Goal: Task Accomplishment & Management: Complete application form

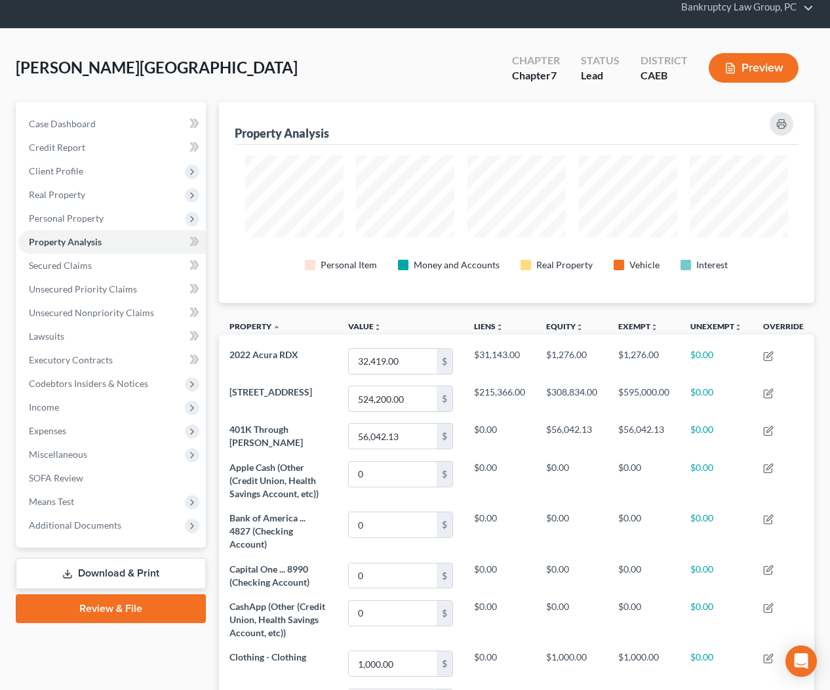
scroll to position [52, 0]
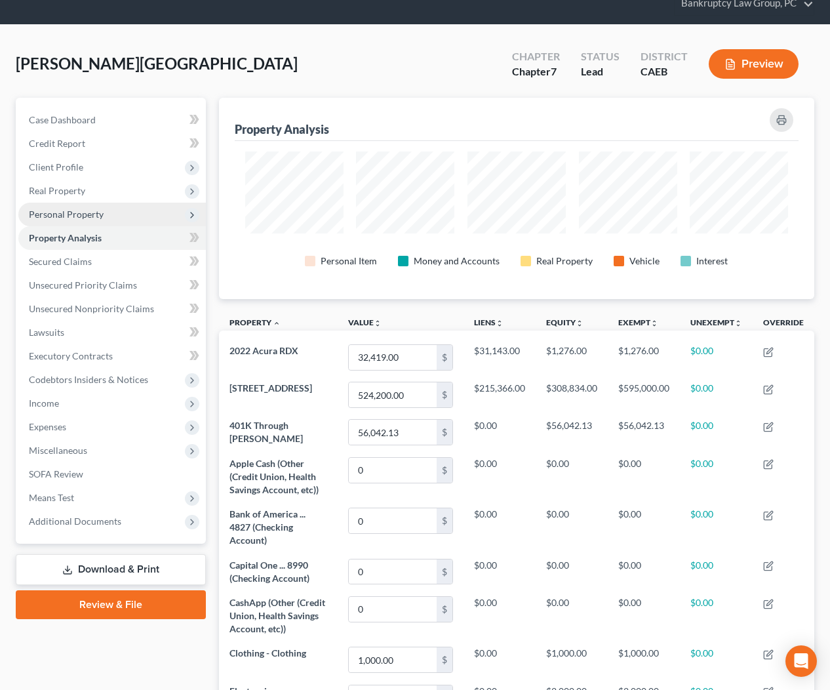
click at [69, 216] on span "Personal Property" at bounding box center [66, 213] width 75 height 11
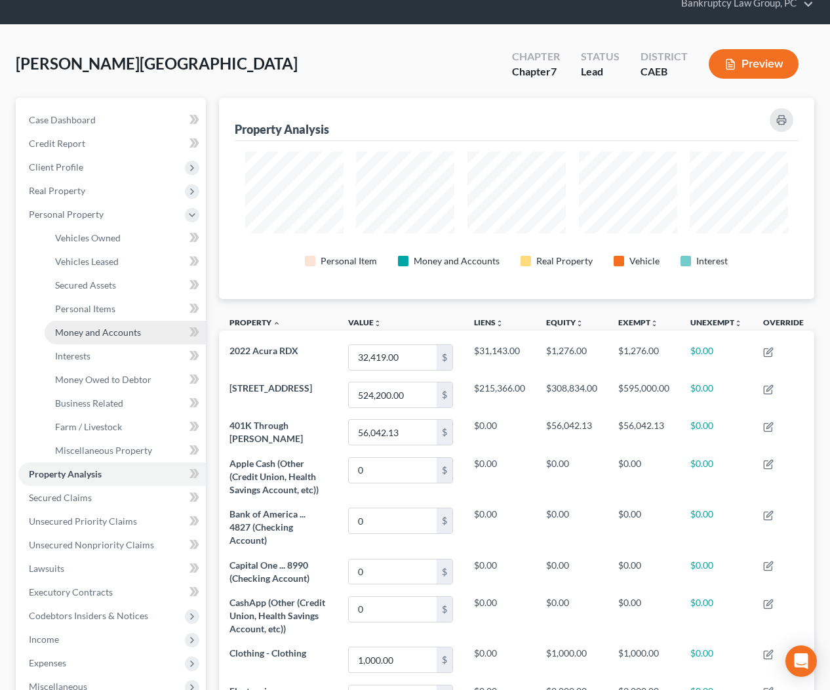
click at [116, 330] on span "Money and Accounts" at bounding box center [98, 331] width 86 height 11
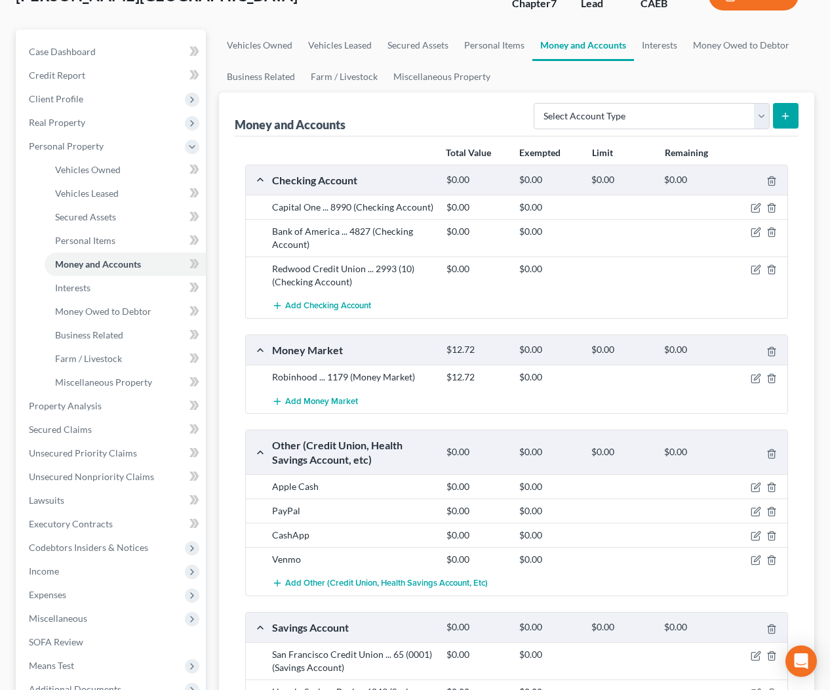
scroll to position [119, 0]
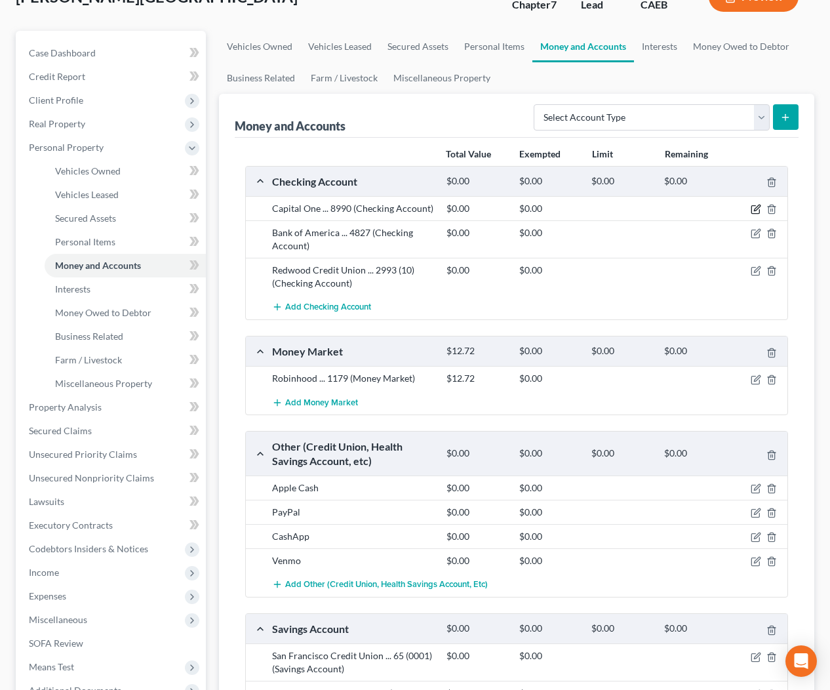
click at [757, 208] on icon "button" at bounding box center [756, 209] width 10 height 10
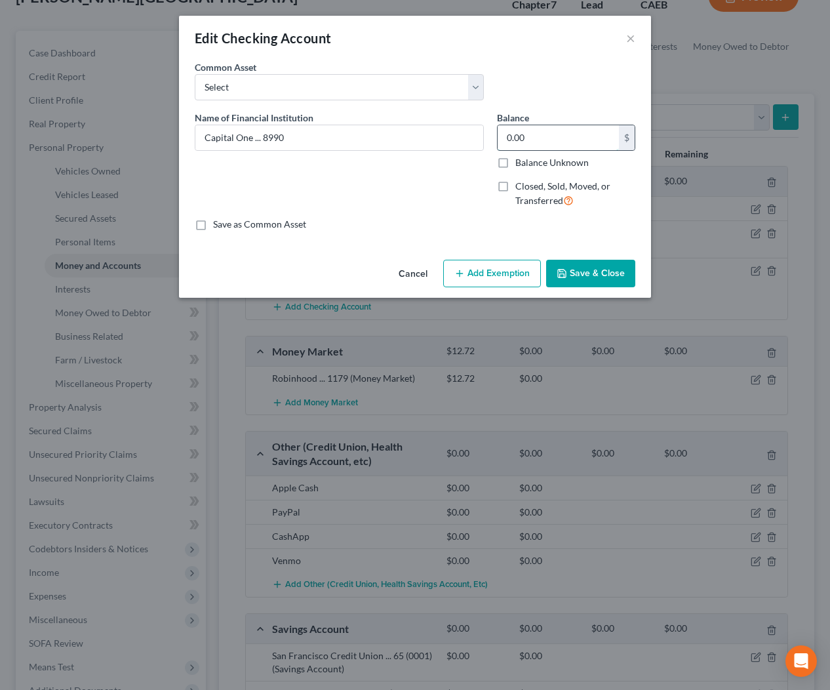
click at [537, 141] on input "0.00" at bounding box center [558, 137] width 121 height 25
type input "11.20"
drag, startPoint x: 481, startPoint y: 281, endPoint x: 469, endPoint y: 285, distance: 12.7
click at [481, 280] on button "Add Exemption" at bounding box center [492, 274] width 98 height 28
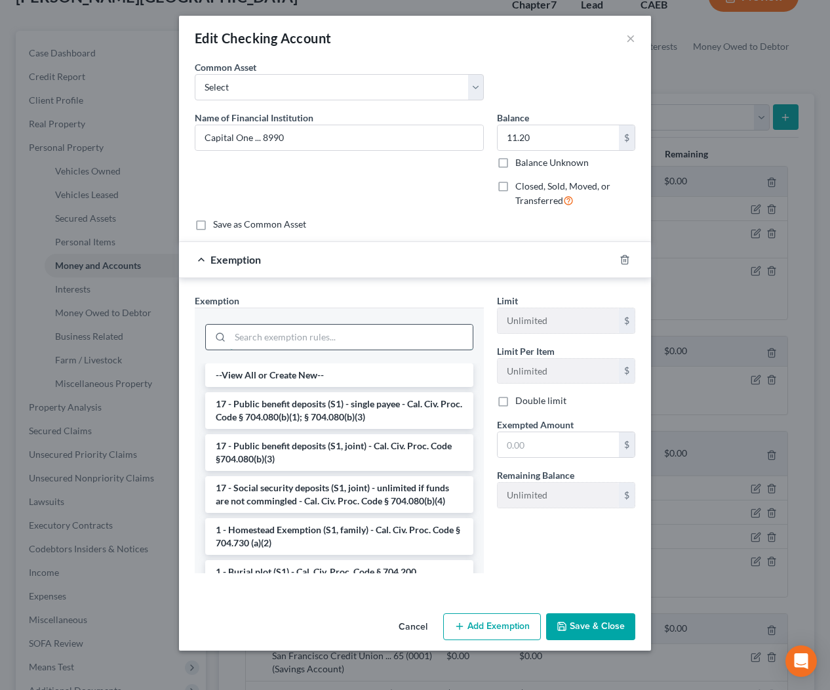
click at [392, 328] on input "search" at bounding box center [351, 337] width 243 height 25
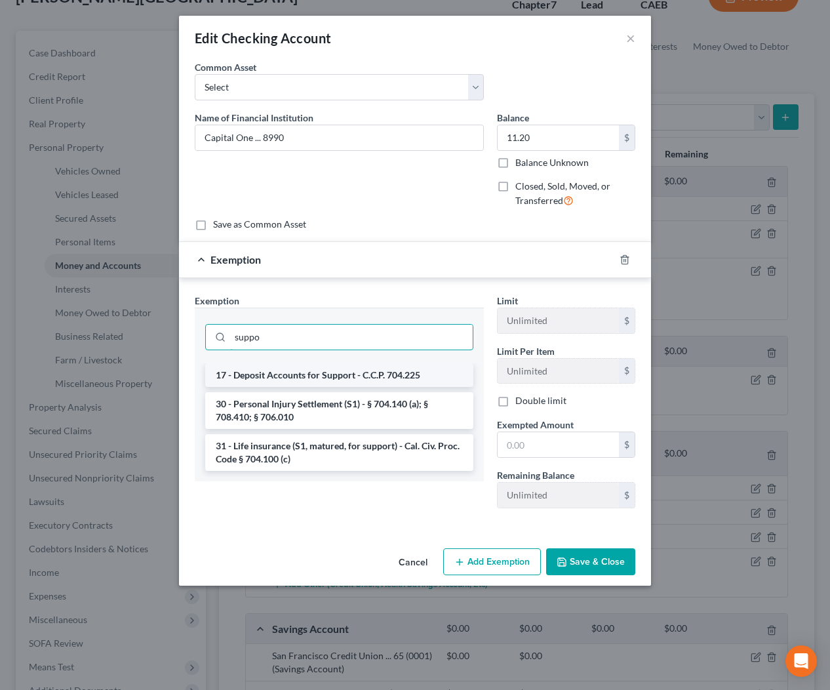
type input "suppo"
drag, startPoint x: 393, startPoint y: 368, endPoint x: 405, endPoint y: 378, distance: 15.4
click at [394, 368] on li "17 - Deposit Accounts for Support - C.C.P. 704.225" at bounding box center [339, 375] width 268 height 24
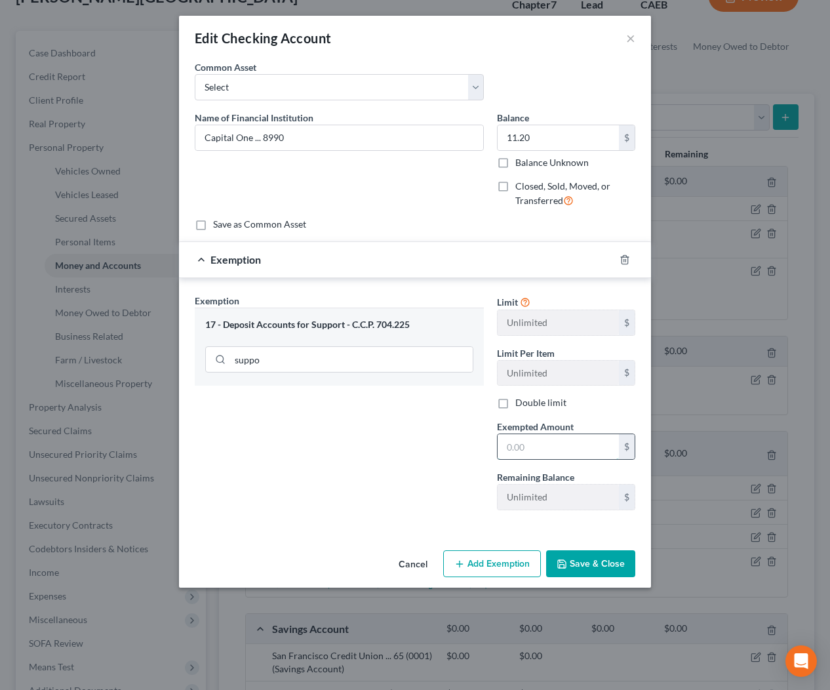
click at [540, 440] on input "text" at bounding box center [558, 446] width 121 height 25
type input "11.20"
click at [584, 560] on button "Save & Close" at bounding box center [590, 564] width 89 height 28
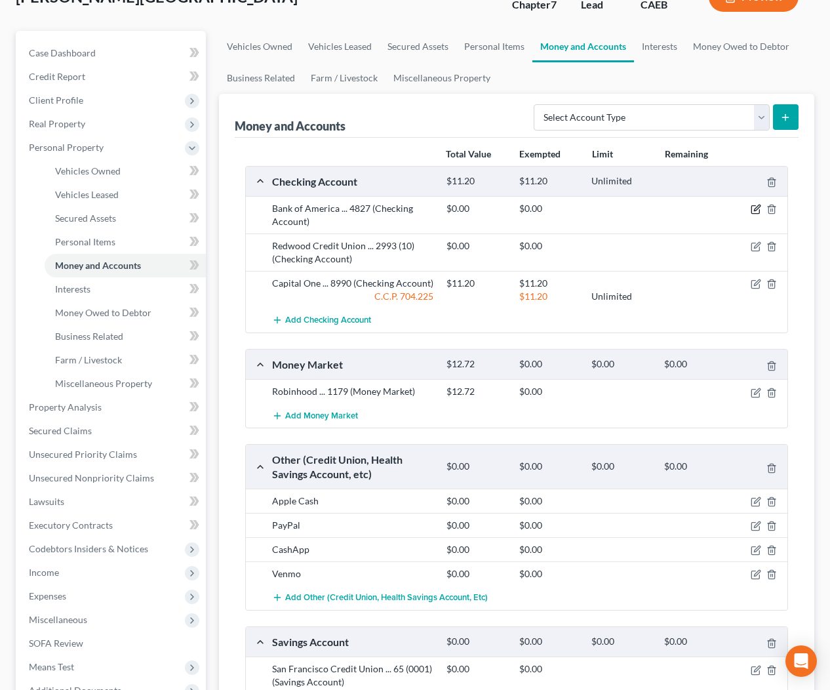
click at [752, 208] on icon "button" at bounding box center [756, 209] width 10 height 10
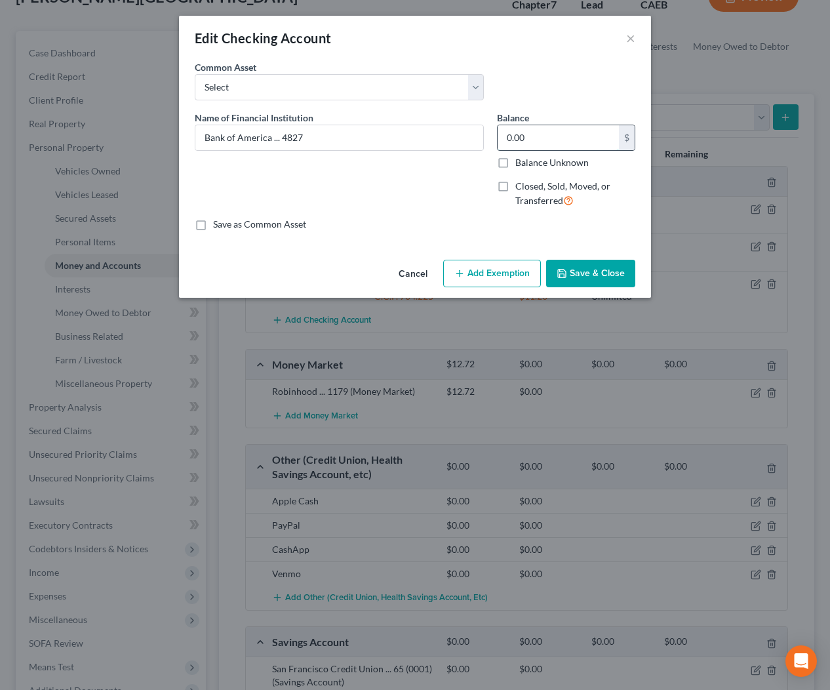
click at [582, 131] on input "0.00" at bounding box center [558, 137] width 121 height 25
type input "122.49"
drag, startPoint x: 511, startPoint y: 281, endPoint x: 424, endPoint y: 325, distance: 98.5
click at [507, 282] on button "Add Exemption" at bounding box center [492, 274] width 98 height 28
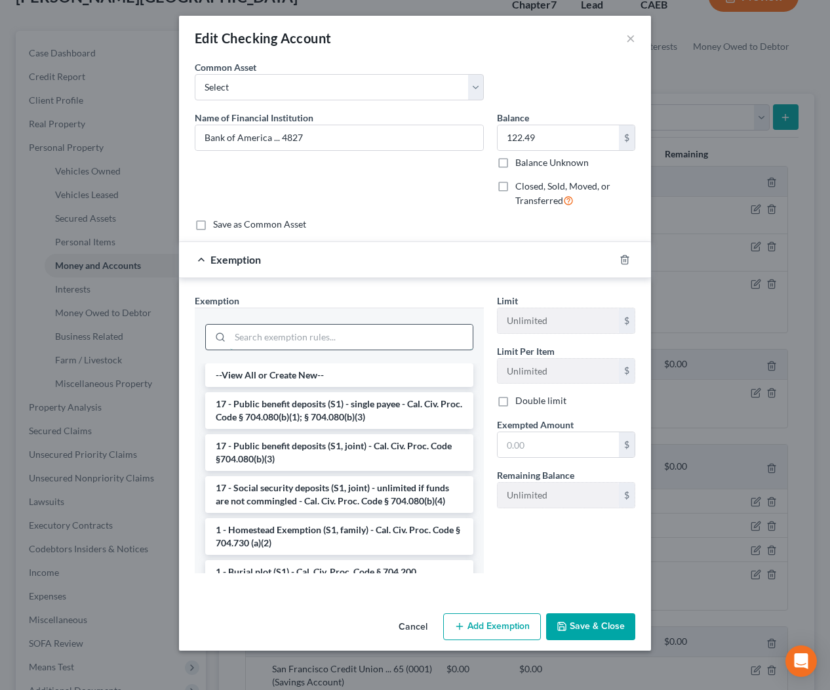
click at [401, 341] on input "search" at bounding box center [351, 337] width 243 height 25
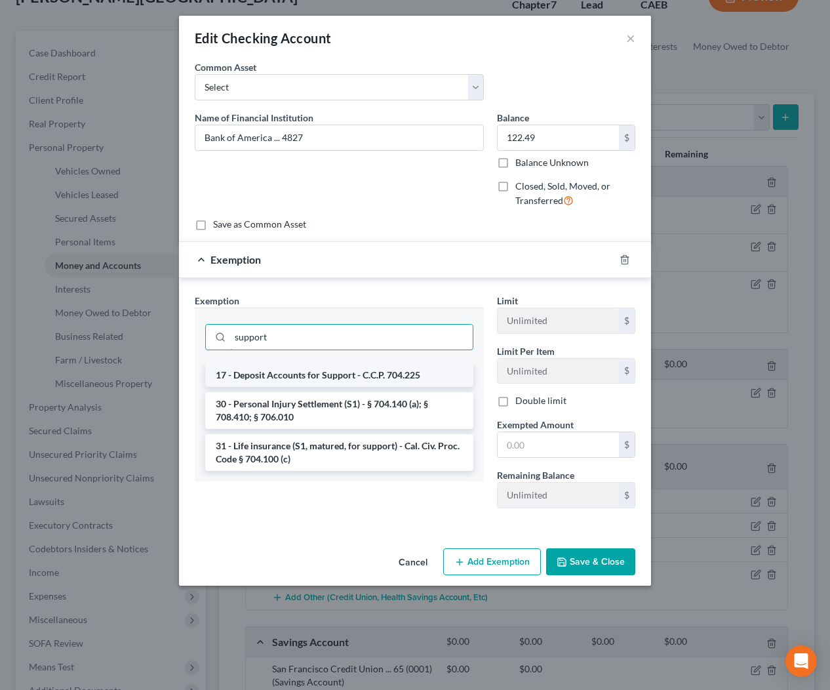
type input "support"
click at [344, 382] on li "17 - Deposit Accounts for Support - C.C.P. 704.225" at bounding box center [339, 375] width 268 height 24
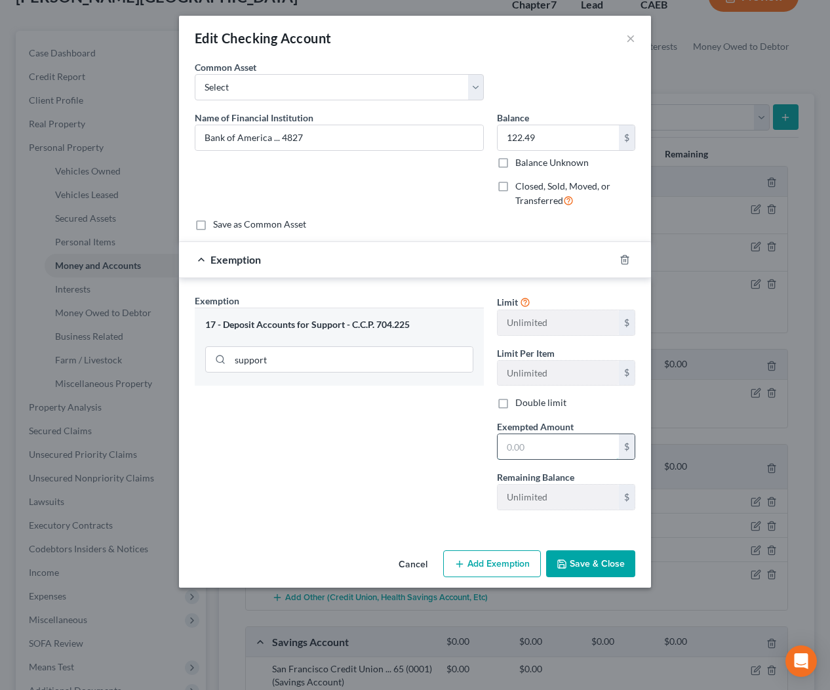
click at [538, 450] on input "text" at bounding box center [558, 446] width 121 height 25
type input "122.49"
click at [606, 578] on div "Cancel Add Exemption Save & Close" at bounding box center [415, 566] width 472 height 43
click at [586, 572] on button "Save & Close" at bounding box center [590, 564] width 89 height 28
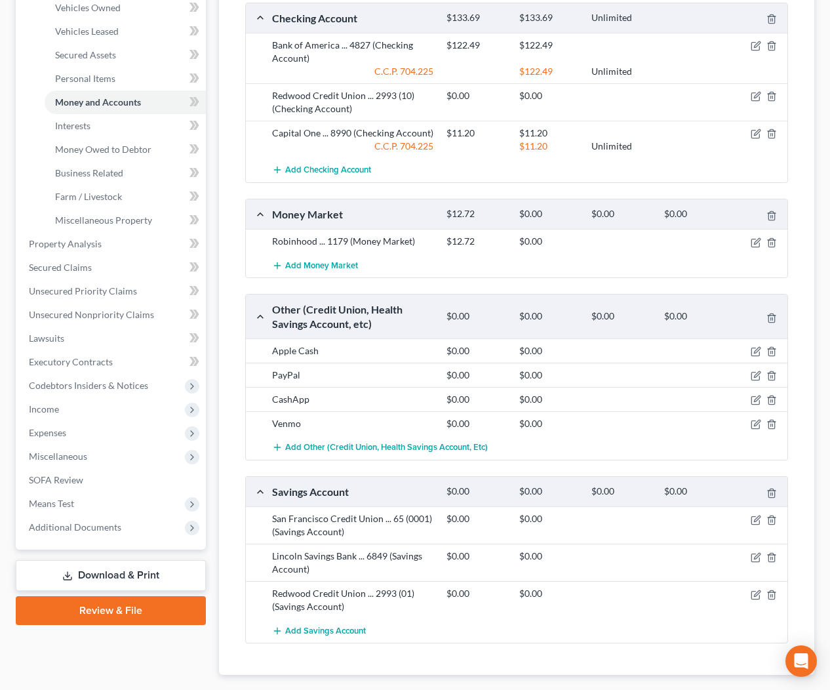
scroll to position [281, 0]
click at [334, 171] on span "Add Checking Account" at bounding box center [328, 171] width 86 height 10
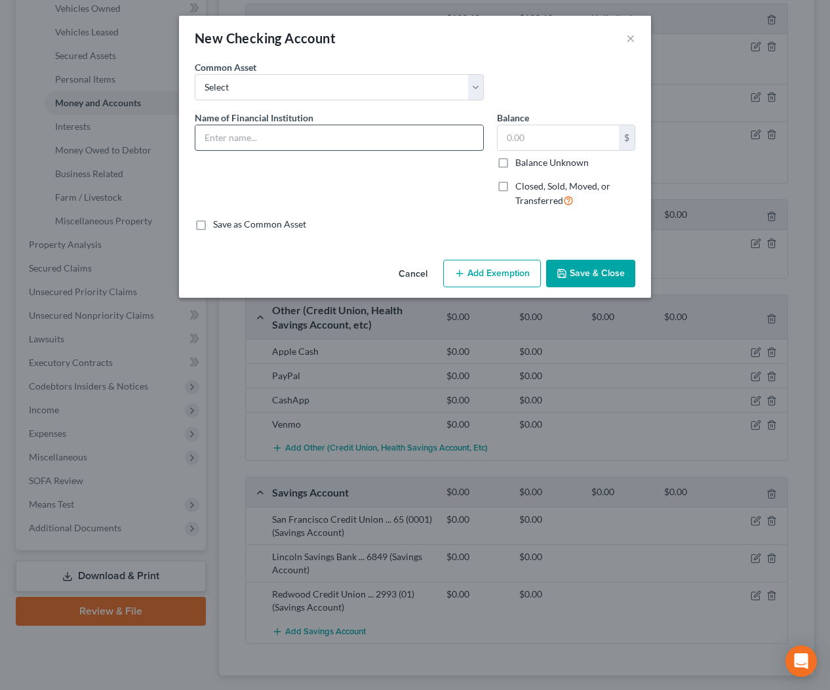
click at [333, 140] on input "text" at bounding box center [339, 137] width 288 height 25
type input "San Francisco Credit Union Checking"
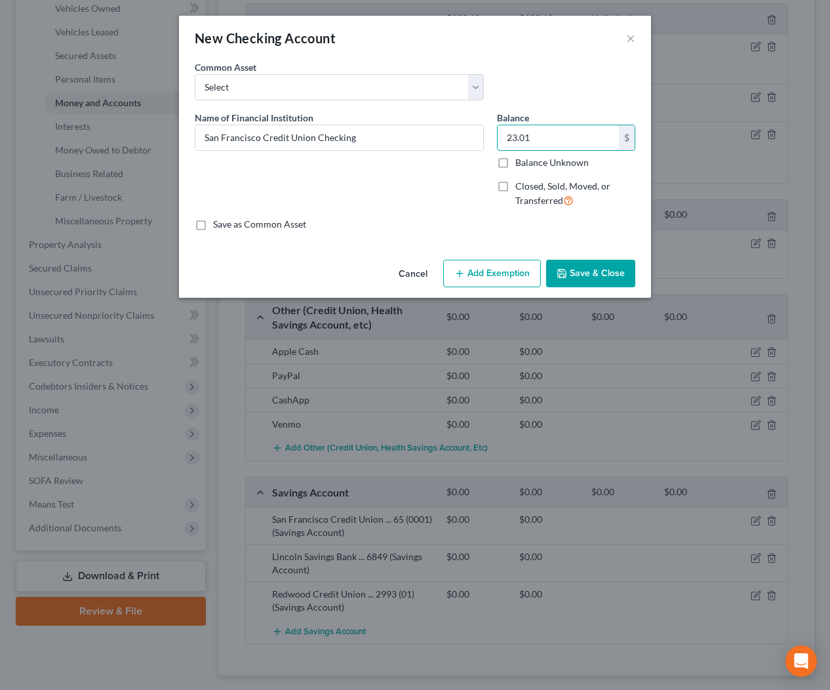
type input "23.01"
drag, startPoint x: 481, startPoint y: 271, endPoint x: 465, endPoint y: 281, distance: 18.6
click at [479, 271] on button "Add Exemption" at bounding box center [492, 274] width 98 height 28
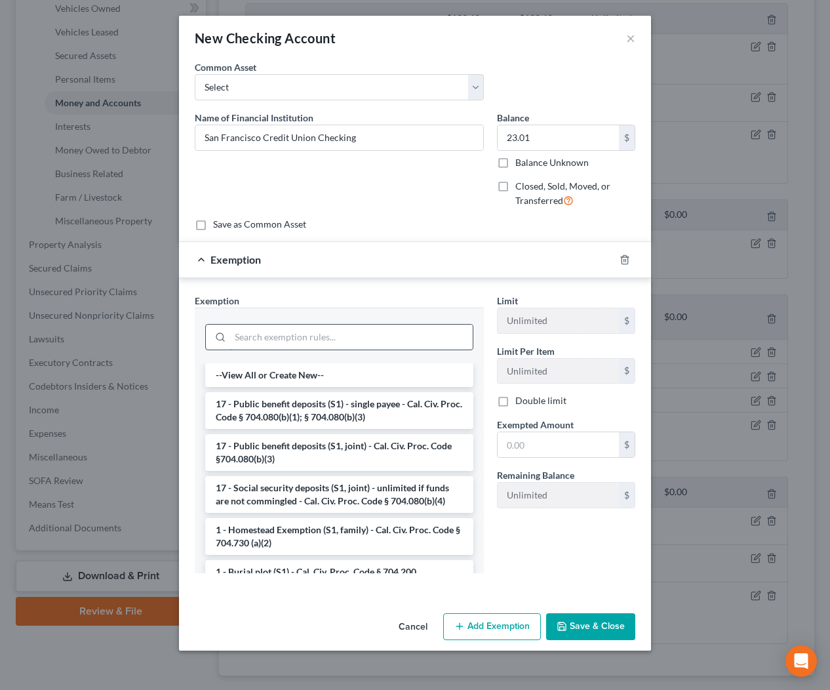
click at [422, 326] on input "search" at bounding box center [351, 337] width 243 height 25
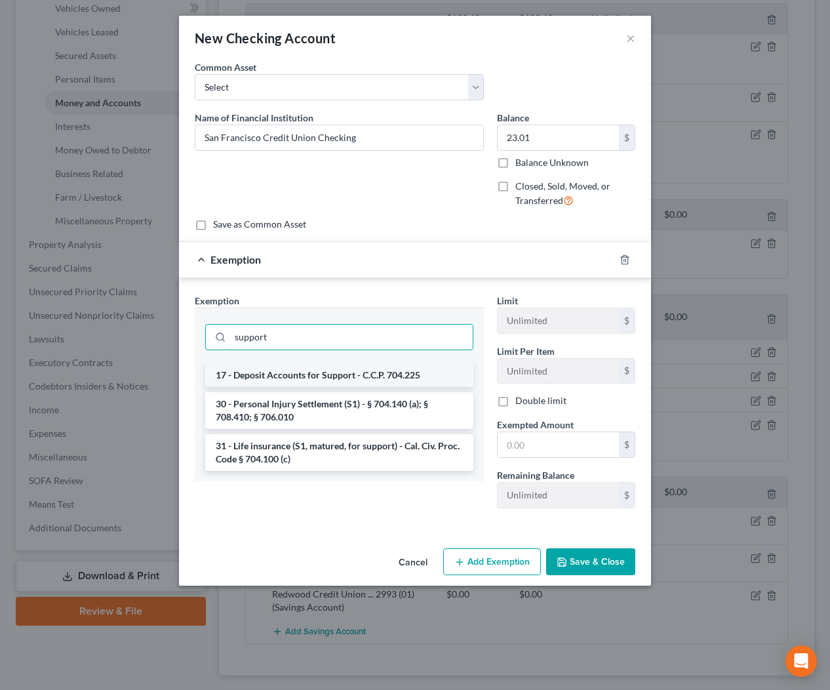
type input "support"
drag, startPoint x: 347, startPoint y: 370, endPoint x: 439, endPoint y: 411, distance: 100.4
click at [347, 370] on li "17 - Deposit Accounts for Support - C.C.P. 704.225" at bounding box center [339, 375] width 268 height 24
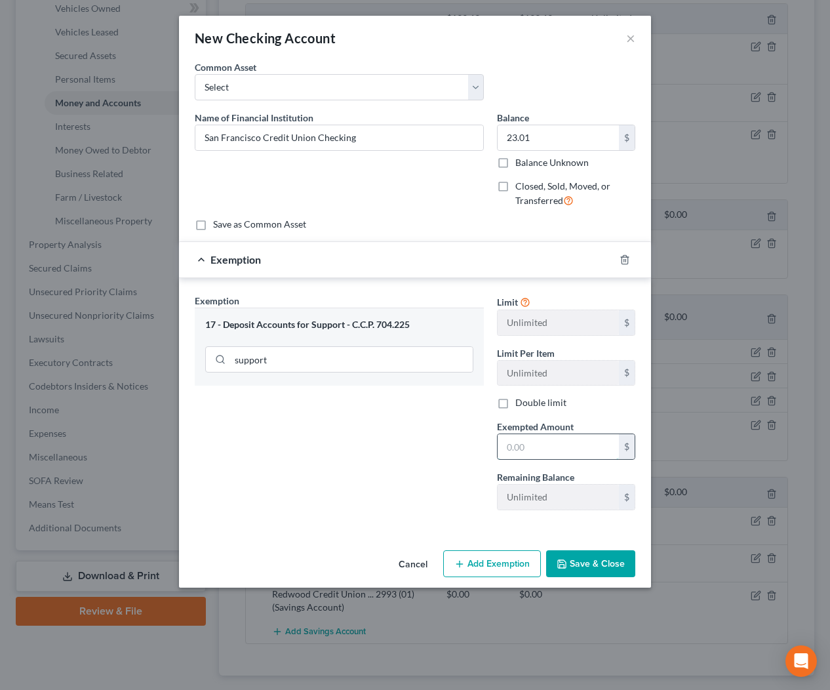
click at [537, 440] on input "text" at bounding box center [558, 446] width 121 height 25
type input "23.01"
click at [584, 574] on button "Save & Close" at bounding box center [590, 564] width 89 height 28
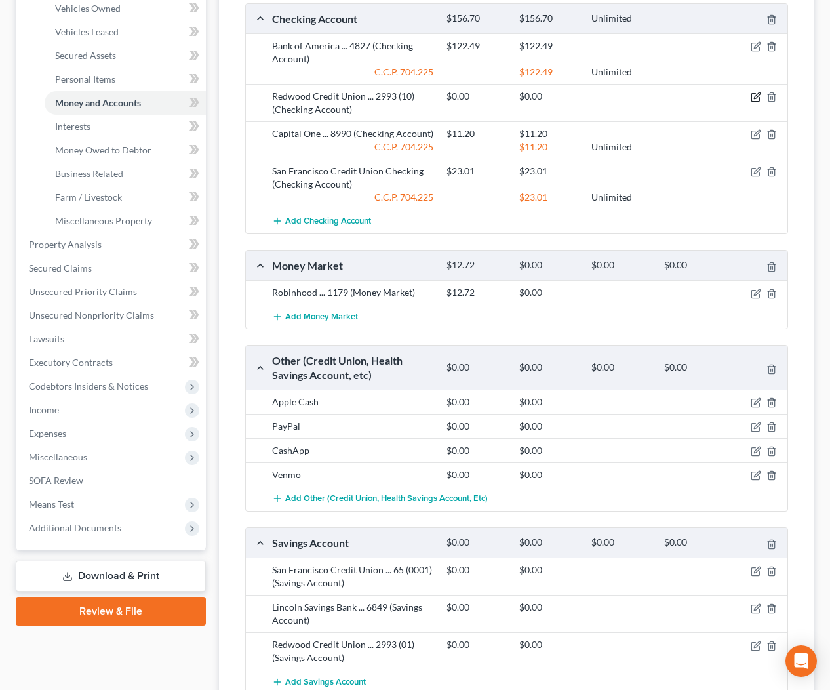
click at [754, 98] on icon "button" at bounding box center [757, 96] width 6 height 6
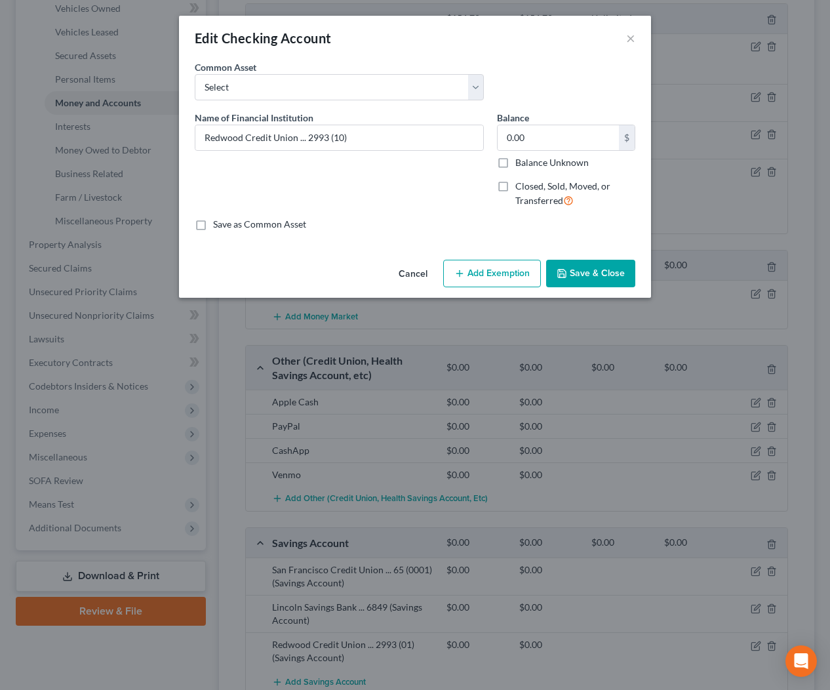
drag, startPoint x: 403, startPoint y: 272, endPoint x: 416, endPoint y: 286, distance: 19.5
click at [403, 272] on button "Cancel" at bounding box center [413, 274] width 50 height 26
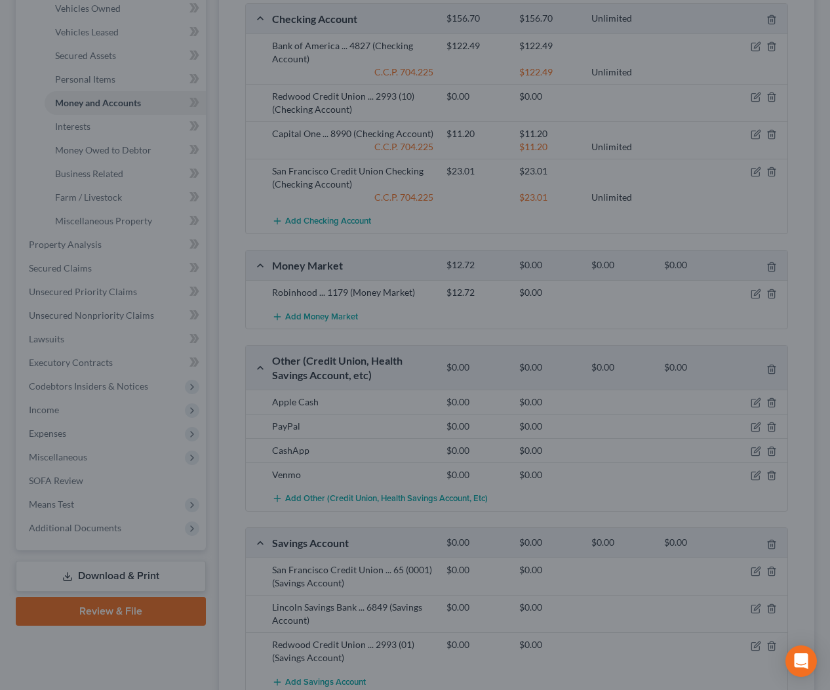
scroll to position [408, 0]
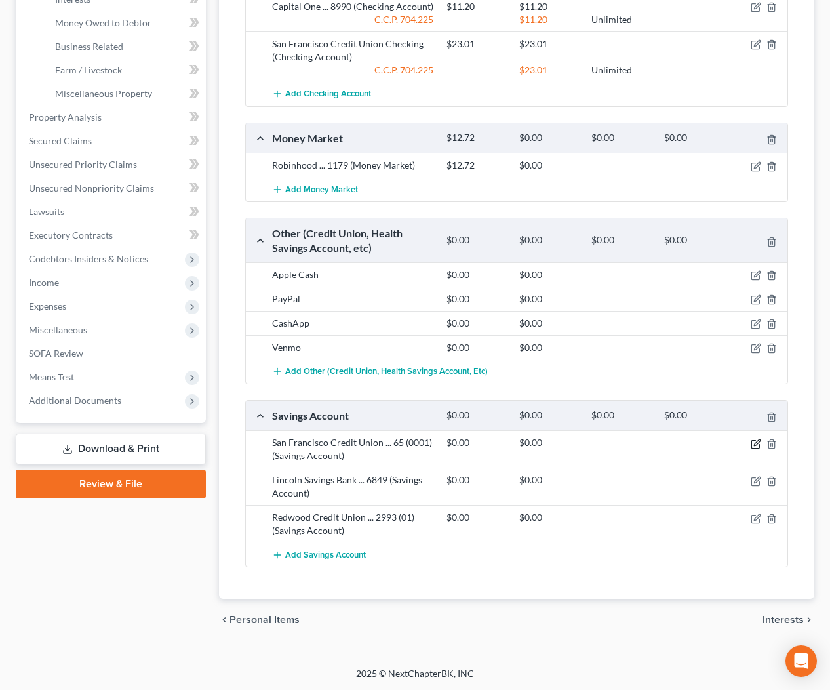
click at [757, 442] on icon "button" at bounding box center [757, 442] width 6 height 6
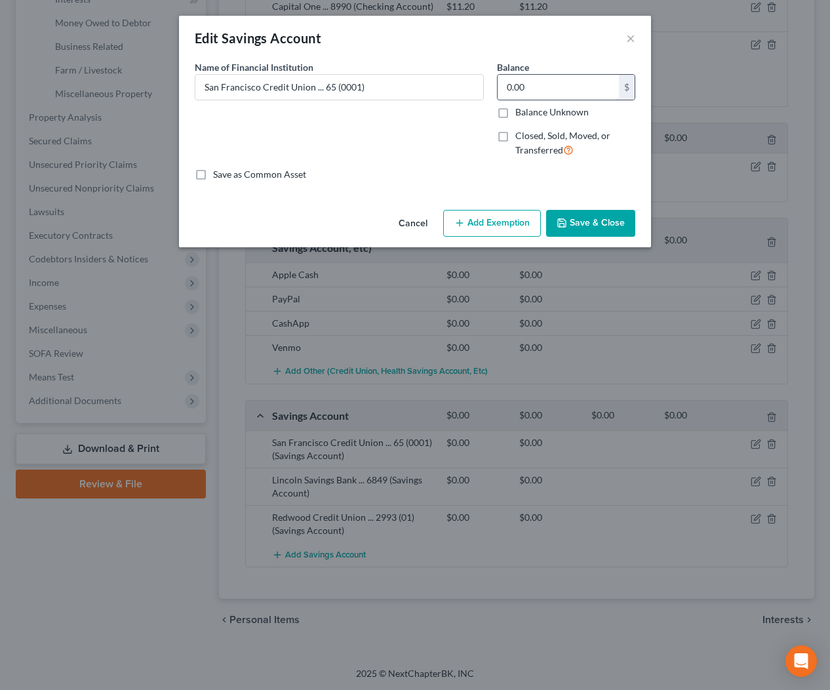
click at [546, 95] on input "0.00" at bounding box center [558, 87] width 121 height 25
type input "6.67"
click at [517, 224] on button "Add Exemption" at bounding box center [492, 224] width 98 height 28
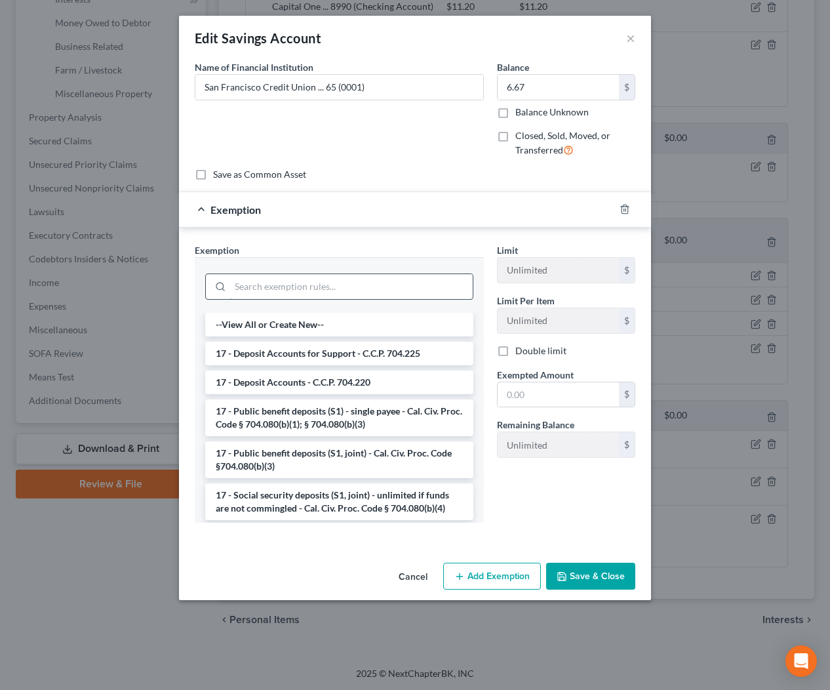
click at [355, 293] on input "search" at bounding box center [351, 286] width 243 height 25
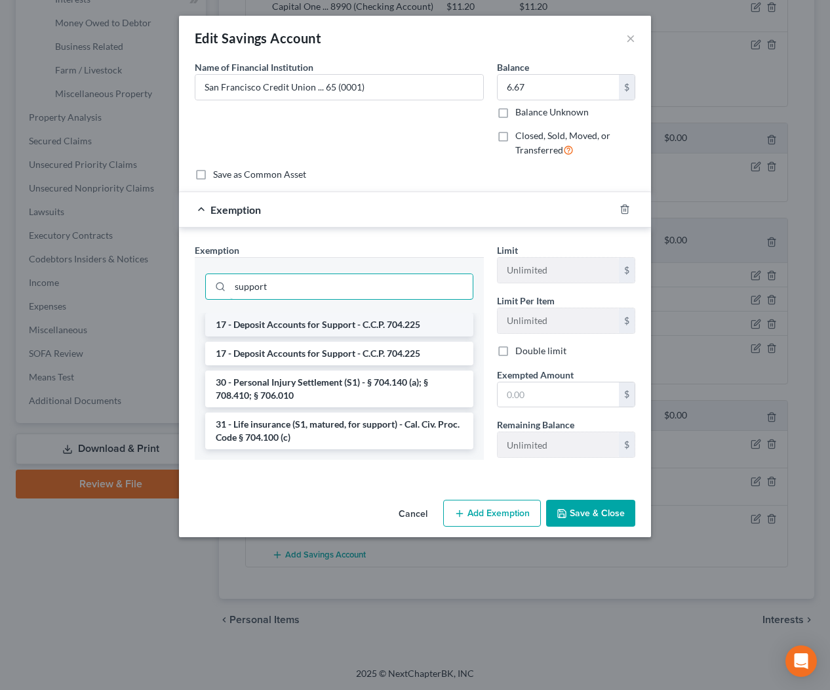
type input "support"
click at [347, 331] on li "17 - Deposit Accounts for Support - C.C.P. 704.225" at bounding box center [339, 325] width 268 height 24
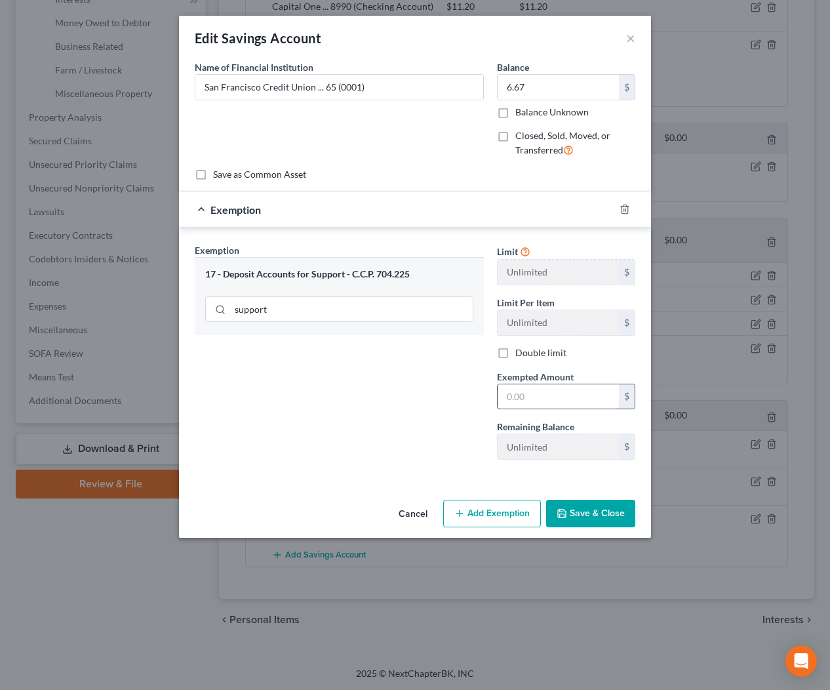
click at [541, 406] on input "text" at bounding box center [558, 396] width 121 height 25
type input "6.67"
click at [631, 526] on button "Save & Close" at bounding box center [590, 514] width 89 height 28
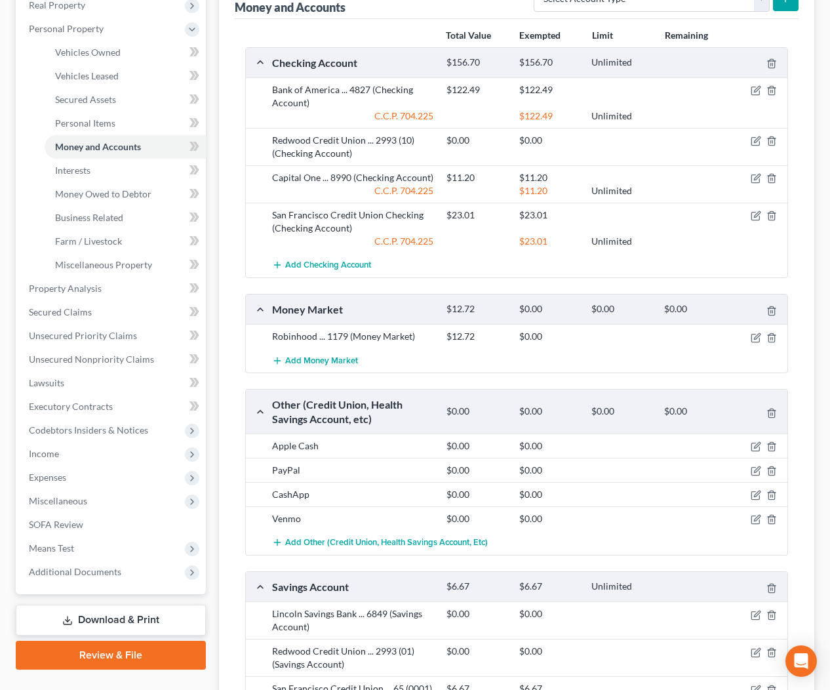
scroll to position [237, 0]
click at [756, 142] on icon "button" at bounding box center [756, 141] width 10 height 10
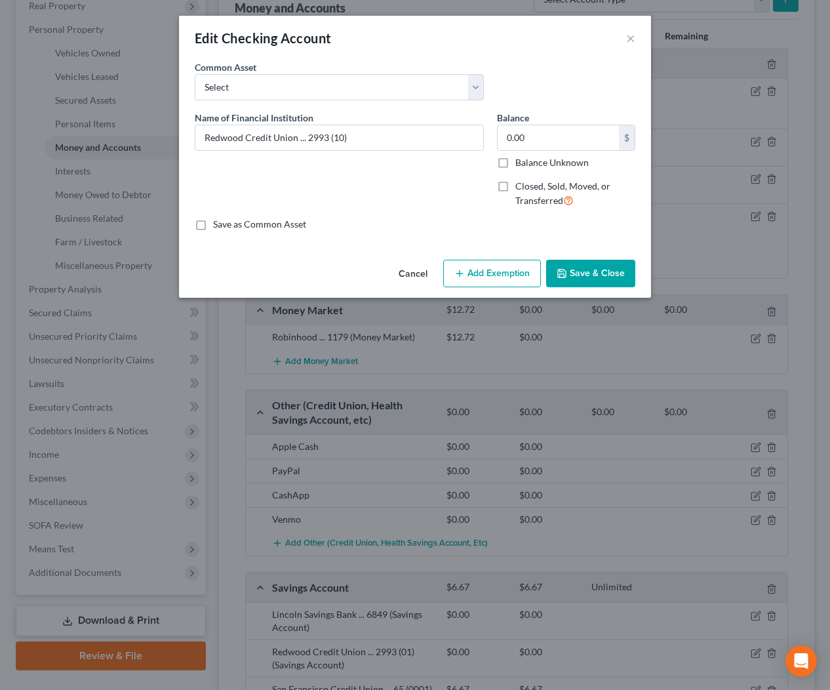
click at [509, 275] on button "Add Exemption" at bounding box center [492, 274] width 98 height 28
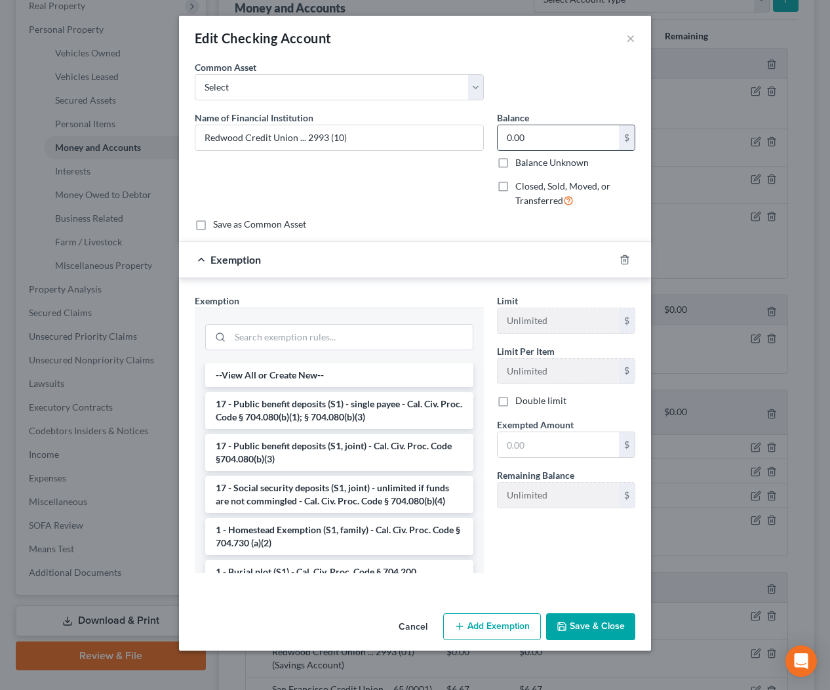
click at [541, 134] on input "0.00" at bounding box center [558, 137] width 121 height 25
type input "2.70"
click at [417, 344] on input "search" at bounding box center [351, 337] width 243 height 25
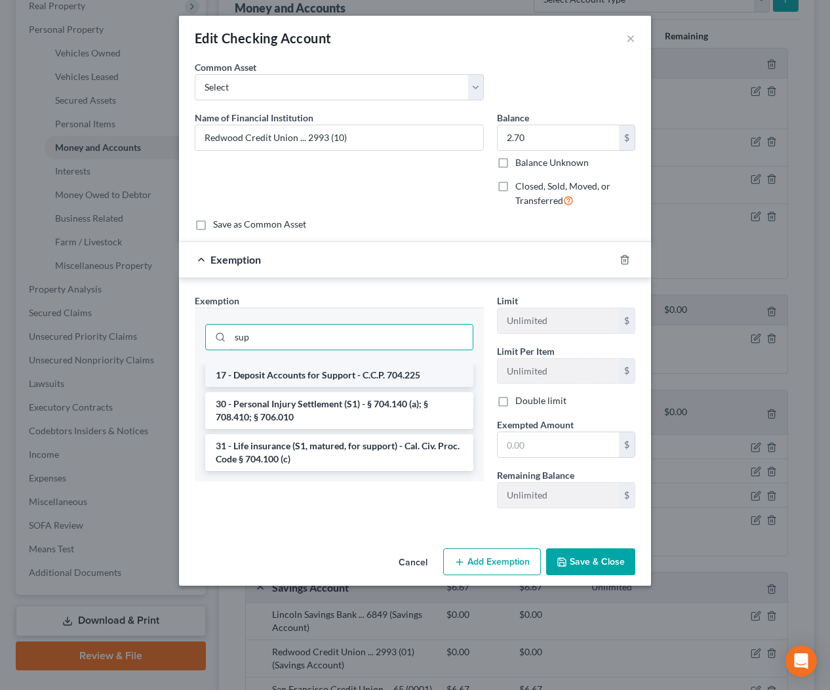
type input "sup"
drag, startPoint x: 408, startPoint y: 373, endPoint x: 551, endPoint y: 437, distance: 156.4
click at [408, 373] on li "17 - Deposit Accounts for Support - C.C.P. 704.225" at bounding box center [339, 375] width 268 height 24
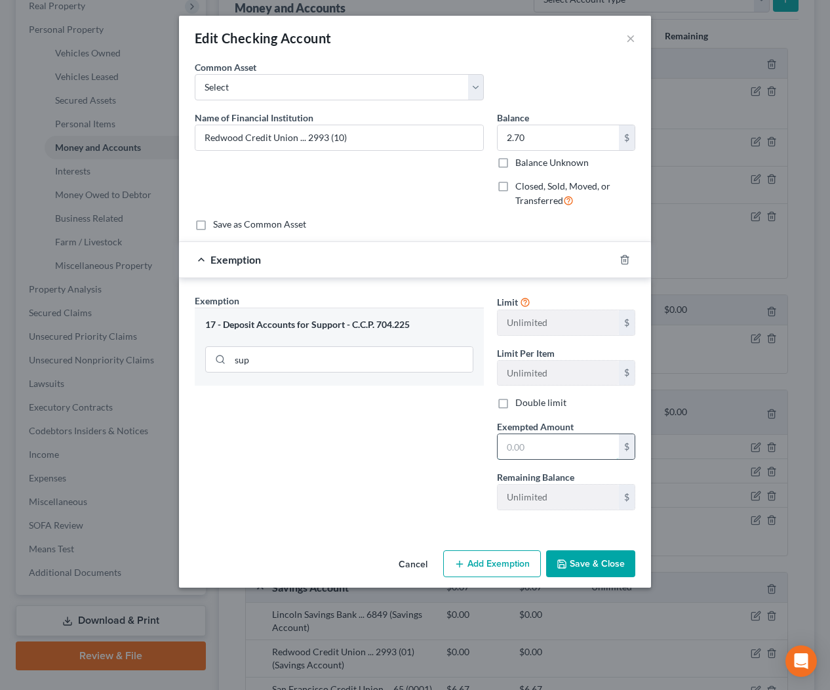
click at [564, 446] on input "text" at bounding box center [558, 446] width 121 height 25
type input "2.70"
click at [609, 563] on button "Save & Close" at bounding box center [590, 564] width 89 height 28
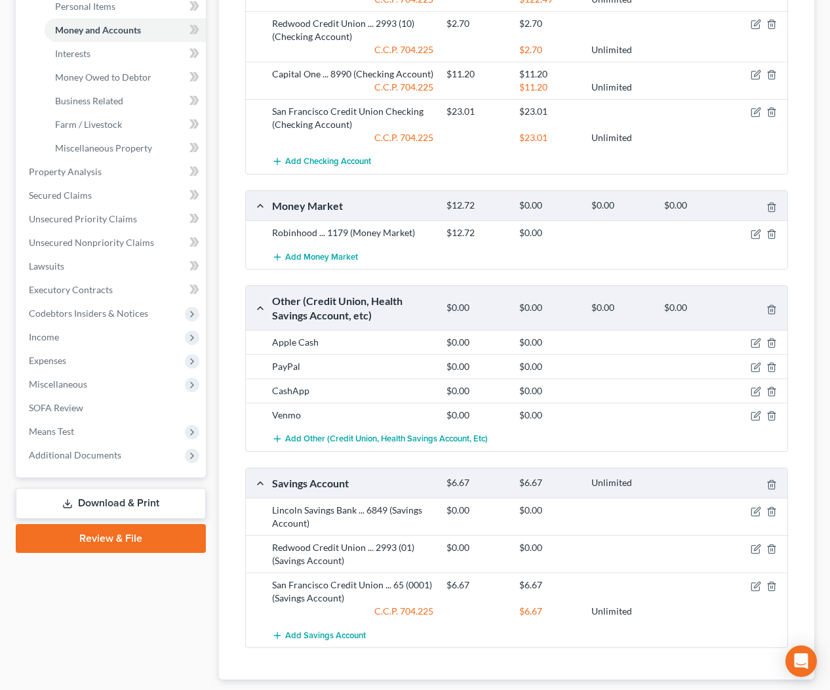
scroll to position [357, 0]
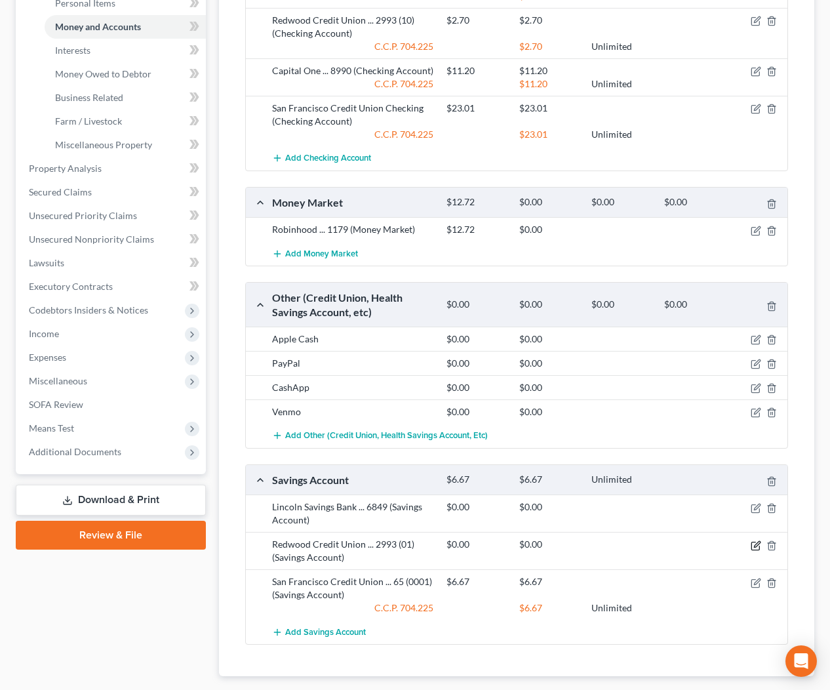
drag, startPoint x: 756, startPoint y: 547, endPoint x: 743, endPoint y: 499, distance: 49.6
click at [756, 546] on icon "button" at bounding box center [756, 545] width 10 height 10
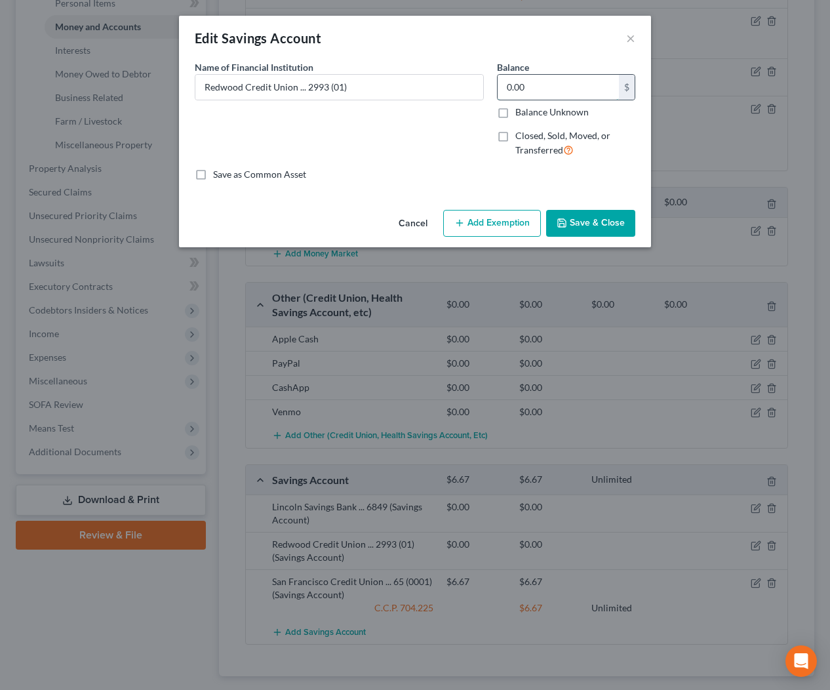
click at [582, 93] on input "0.00" at bounding box center [558, 87] width 121 height 25
type input "3.28"
drag, startPoint x: 522, startPoint y: 224, endPoint x: 456, endPoint y: 273, distance: 82.0
click at [518, 226] on button "Add Exemption" at bounding box center [492, 224] width 98 height 28
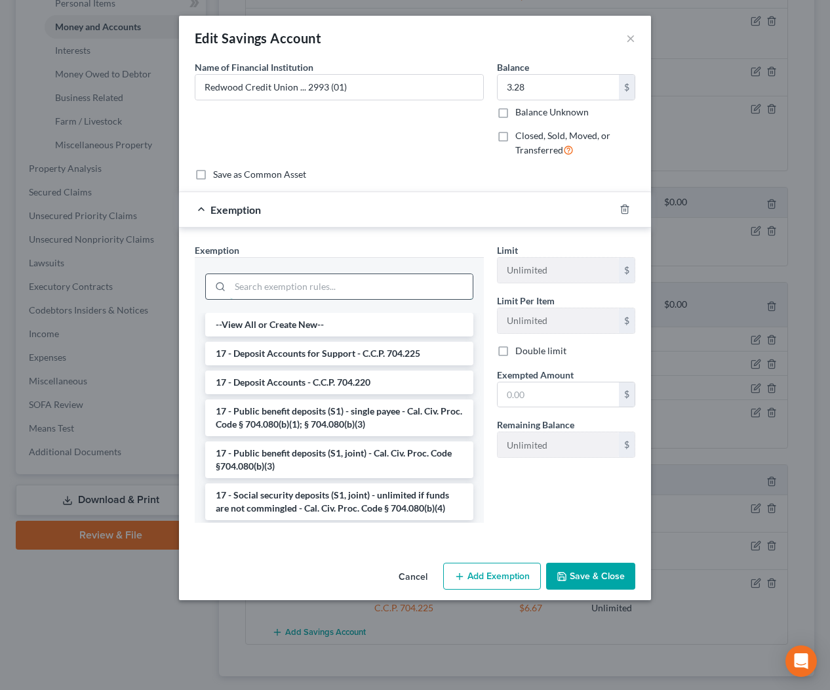
click at [425, 287] on input "search" at bounding box center [351, 286] width 243 height 25
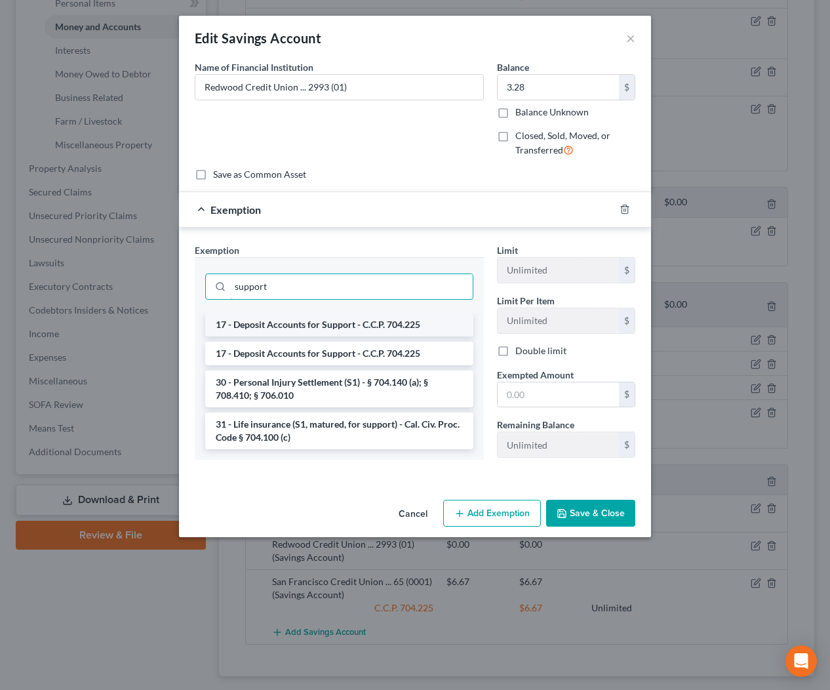
type input "support"
drag, startPoint x: 429, startPoint y: 326, endPoint x: 513, endPoint y: 409, distance: 118.7
click at [429, 326] on li "17 - Deposit Accounts for Support - C.C.P. 704.225" at bounding box center [339, 325] width 268 height 24
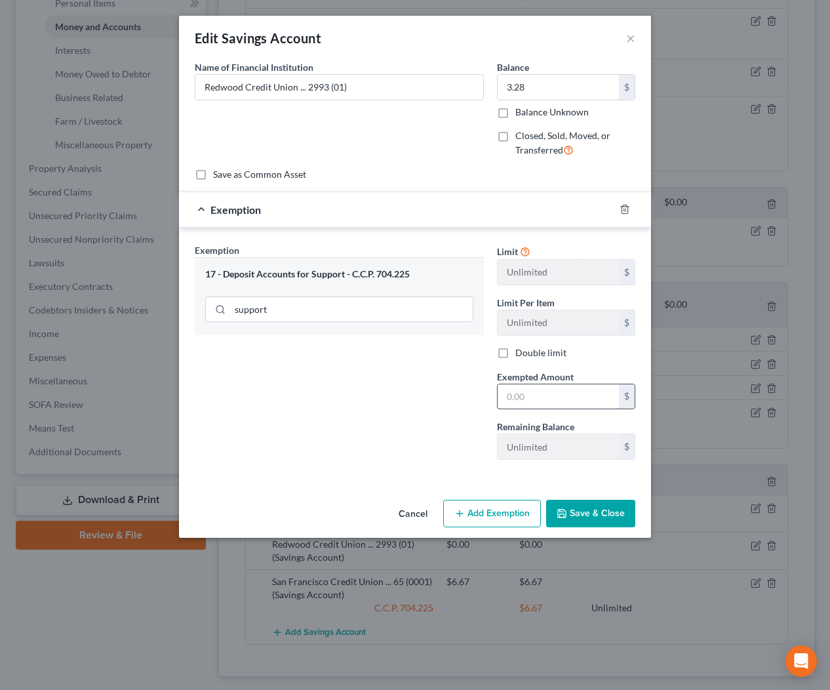
click at [552, 399] on input "text" at bounding box center [558, 396] width 121 height 25
type input "3.28"
click at [580, 511] on button "Save & Close" at bounding box center [590, 514] width 89 height 28
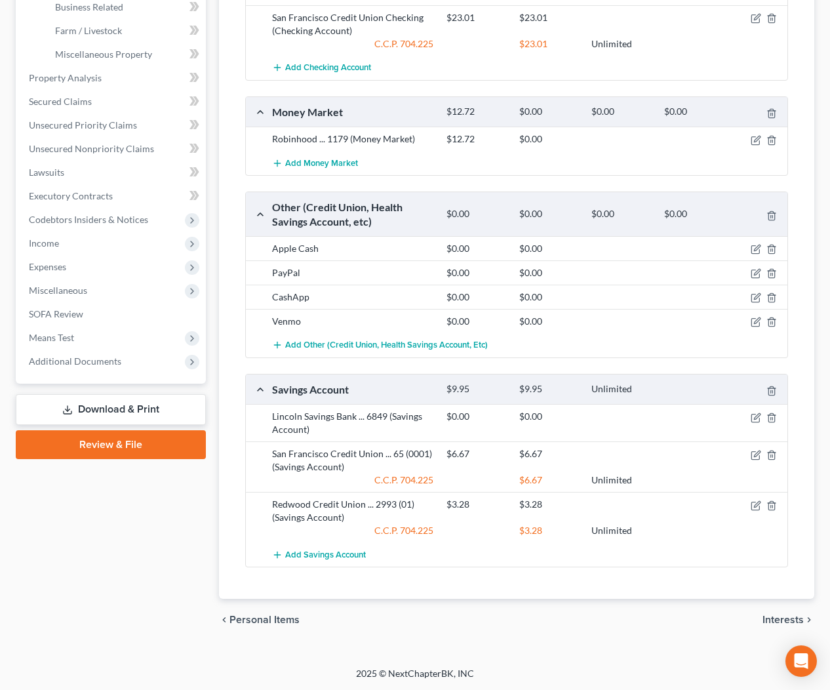
scroll to position [446, 0]
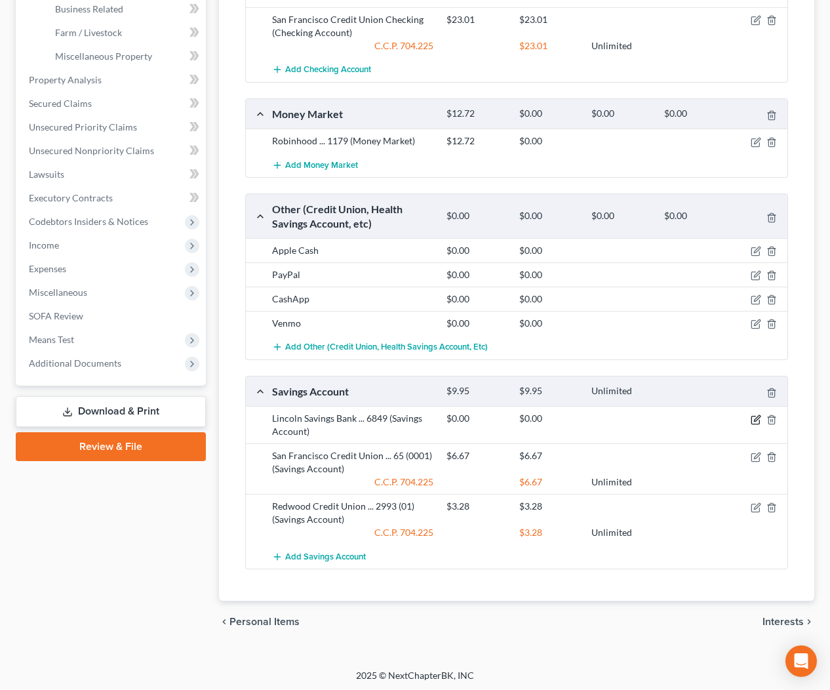
click at [758, 420] on icon "button" at bounding box center [756, 419] width 10 height 10
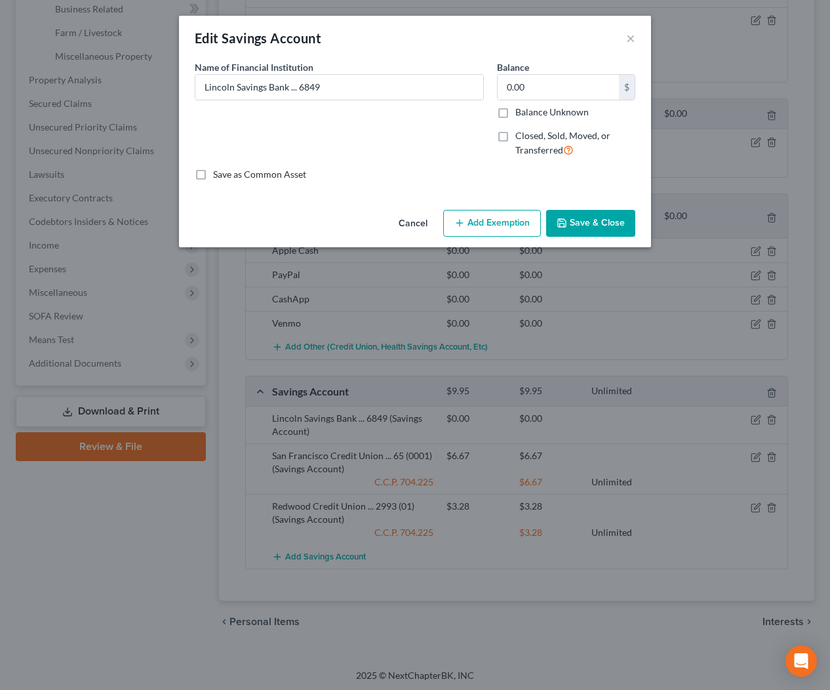
click at [412, 229] on button "Cancel" at bounding box center [413, 224] width 50 height 26
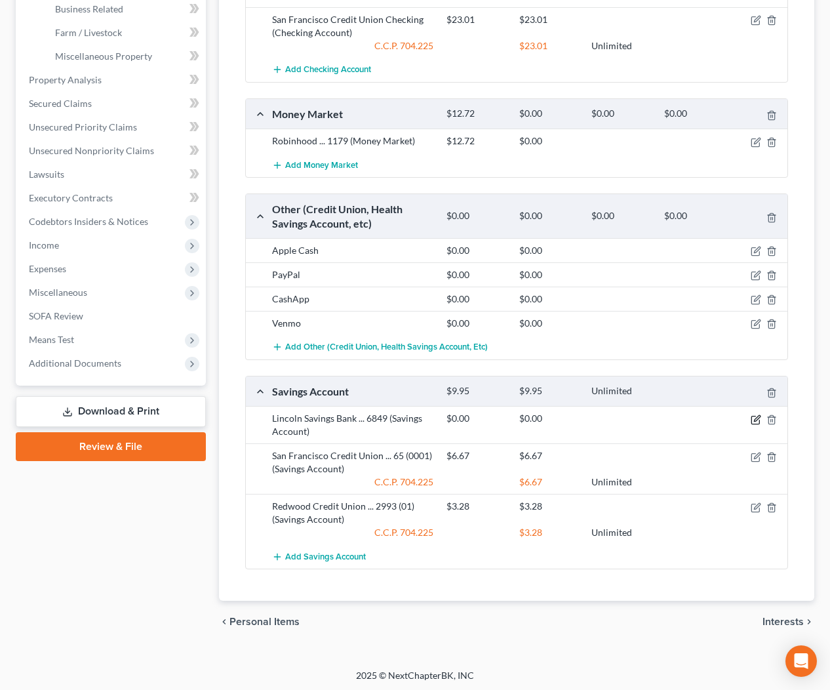
click at [756, 419] on icon "button" at bounding box center [756, 419] width 10 height 10
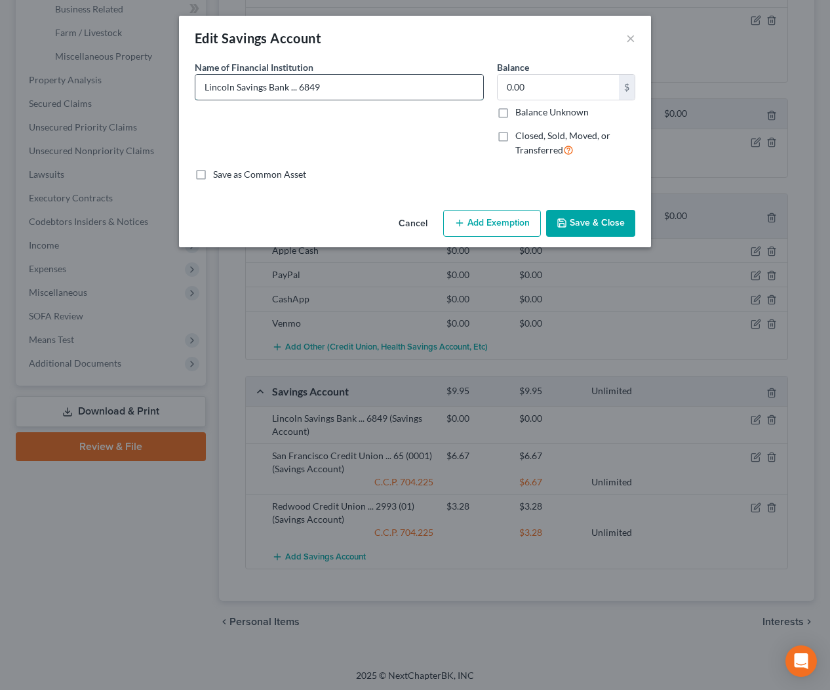
click at [202, 89] on input "Lincoln Savings Bank ... 6849" at bounding box center [339, 87] width 288 height 25
type input "Qapital / Lincoln Savings Bank ... 6849"
click at [596, 224] on button "Save & Close" at bounding box center [590, 224] width 89 height 28
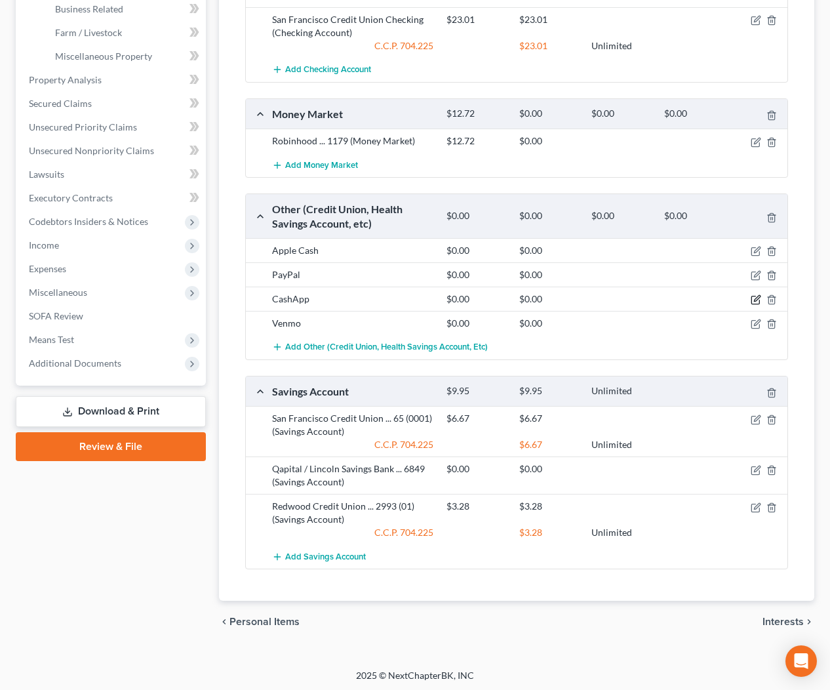
click at [759, 300] on icon "button" at bounding box center [755, 300] width 8 height 8
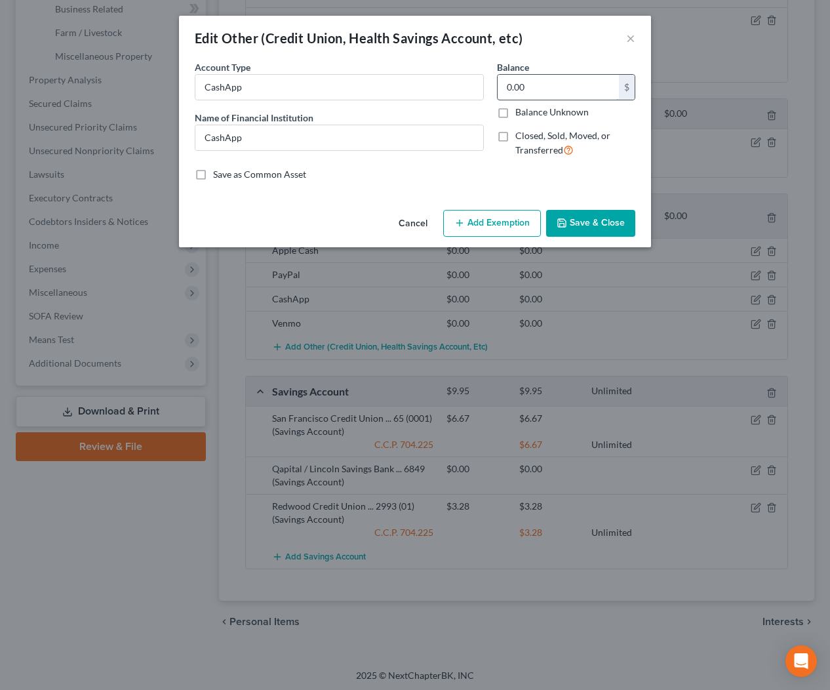
click at [548, 92] on input "0.00" at bounding box center [558, 87] width 121 height 25
type input "0.27"
click at [510, 234] on button "Add Exemption" at bounding box center [492, 224] width 98 height 28
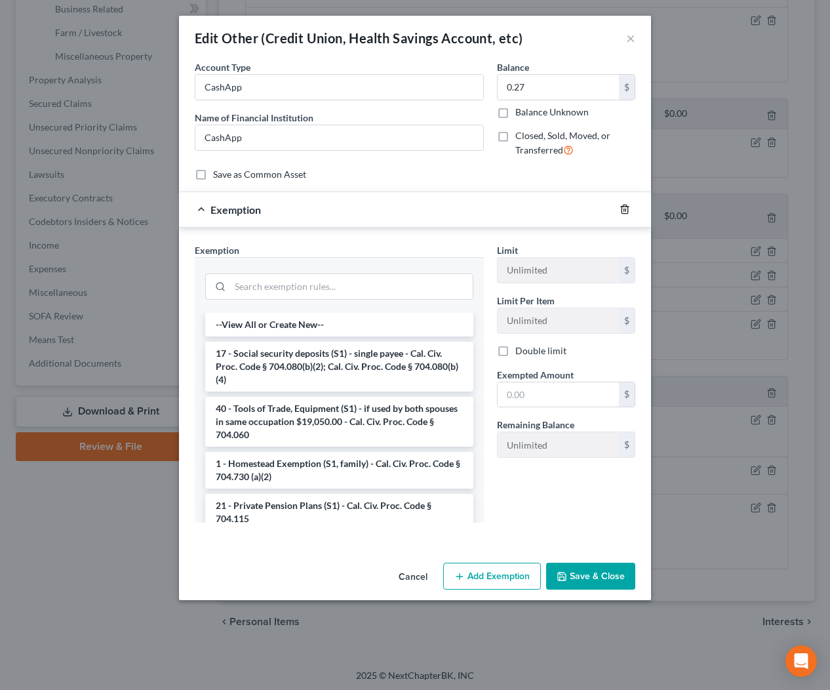
click at [622, 206] on icon "button" at bounding box center [625, 209] width 6 height 9
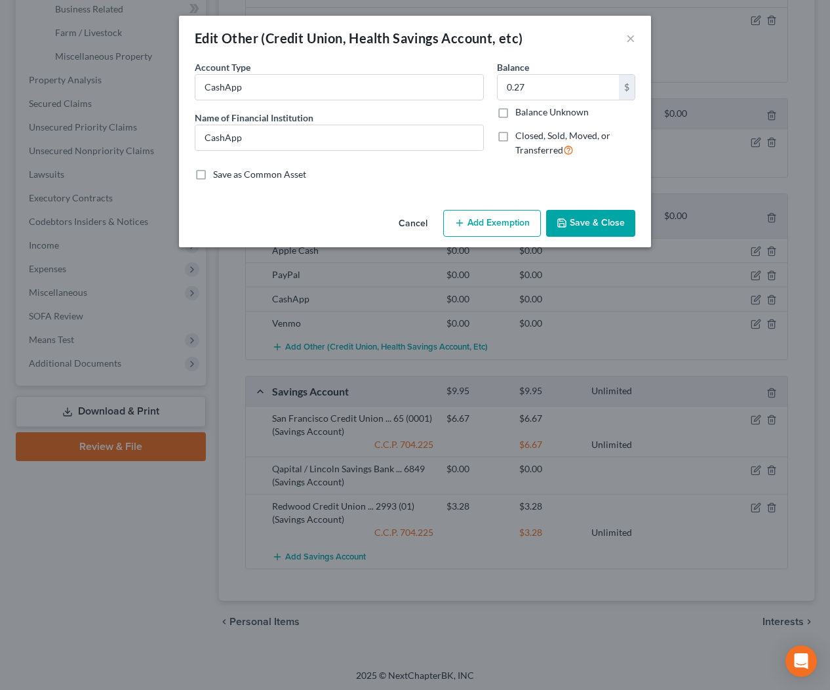
click at [575, 220] on button "Save & Close" at bounding box center [590, 224] width 89 height 28
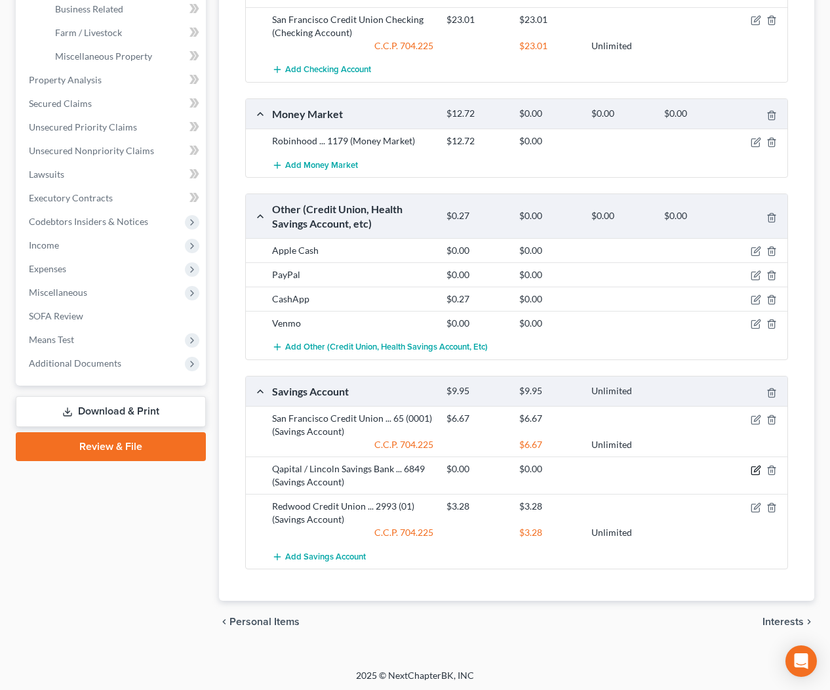
click at [755, 469] on icon "button" at bounding box center [757, 468] width 6 height 6
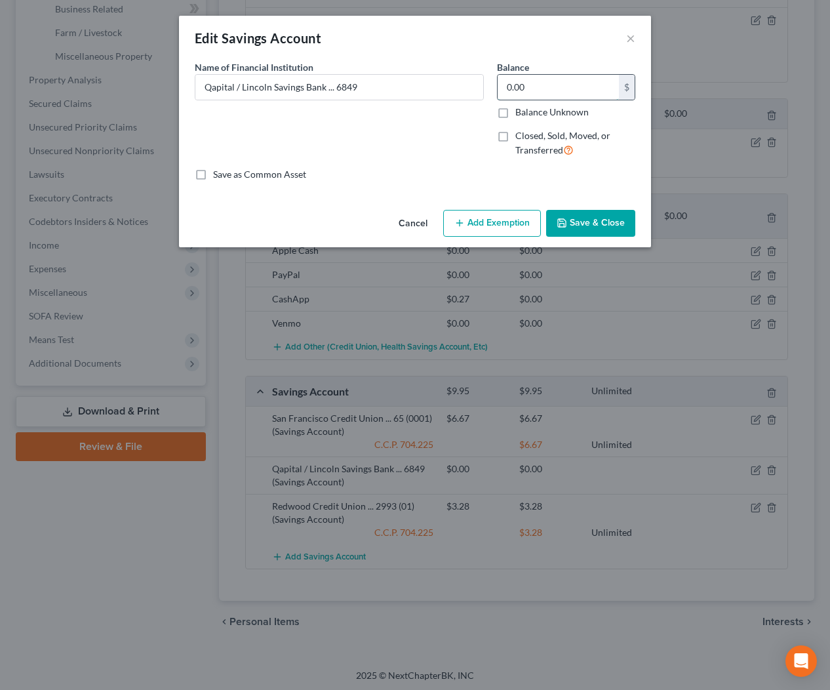
click at [553, 91] on input "0.00" at bounding box center [558, 87] width 121 height 25
type input "24.69"
drag, startPoint x: 508, startPoint y: 227, endPoint x: 471, endPoint y: 247, distance: 41.7
click at [507, 227] on button "Add Exemption" at bounding box center [492, 224] width 98 height 28
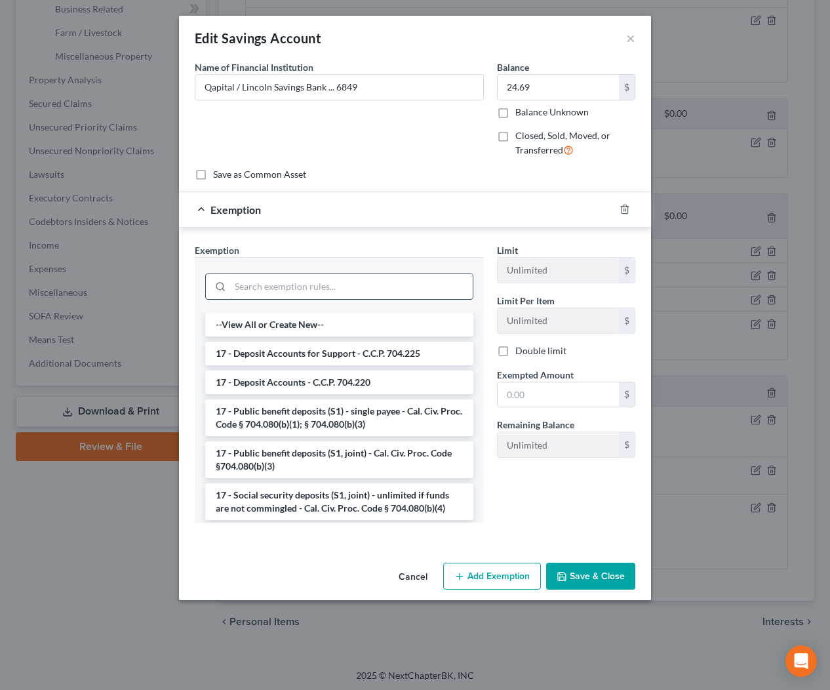
click at [386, 288] on input "search" at bounding box center [351, 286] width 243 height 25
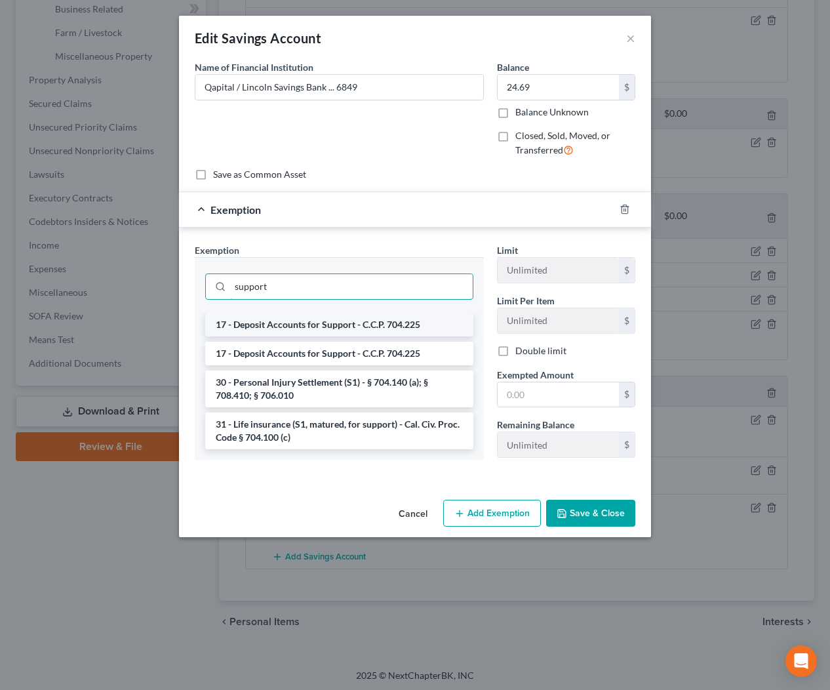
type input "support"
drag, startPoint x: 373, startPoint y: 317, endPoint x: 427, endPoint y: 346, distance: 60.7
click at [373, 317] on li "17 - Deposit Accounts for Support - C.C.P. 704.225" at bounding box center [339, 325] width 268 height 24
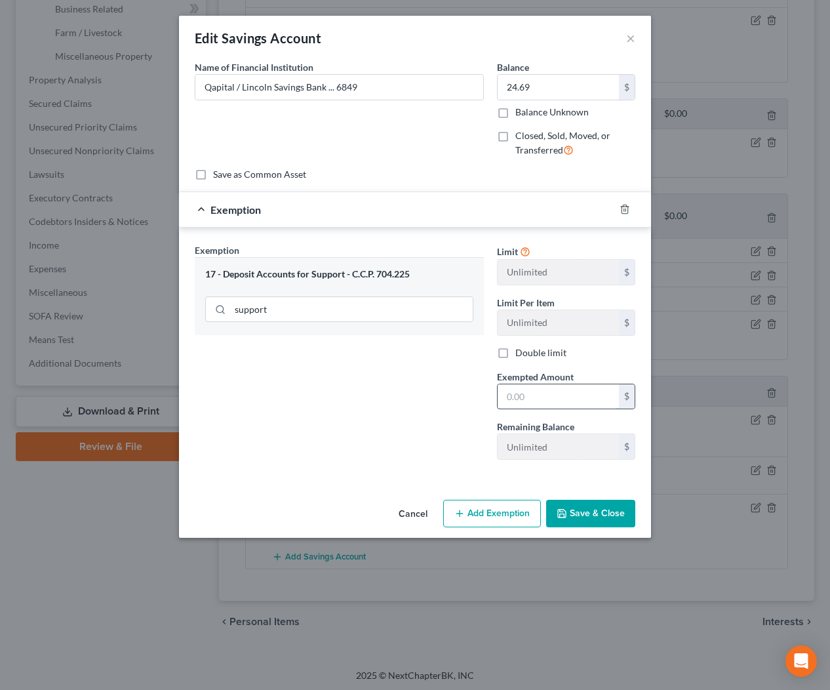
click at [540, 396] on input "text" at bounding box center [558, 396] width 121 height 25
type input "24.69"
click at [567, 523] on button "Save & Close" at bounding box center [590, 514] width 89 height 28
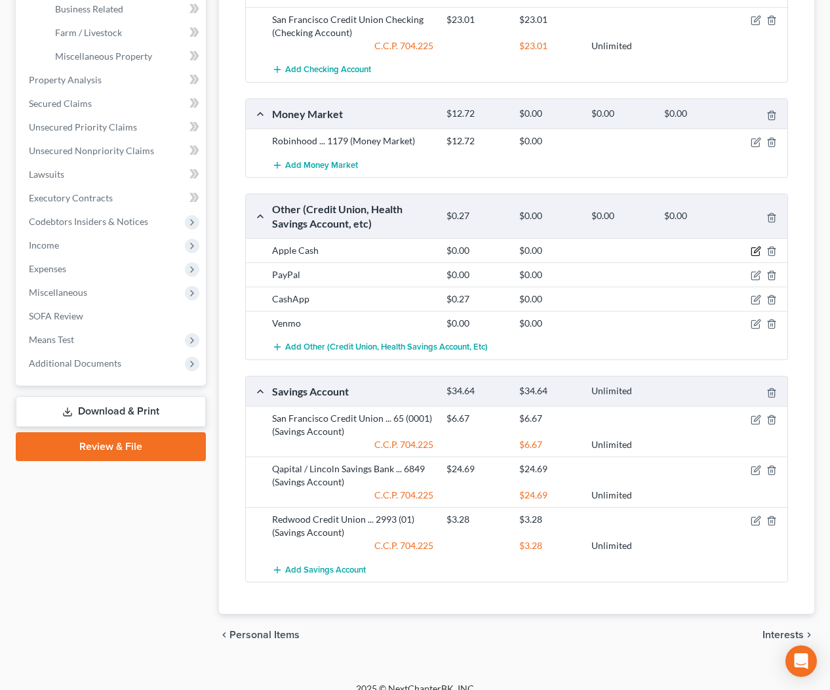
drag, startPoint x: 753, startPoint y: 248, endPoint x: 744, endPoint y: 256, distance: 11.2
click at [752, 249] on icon "button" at bounding box center [756, 251] width 10 height 10
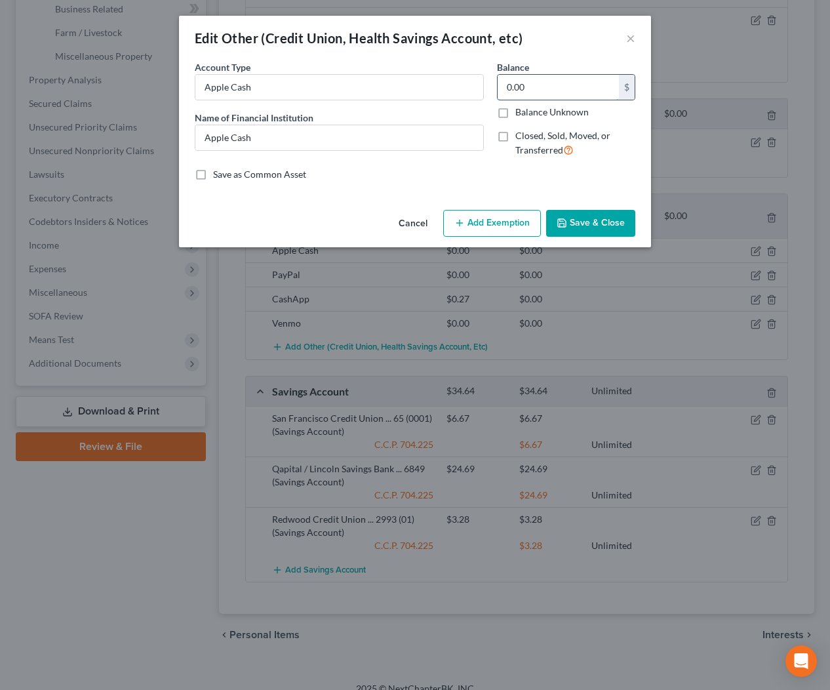
click at [570, 85] on input "0.00" at bounding box center [558, 87] width 121 height 25
type input "1.68"
click at [570, 224] on button "Save & Close" at bounding box center [590, 224] width 89 height 28
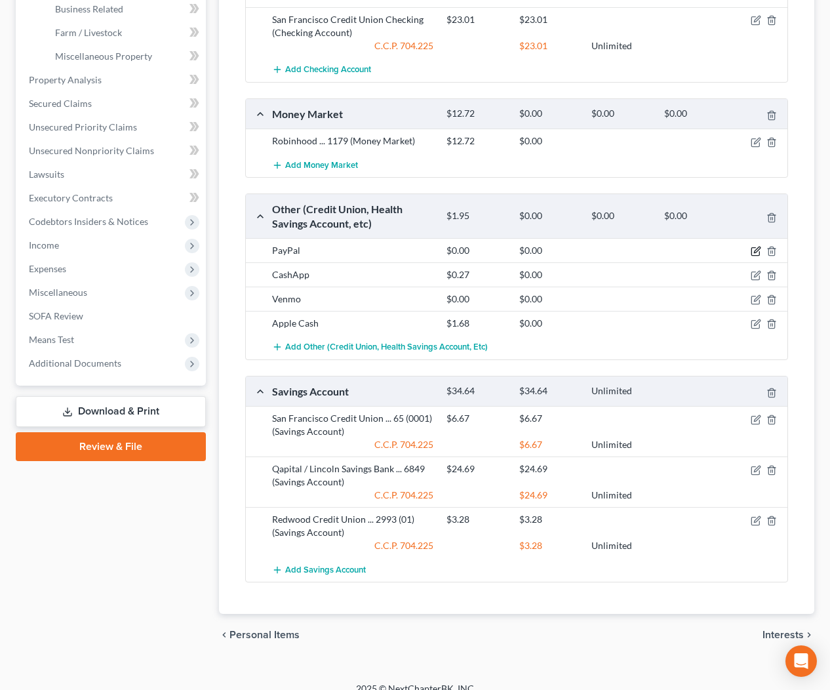
click at [753, 248] on icon "button" at bounding box center [756, 251] width 10 height 10
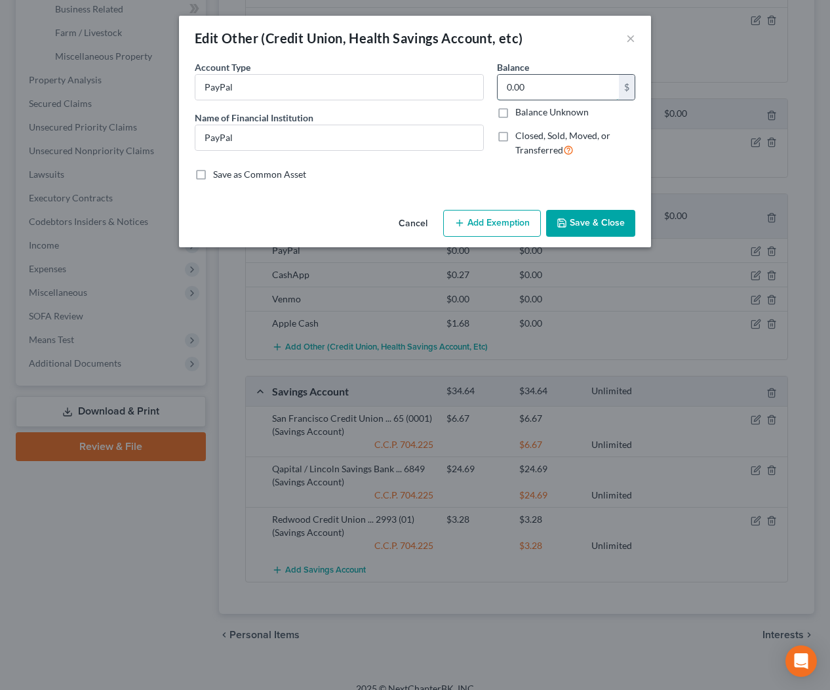
click at [563, 93] on input "0.00" at bounding box center [558, 87] width 121 height 25
type input "4.80"
click at [608, 224] on button "Save & Close" at bounding box center [590, 224] width 89 height 28
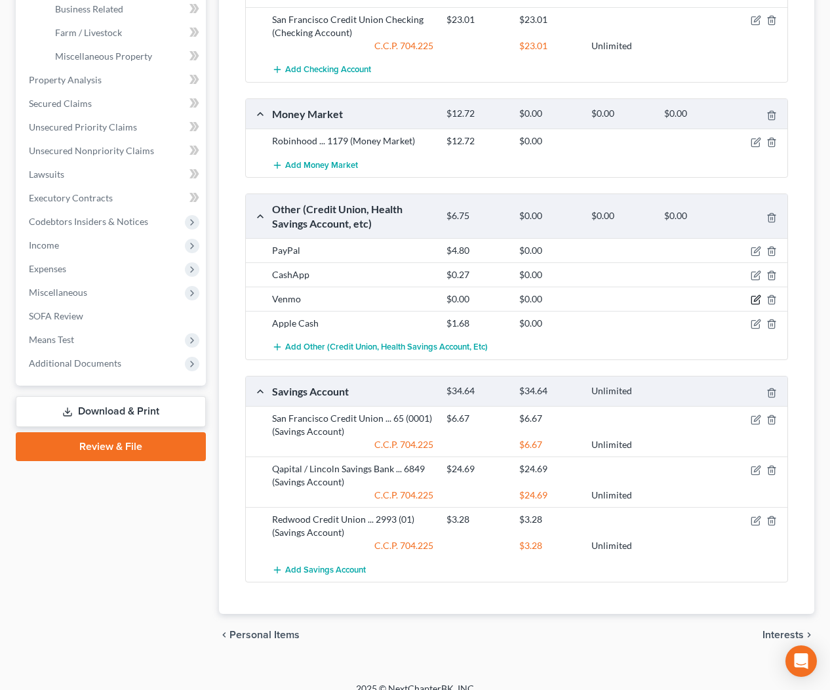
click at [755, 297] on icon "button" at bounding box center [756, 299] width 10 height 10
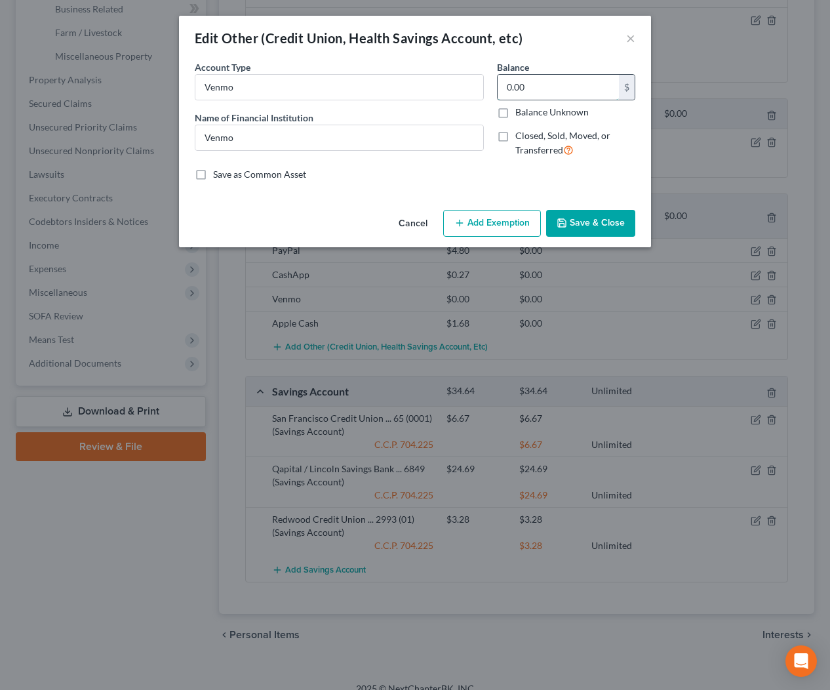
click at [561, 88] on input "0.00" at bounding box center [558, 87] width 121 height 25
type input "2.89"
click at [596, 221] on button "Save & Close" at bounding box center [590, 224] width 89 height 28
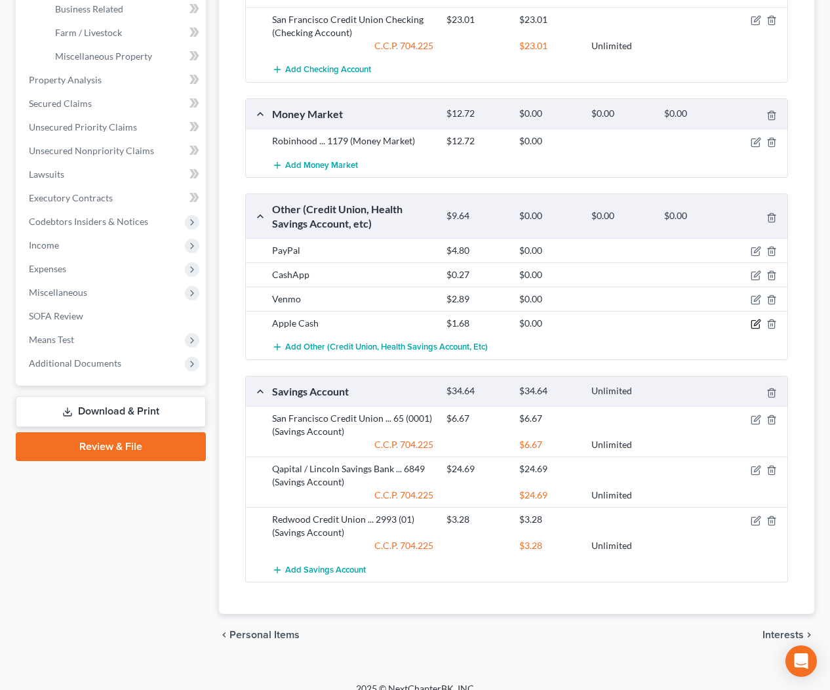
click at [755, 323] on icon "button" at bounding box center [757, 323] width 6 height 6
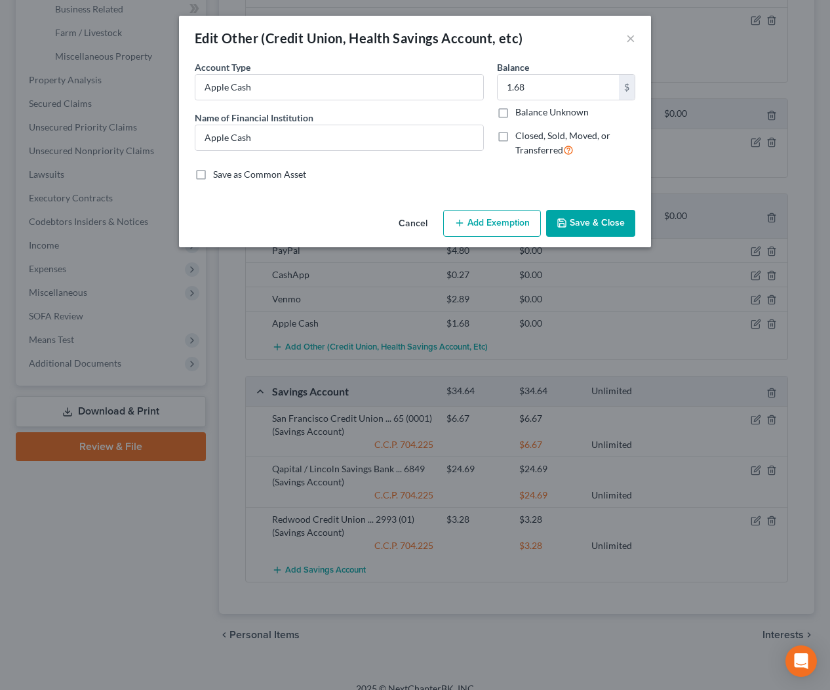
click at [511, 219] on button "Add Exemption" at bounding box center [492, 224] width 98 height 28
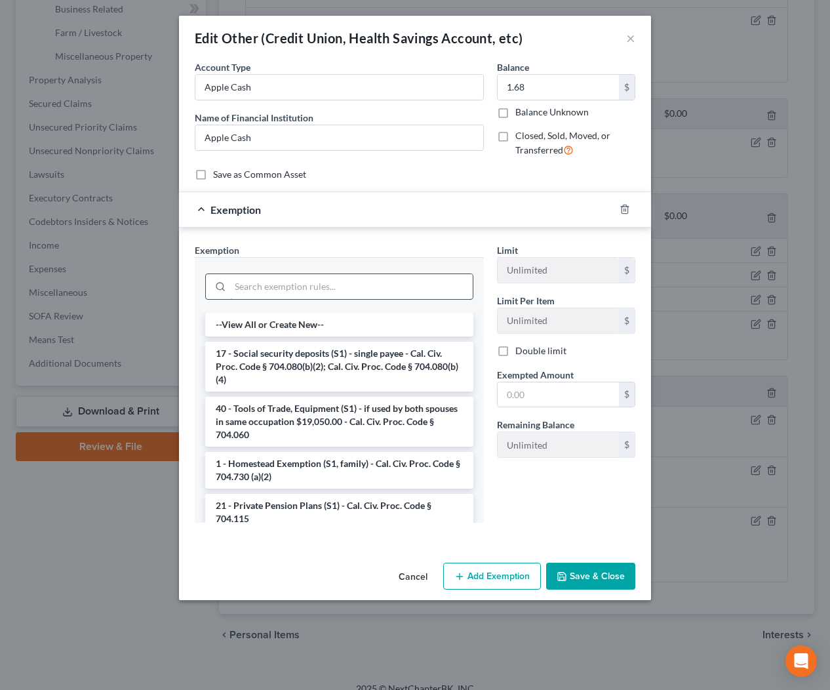
click at [404, 286] on input "search" at bounding box center [351, 286] width 243 height 25
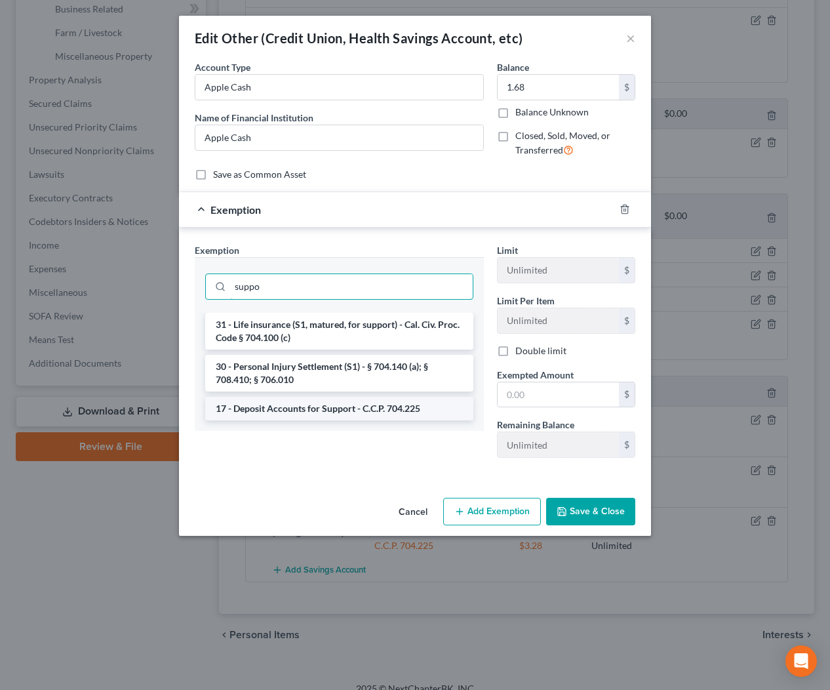
type input "suppo"
click at [372, 405] on li "17 - Deposit Accounts for Support - C.C.P. 704.225" at bounding box center [339, 409] width 268 height 24
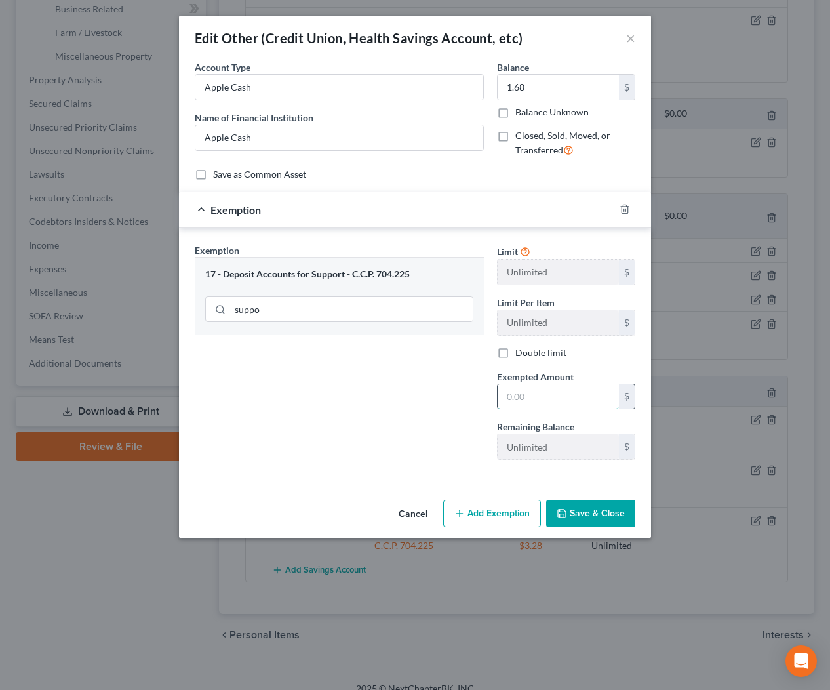
click at [570, 403] on input "text" at bounding box center [558, 396] width 121 height 25
type input "1.68"
click at [583, 510] on button "Save & Close" at bounding box center [590, 514] width 89 height 28
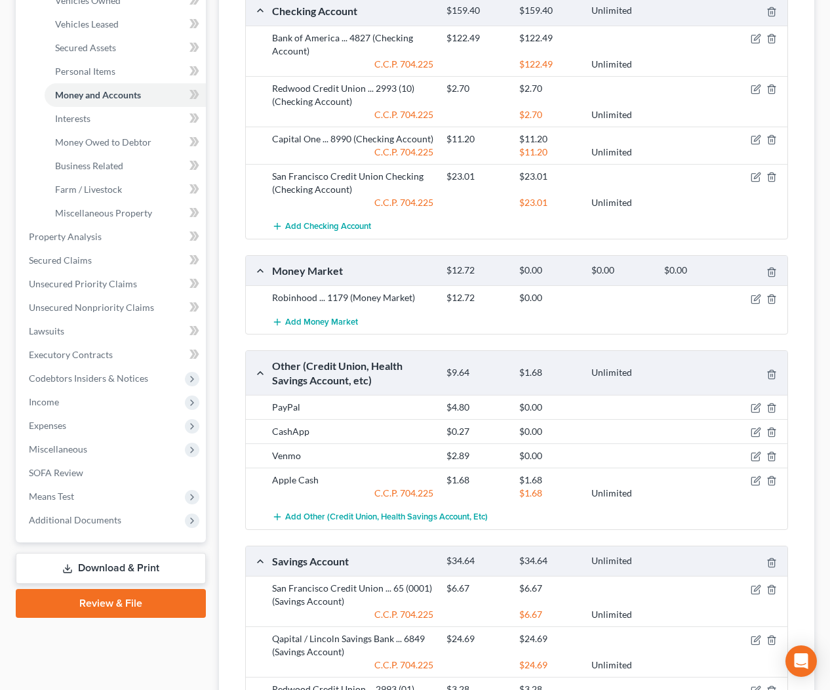
scroll to position [281, 0]
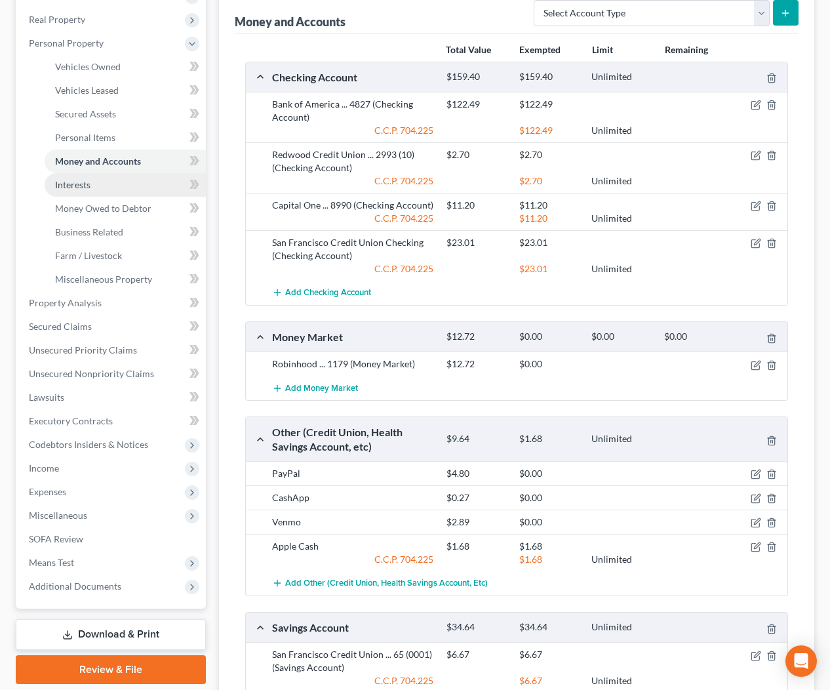
click at [77, 186] on span "Interests" at bounding box center [72, 184] width 35 height 11
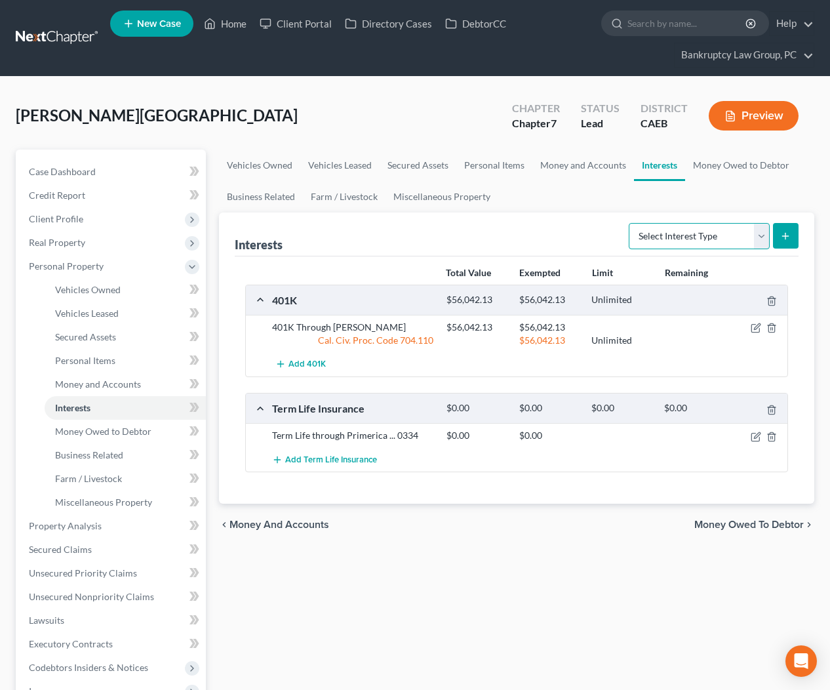
click at [742, 236] on select "Select Interest Type 401K Annuity Bond Education IRA Government Bond Government…" at bounding box center [699, 236] width 141 height 26
select select "term_life_insurance"
click at [785, 235] on icon "submit" at bounding box center [785, 236] width 10 height 10
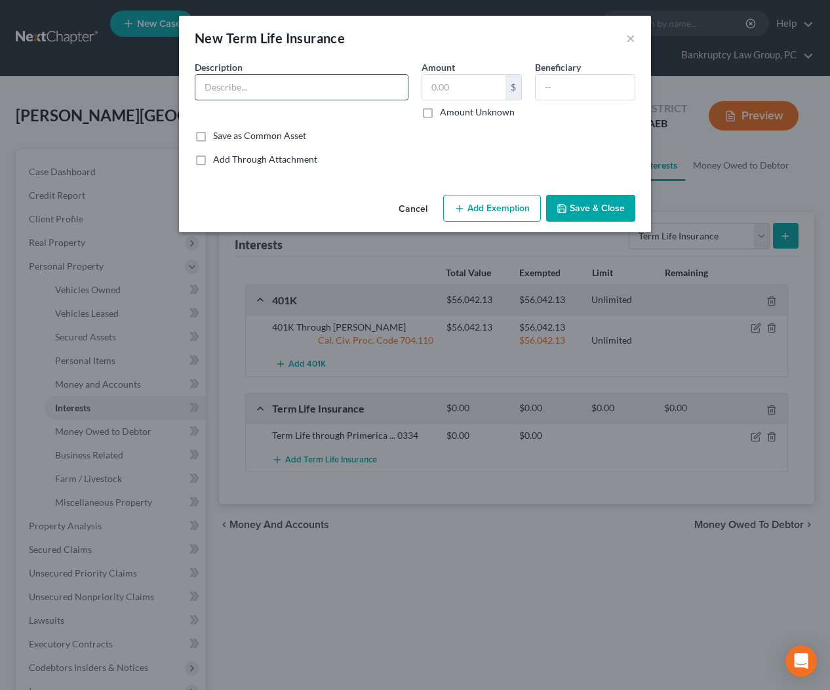
click at [262, 89] on input "text" at bounding box center [301, 87] width 212 height 25
type input "Term Life Policy Through Employer (No Cash Value)"
drag, startPoint x: 607, startPoint y: 227, endPoint x: 608, endPoint y: 211, distance: 15.7
click at [608, 226] on div "Cancel Add Exemption Save & Close" at bounding box center [415, 210] width 472 height 43
click at [608, 210] on button "Save & Close" at bounding box center [590, 209] width 89 height 28
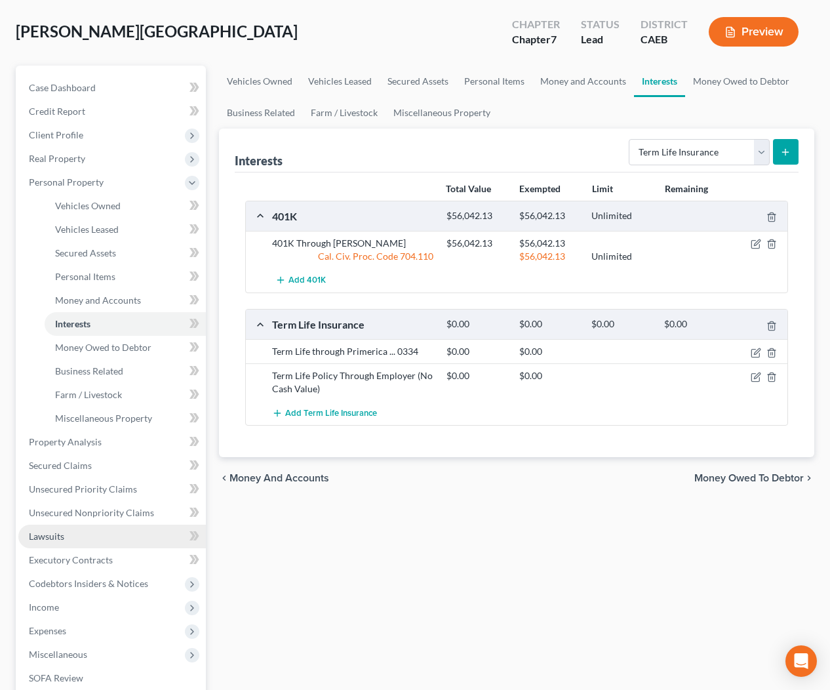
scroll to position [85, 0]
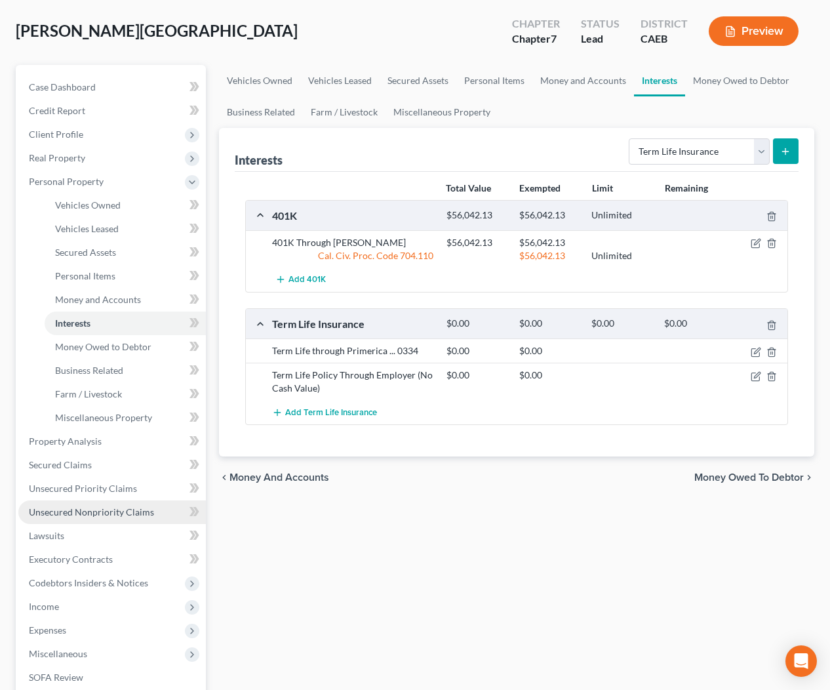
click at [91, 512] on span "Unsecured Nonpriority Claims" at bounding box center [91, 511] width 125 height 11
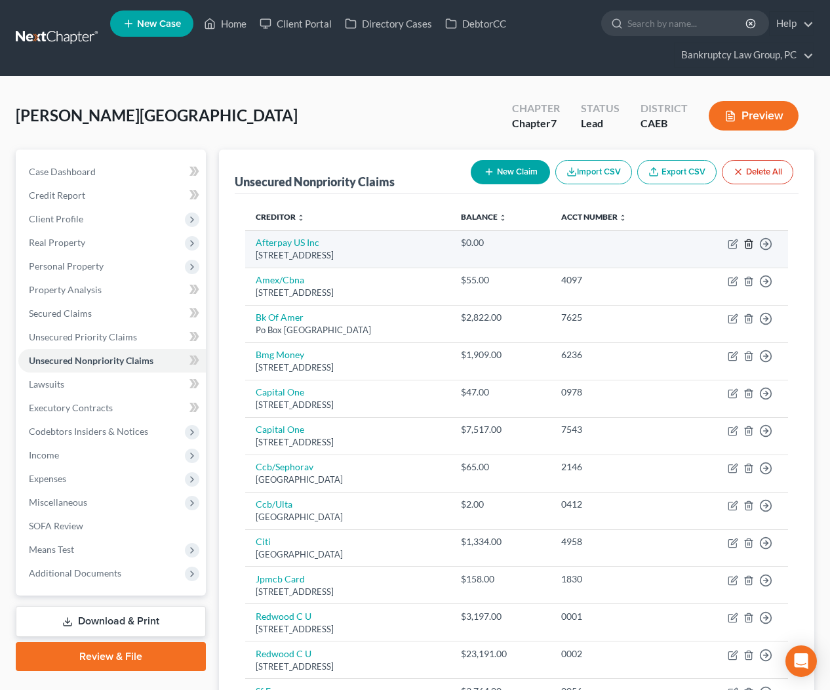
click at [745, 244] on icon "button" at bounding box center [748, 243] width 6 height 9
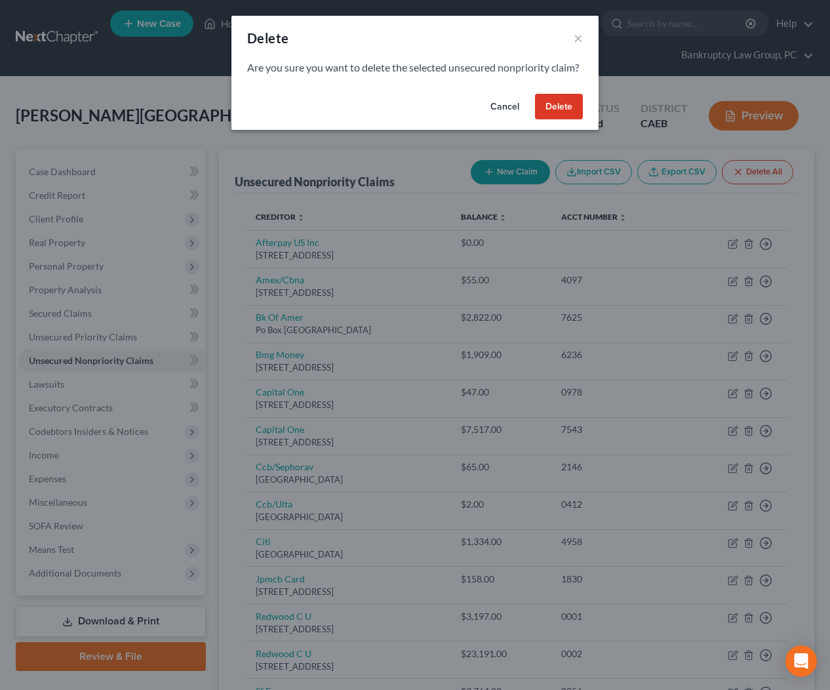
click at [555, 119] on button "Delete" at bounding box center [559, 107] width 48 height 26
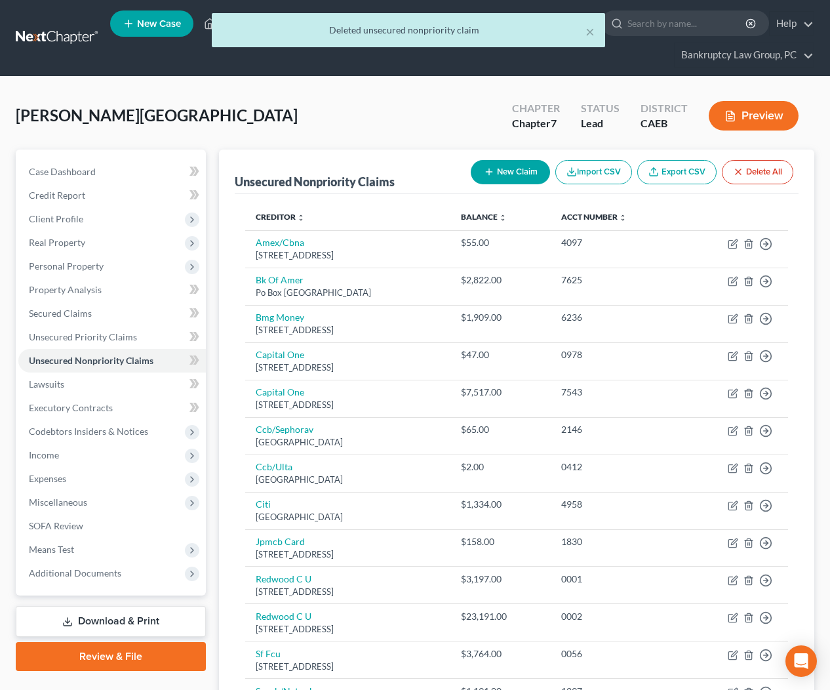
click at [496, 176] on button "New Claim" at bounding box center [510, 172] width 79 height 24
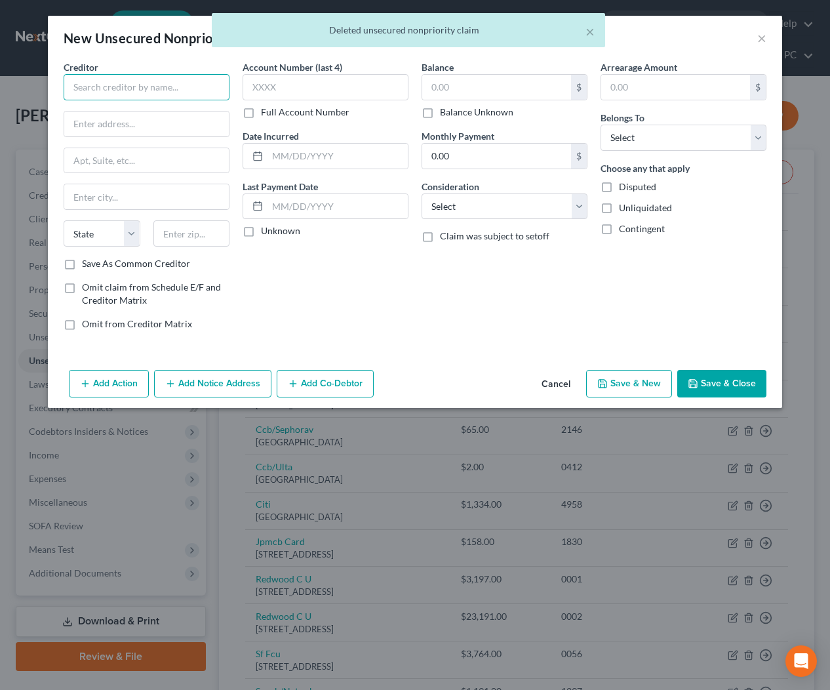
click at [177, 82] on input "text" at bounding box center [147, 87] width 166 height 26
type input "Affirm"
click at [166, 113] on div "Affirm" at bounding box center [142, 110] width 136 height 13
type input "30 Isabella St"
type input "Floor 4"
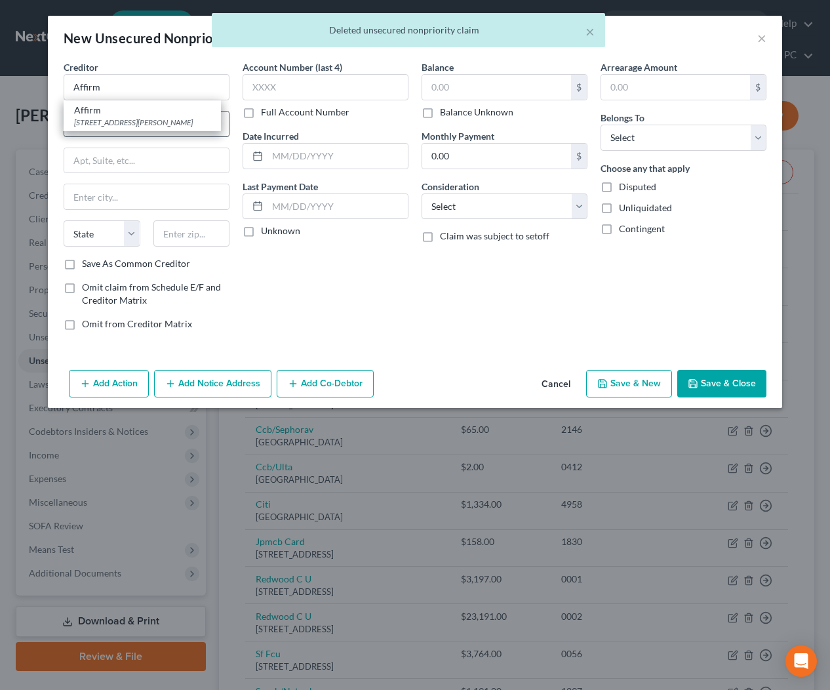
type input "Pittsburgh"
select select "39"
type input "15212"
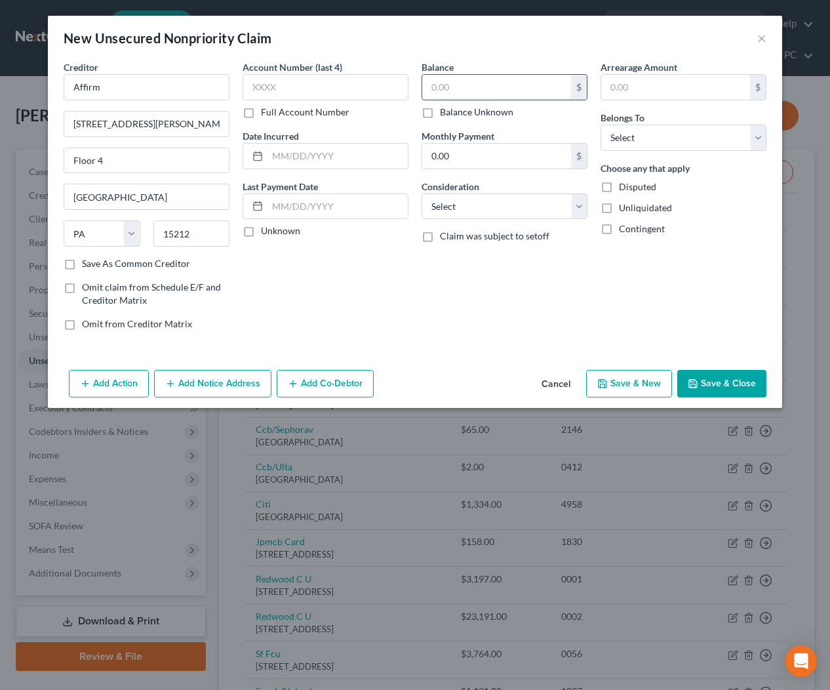
click at [459, 81] on input "text" at bounding box center [496, 87] width 149 height 25
type input "400.00"
click at [634, 138] on select "Select Debtor 1 Only Debtor 2 Only Debtor 1 And Debtor 2 Only At Least One Of T…" at bounding box center [684, 138] width 166 height 26
select select "0"
click at [733, 386] on button "Save & Close" at bounding box center [721, 384] width 89 height 28
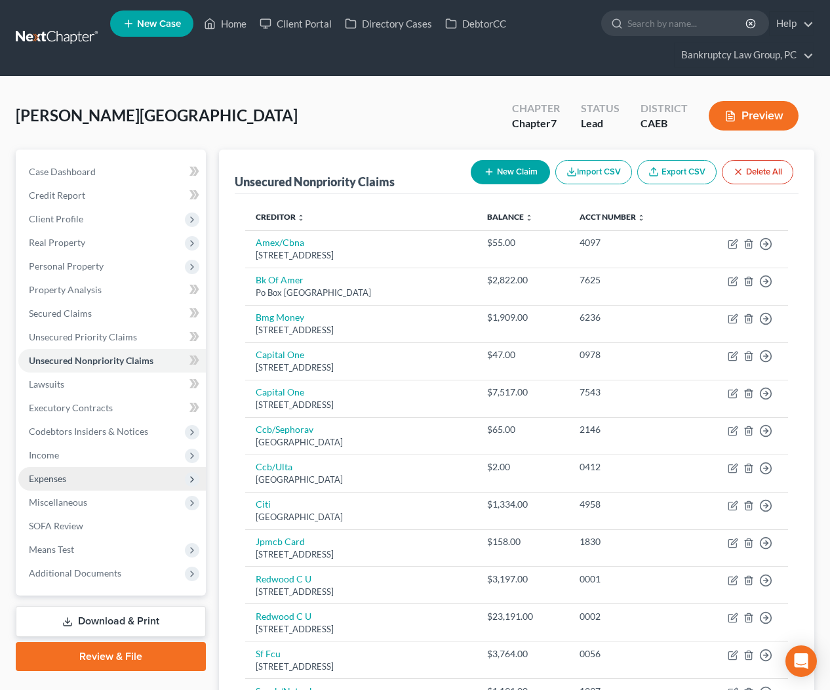
click at [46, 478] on span "Expenses" at bounding box center [47, 478] width 37 height 11
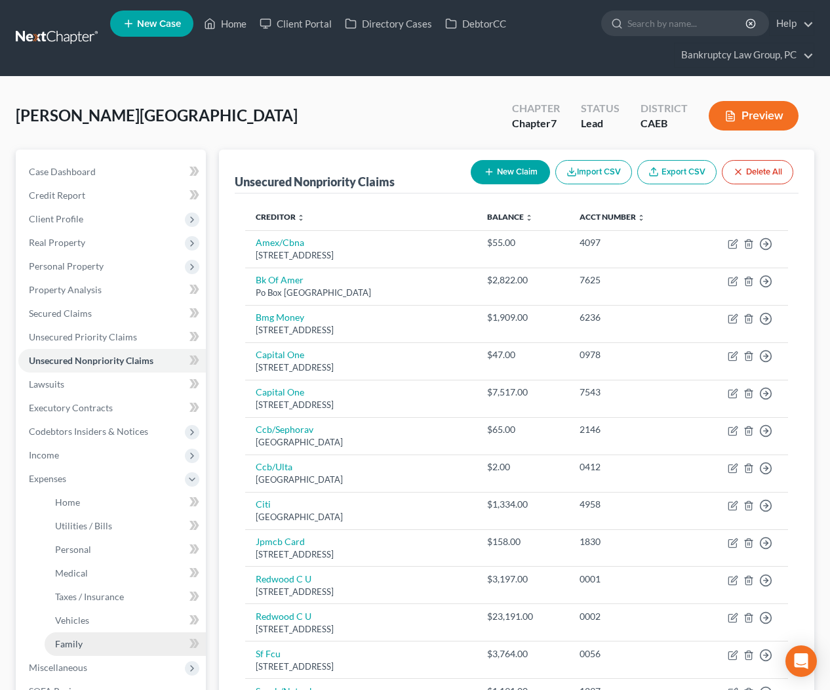
click at [74, 636] on link "Family" at bounding box center [125, 644] width 161 height 24
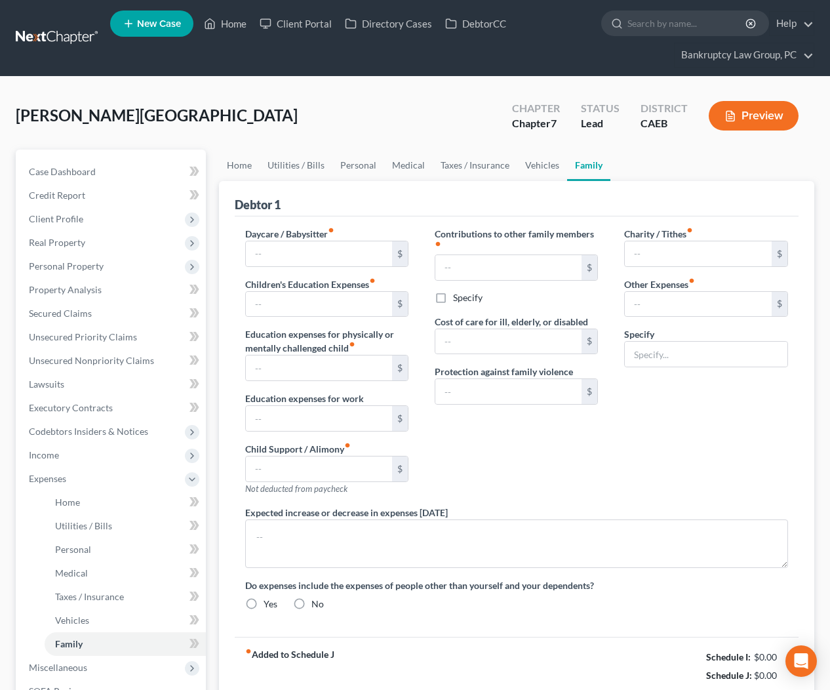
type input "0.00"
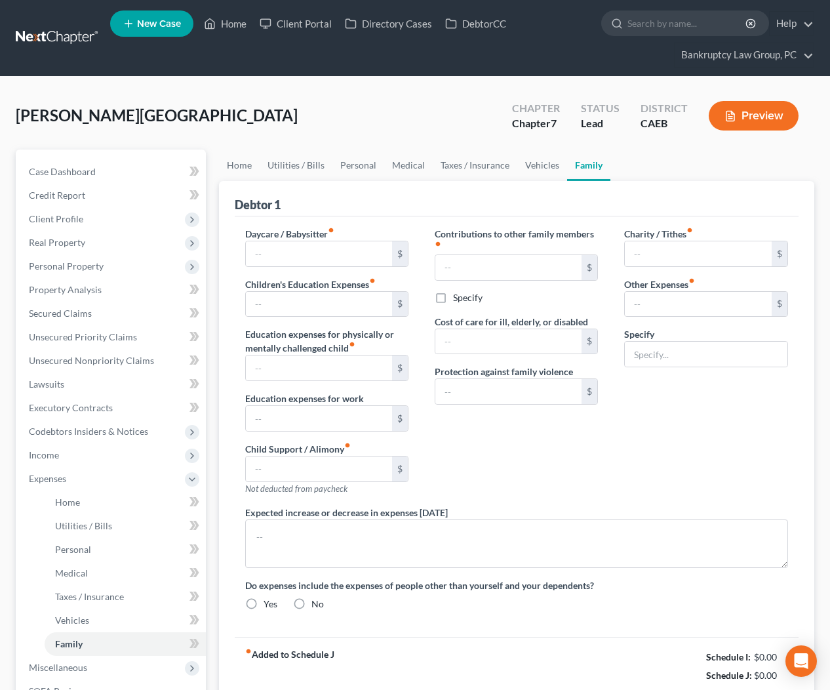
type input "0.00"
type input "40.00"
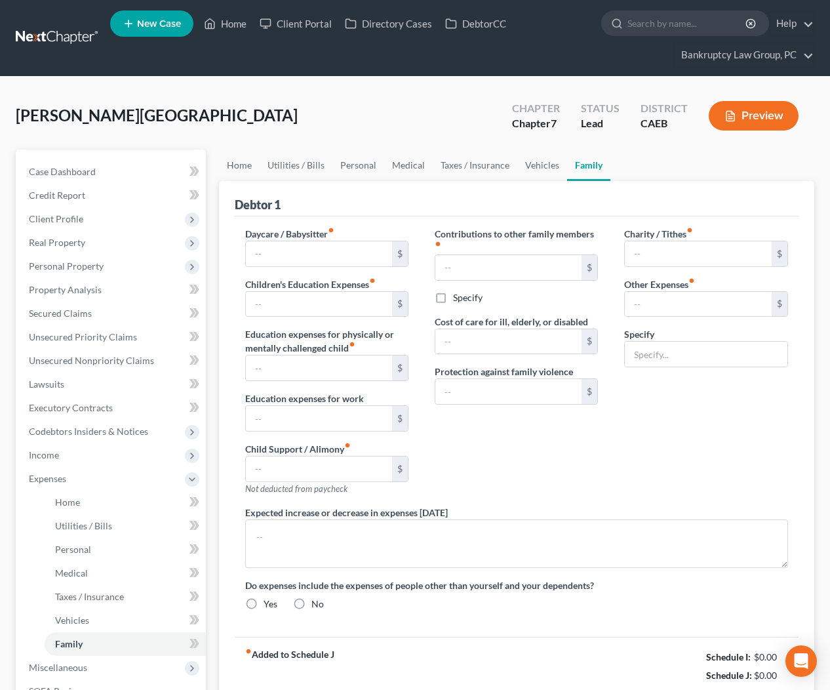
type input "Tolls"
radio input "true"
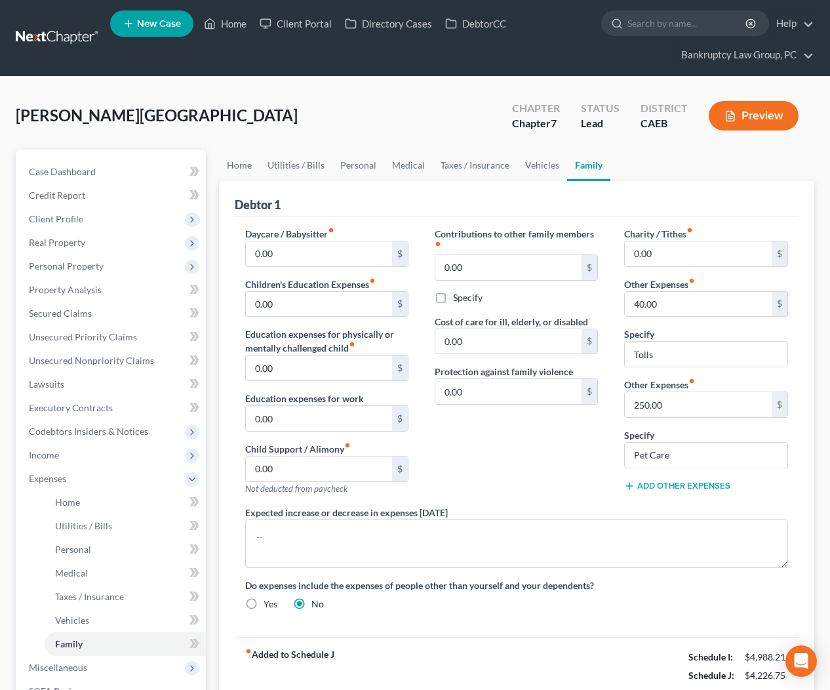
drag, startPoint x: 378, startPoint y: 203, endPoint x: 382, endPoint y: 175, distance: 27.7
click at [379, 201] on div "Debtor 1" at bounding box center [517, 198] width 564 height 35
click at [363, 164] on link "Personal" at bounding box center [358, 164] width 52 height 31
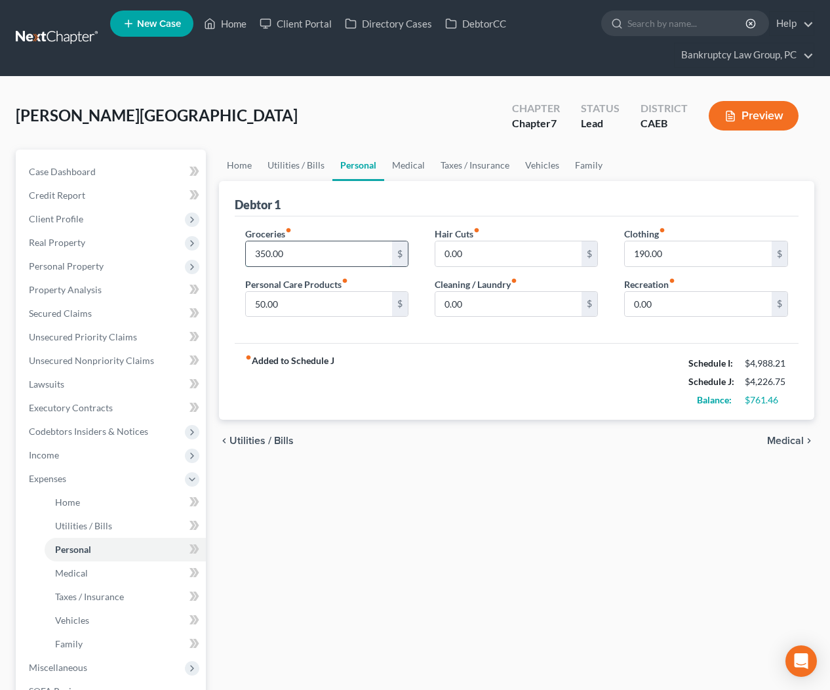
drag, startPoint x: 311, startPoint y: 260, endPoint x: 311, endPoint y: 241, distance: 19.0
click at [311, 260] on input "350.00" at bounding box center [319, 253] width 147 height 25
type input "900.00"
click at [405, 508] on div "Home Utilities / Bills Personal Medical Taxes / Insurance Vehicles Family Debto…" at bounding box center [516, 492] width 609 height 686
click at [653, 309] on input "0.00" at bounding box center [698, 304] width 147 height 25
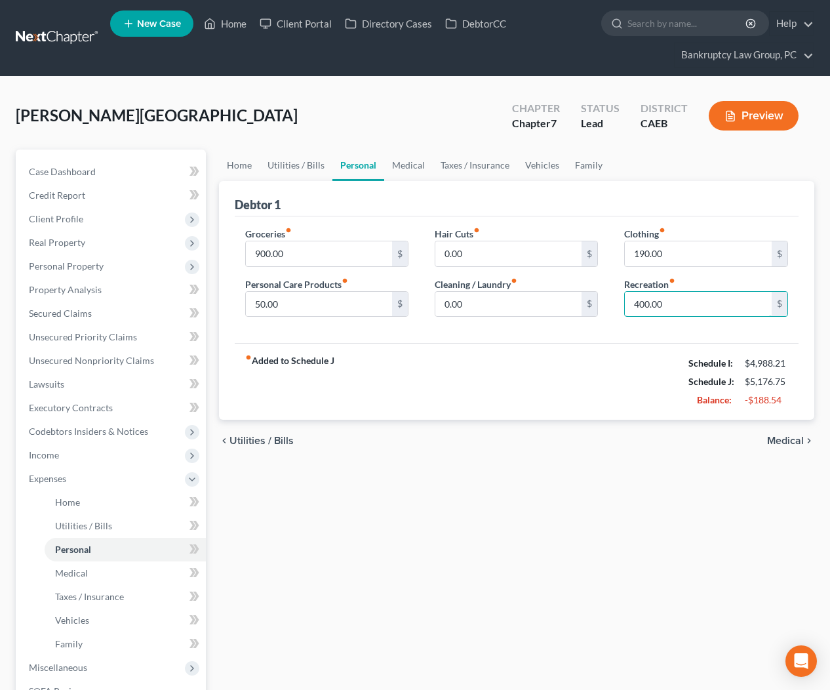
type input "400.00"
click at [595, 496] on div "Home Utilities / Bills Personal Medical Taxes / Insurance Vehicles Family Debto…" at bounding box center [516, 492] width 609 height 686
click at [401, 161] on link "Medical" at bounding box center [408, 164] width 49 height 31
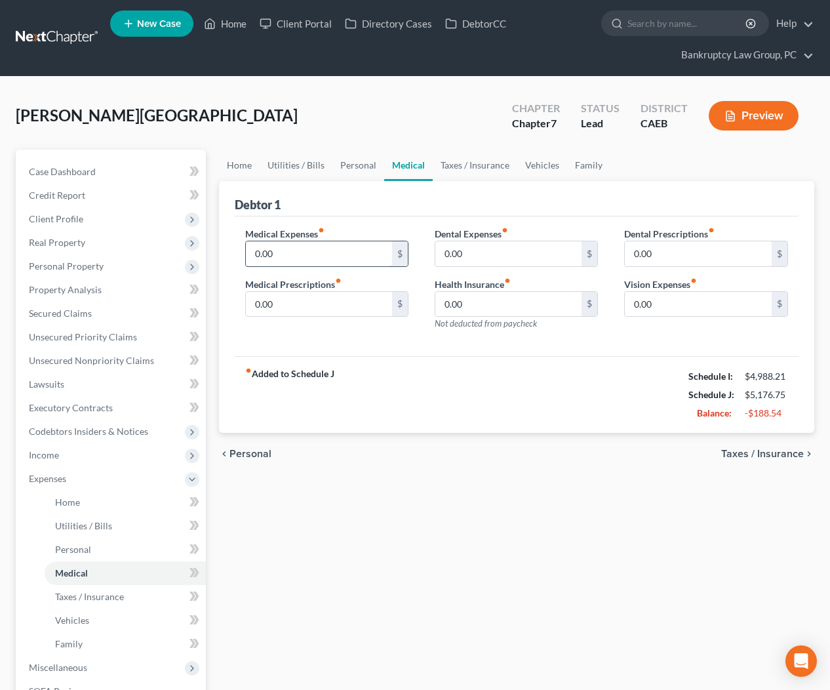
click at [337, 258] on input "0.00" at bounding box center [319, 253] width 147 height 25
type input "50.00"
click at [367, 500] on div "Home Utilities / Bills Personal Medical Taxes / Insurance Vehicles Family Debto…" at bounding box center [516, 492] width 609 height 686
click at [580, 168] on link "Family" at bounding box center [588, 164] width 43 height 31
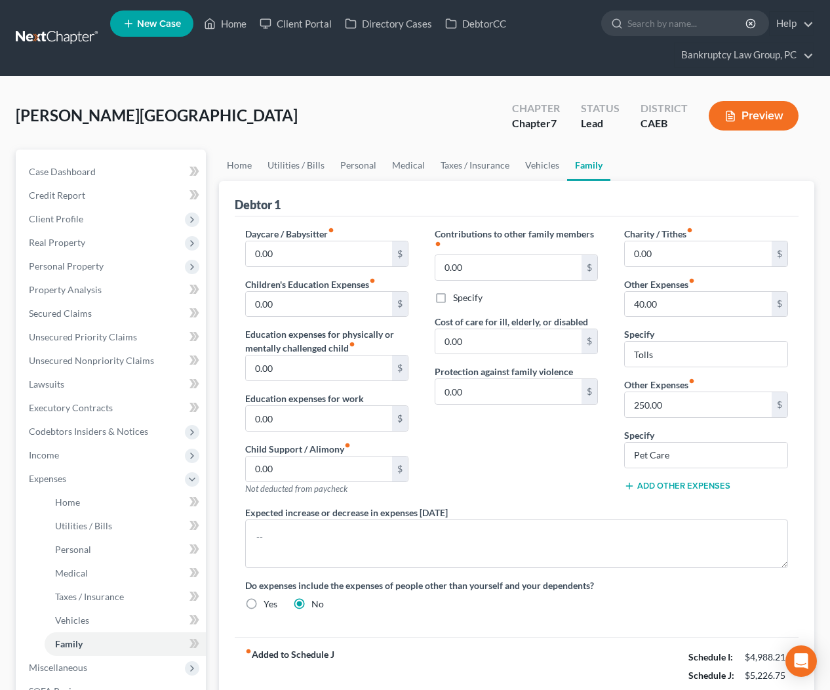
click at [675, 488] on button "Add Other Expenses" at bounding box center [677, 486] width 106 height 10
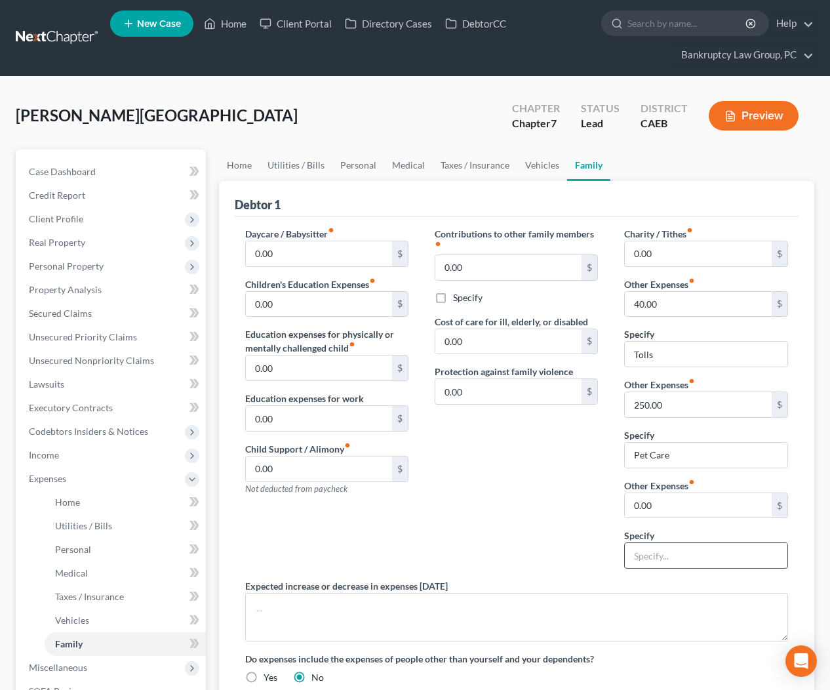
click at [667, 559] on input "text" at bounding box center [706, 555] width 162 height 25
type input "Auto Registration"
click at [693, 505] on input "0.00" at bounding box center [698, 505] width 147 height 25
type input "25.00"
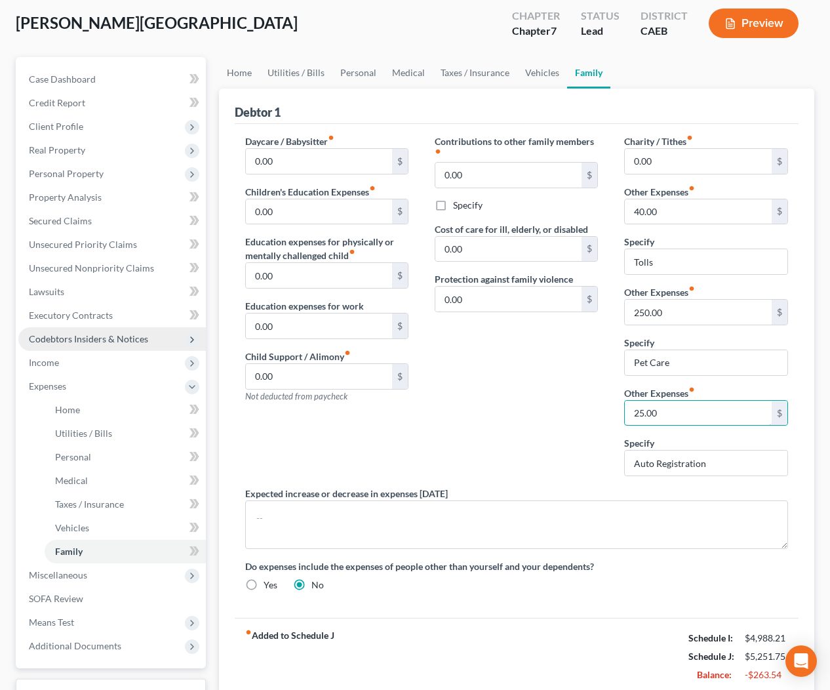
scroll to position [87, 0]
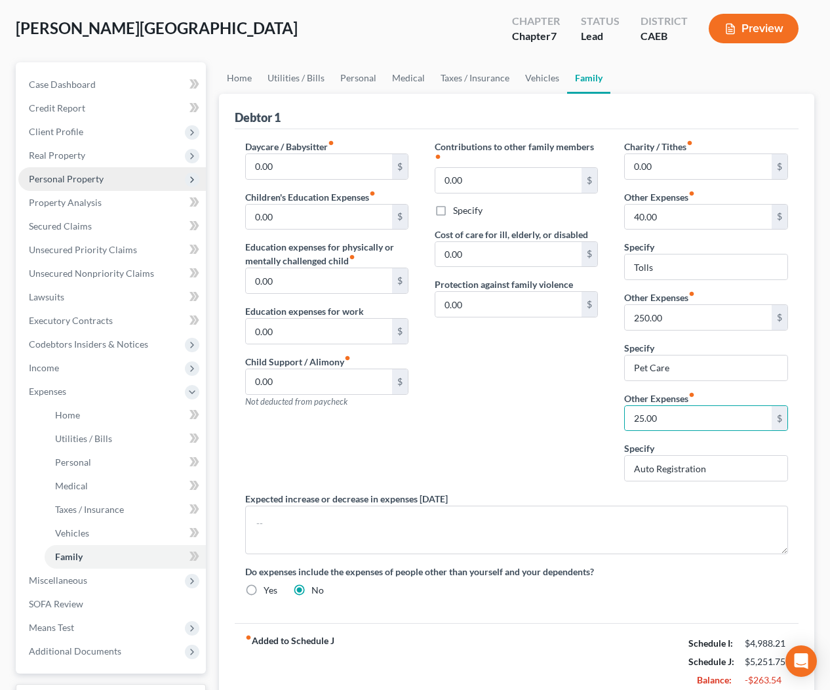
click at [70, 176] on span "Personal Property" at bounding box center [66, 178] width 75 height 11
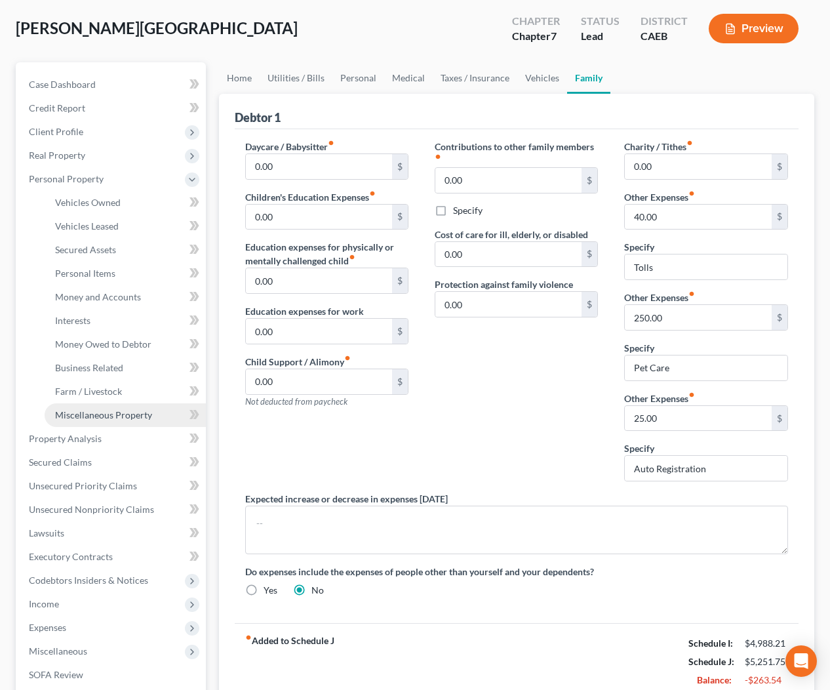
click at [90, 418] on span "Miscellaneous Property" at bounding box center [103, 414] width 97 height 11
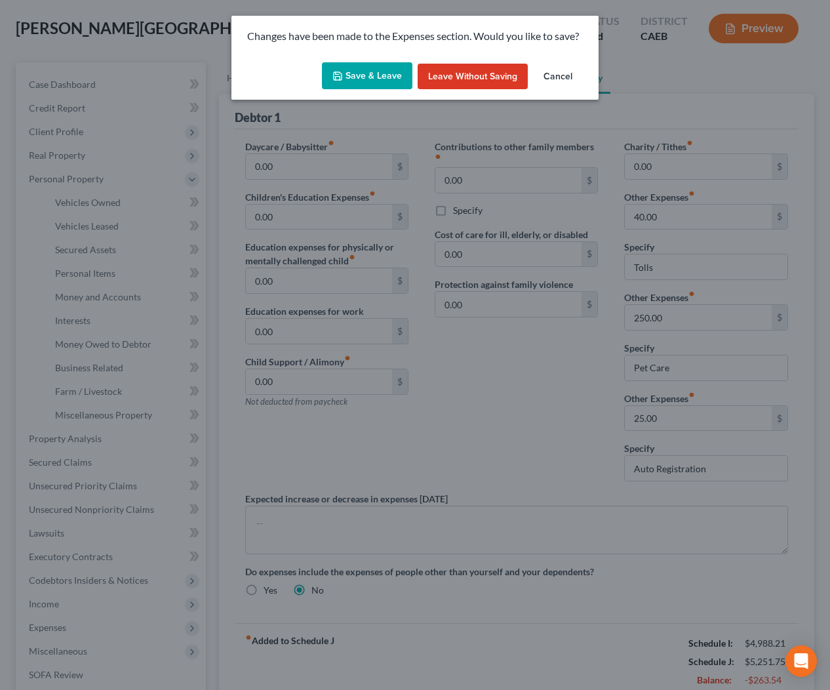
click at [369, 81] on button "Save & Leave" at bounding box center [367, 76] width 90 height 28
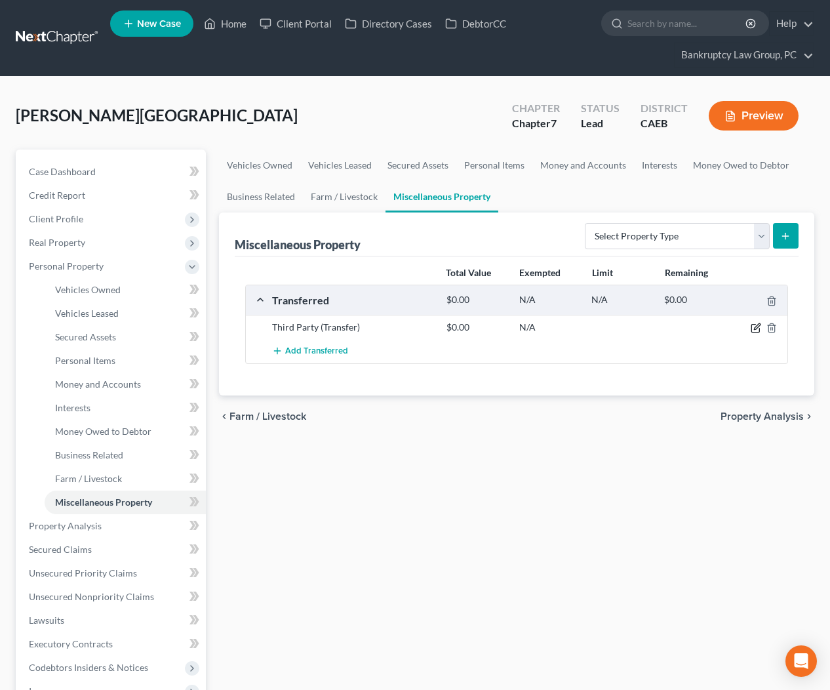
click at [754, 329] on icon "button" at bounding box center [757, 327] width 6 height 6
select select "Ordinary ([DATE])"
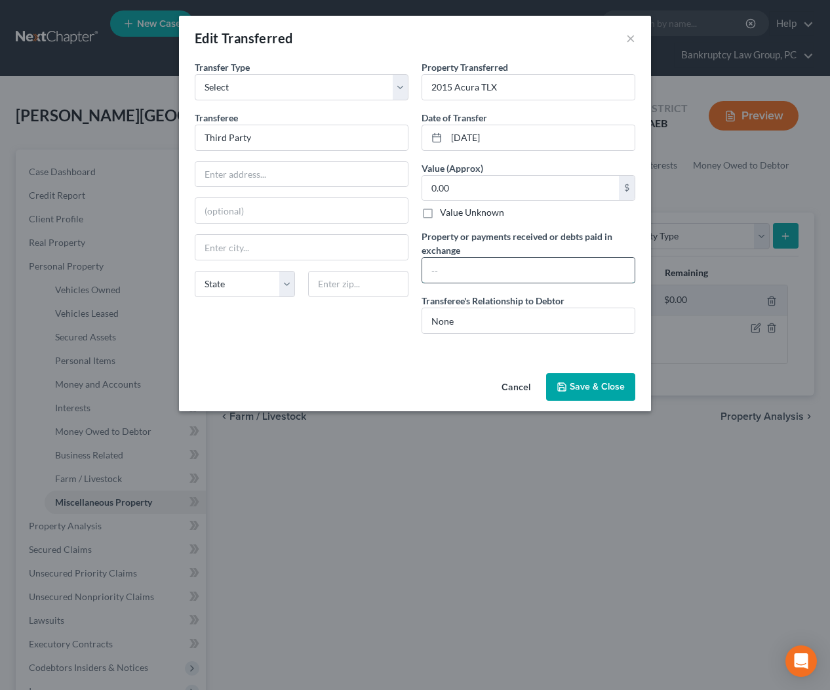
click at [500, 269] on input "text" at bounding box center [528, 270] width 212 height 25
type input "2215"
drag, startPoint x: 473, startPoint y: 138, endPoint x: 486, endPoint y: 184, distance: 47.7
click at [473, 138] on input "01/22/2025" at bounding box center [540, 137] width 188 height 25
type input "01/21/2025"
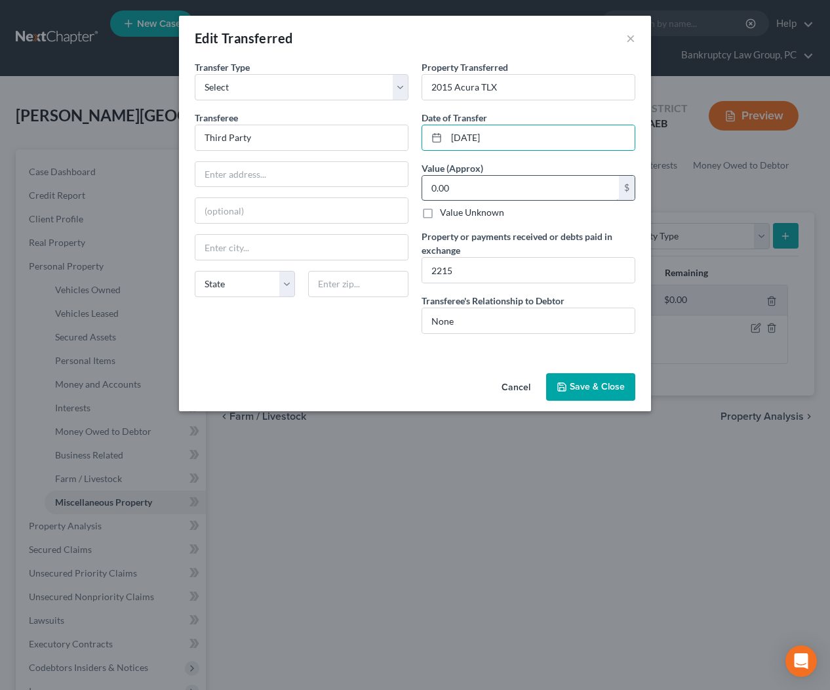
drag, startPoint x: 515, startPoint y: 194, endPoint x: 538, endPoint y: 194, distance: 22.9
click at [515, 195] on input "0.00" at bounding box center [520, 188] width 197 height 25
type input "2,215"
drag, startPoint x: 471, startPoint y: 369, endPoint x: 491, endPoint y: 374, distance: 20.2
click at [471, 369] on div "Cancel Save & Close" at bounding box center [415, 389] width 472 height 43
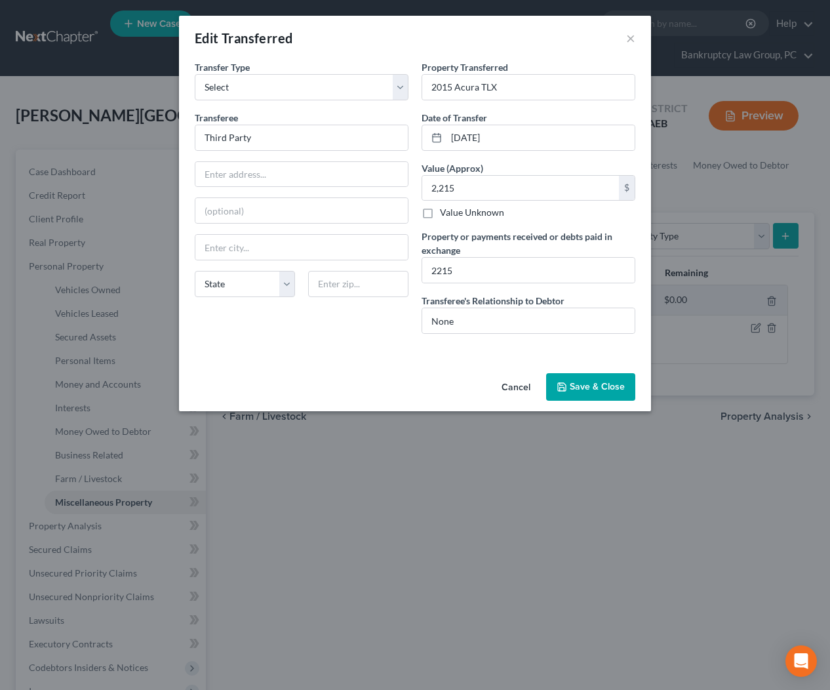
click at [593, 393] on button "Save & Close" at bounding box center [590, 387] width 89 height 28
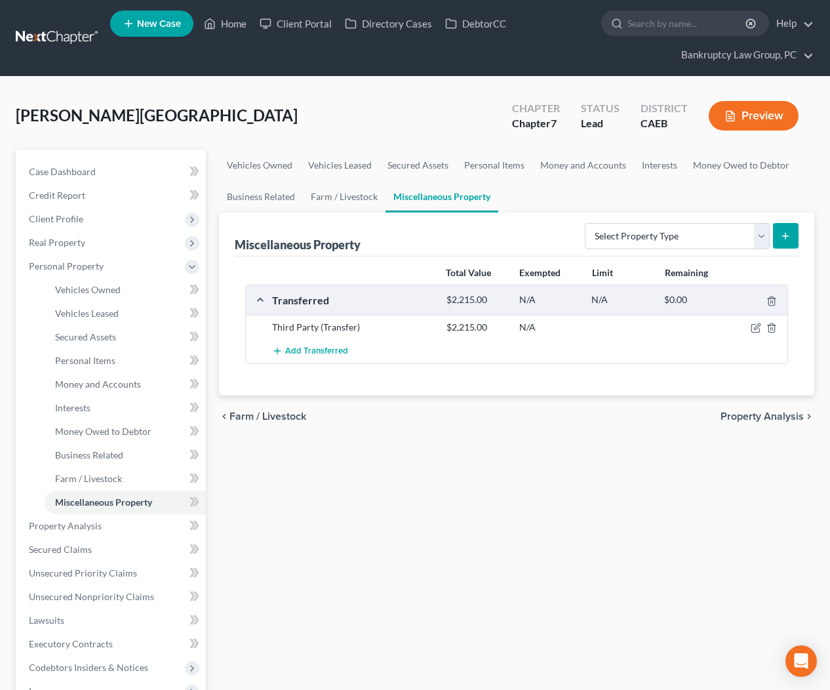
click at [622, 457] on div "Vehicles Owned Vehicles Leased Secured Assets Personal Items Money and Accounts…" at bounding box center [516, 527] width 609 height 757
click at [762, 231] on select "Select Property Type Assigned for Creditor Benefit [DATE] Holding for Another N…" at bounding box center [677, 236] width 185 height 26
select select "transferred"
click at [786, 235] on icon "submit" at bounding box center [785, 236] width 10 height 10
click at [728, 237] on select "Select Property Type Assigned for Creditor Benefit [DATE] Holding for Another N…" at bounding box center [677, 236] width 185 height 26
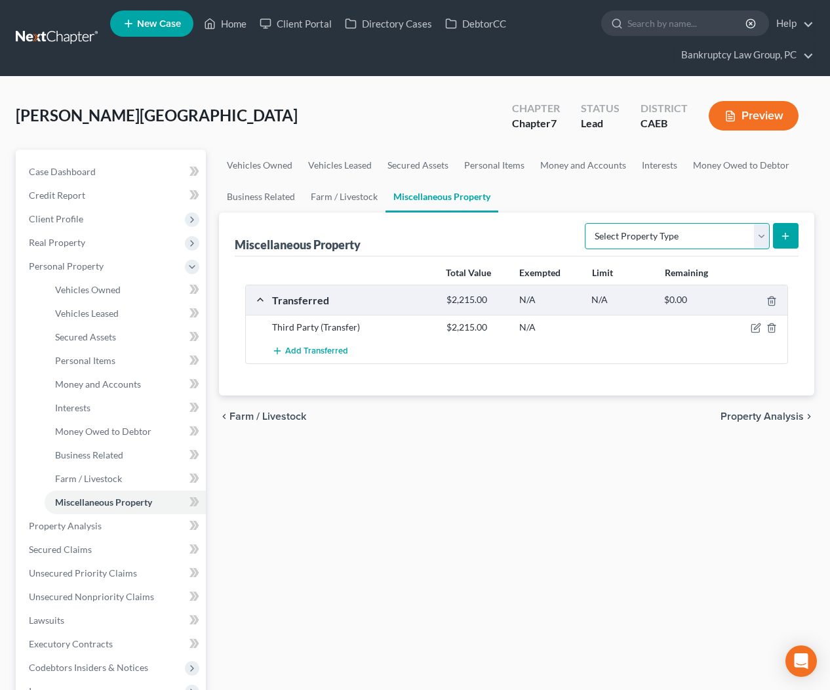
select select "transferred"
click at [791, 235] on button "submit" at bounding box center [786, 236] width 26 height 26
select select "Ordinary ([DATE])"
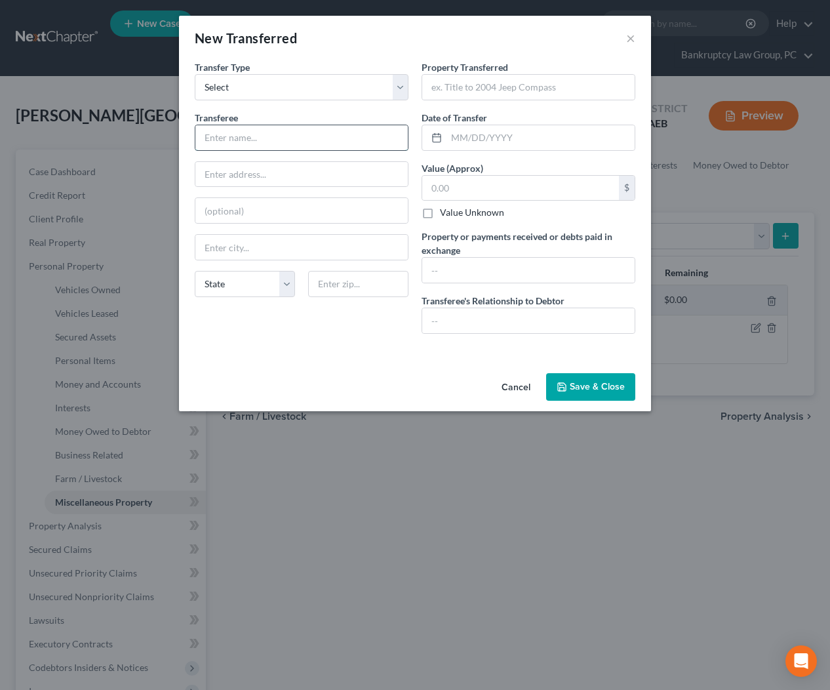
click at [376, 140] on input "text" at bounding box center [301, 137] width 212 height 25
type input "Fashion Phile"
click at [498, 90] on input "text" at bounding box center [528, 87] width 212 height 25
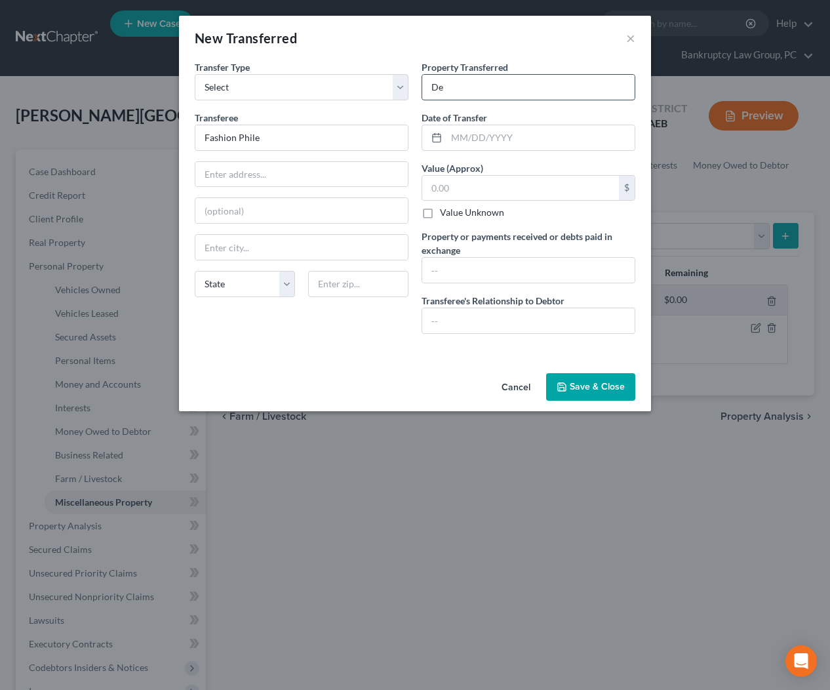
type input "D"
click at [492, 140] on input "text" at bounding box center [540, 137] width 188 height 25
drag, startPoint x: 492, startPoint y: 140, endPoint x: 509, endPoint y: 137, distance: 17.2
click at [492, 140] on input "text" at bounding box center [540, 137] width 188 height 25
click at [437, 89] on input "[PERSON_NAME]" at bounding box center [528, 87] width 212 height 25
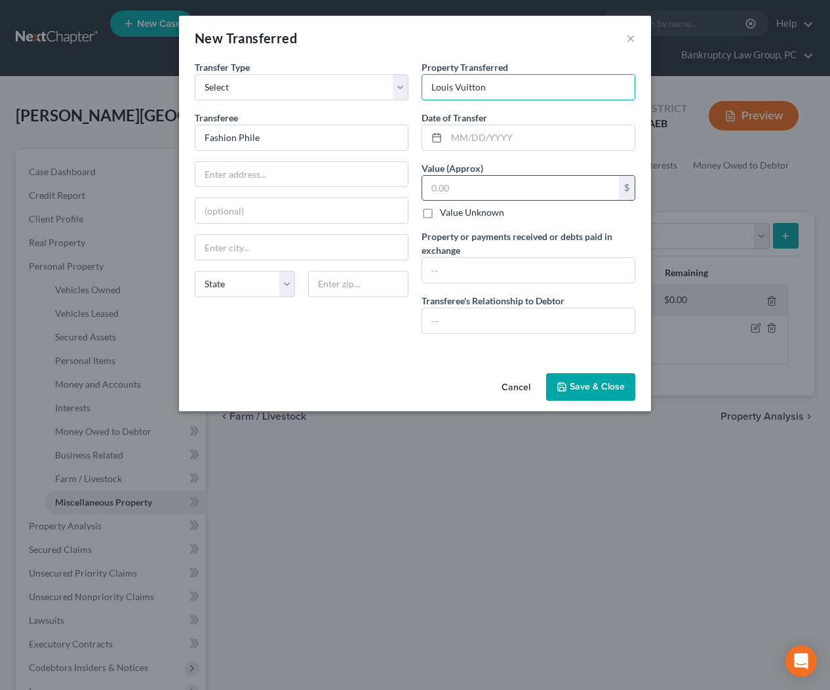
type input "Louis Vuitton"
click at [470, 184] on input "text" at bounding box center [520, 188] width 197 height 25
type input "2,000"
click at [465, 267] on input "text" at bounding box center [528, 270] width 212 height 25
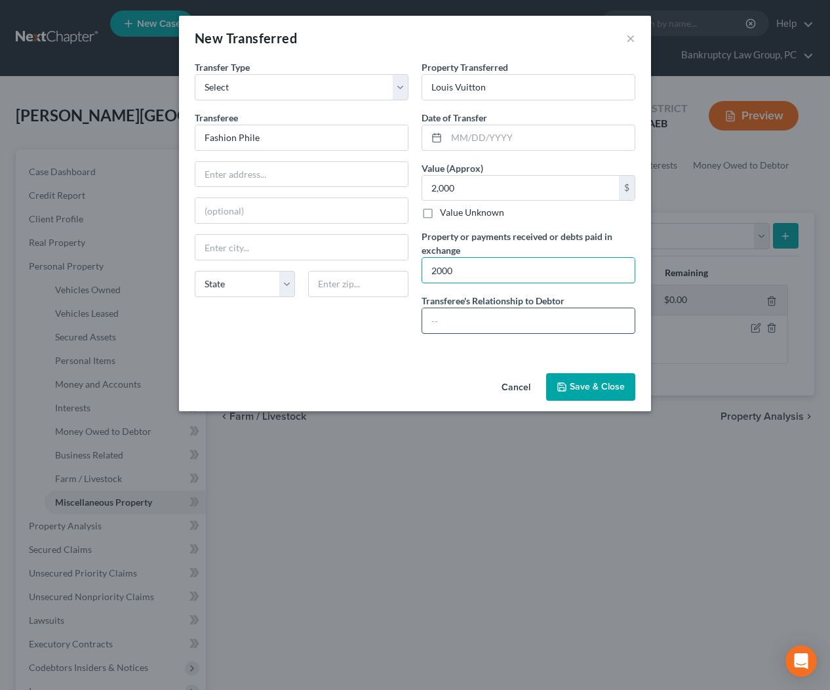
type input "2000"
click at [474, 316] on input "text" at bounding box center [528, 320] width 212 height 25
type input "None"
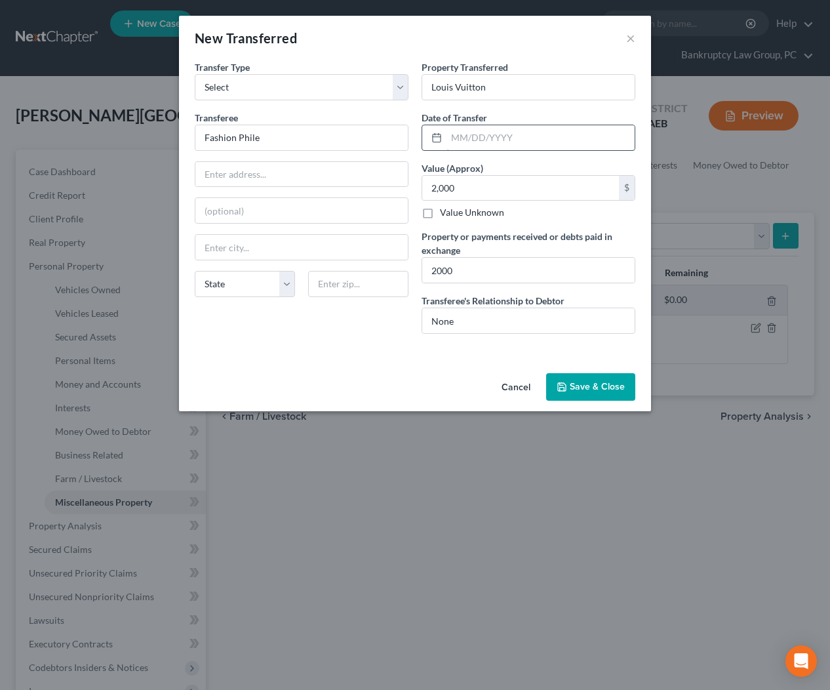
click at [476, 134] on input "text" at bounding box center [540, 137] width 188 height 25
type input "[DATE]"
click at [587, 392] on button "Save & Close" at bounding box center [590, 387] width 89 height 28
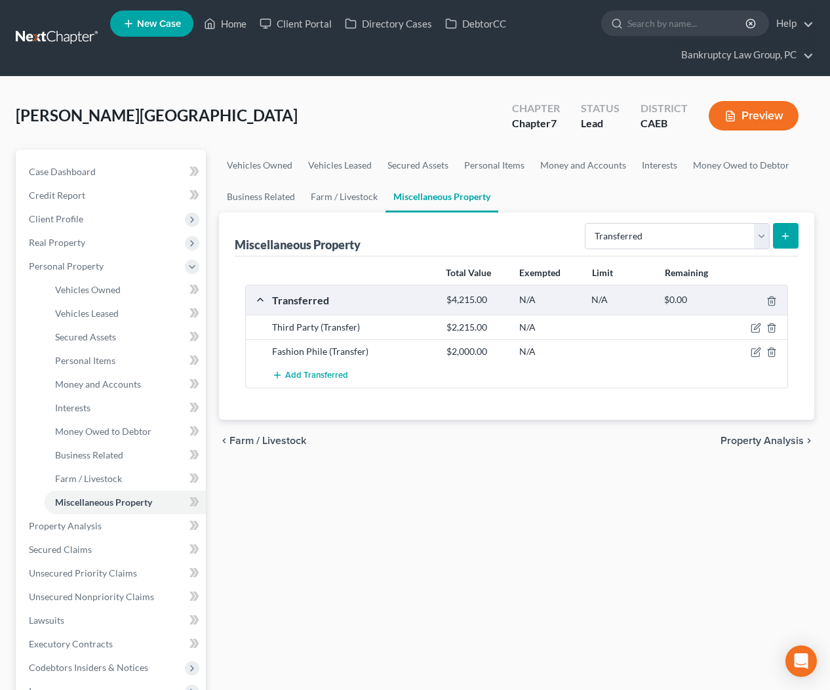
click at [789, 239] on icon "submit" at bounding box center [785, 236] width 10 height 10
select select "Ordinary ([DATE])"
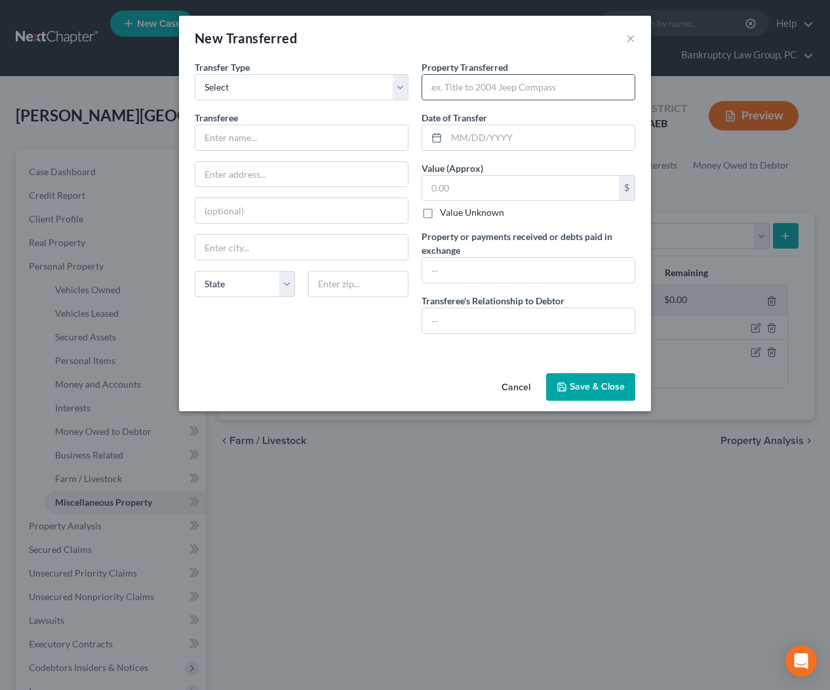
click at [490, 95] on input "text" at bounding box center [528, 87] width 212 height 25
type input "Insta 360 Camera"
click at [365, 138] on input "text" at bounding box center [301, 137] width 212 height 25
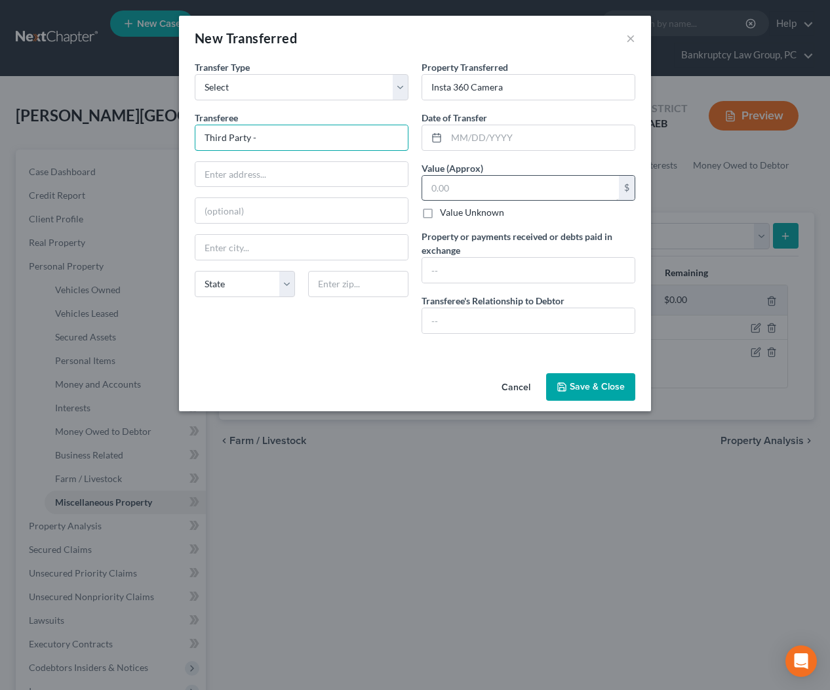
type input "Third Party -"
click at [479, 186] on input "text" at bounding box center [520, 188] width 197 height 25
type input "140"
click at [478, 277] on input "text" at bounding box center [528, 270] width 212 height 25
type input "2"
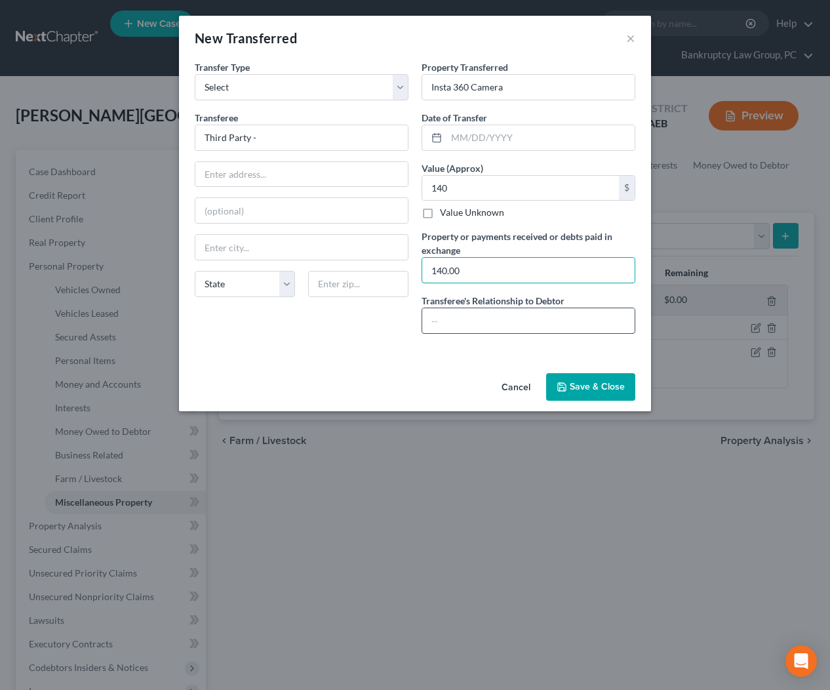
type input "140.00"
click at [513, 321] on input "text" at bounding box center [528, 320] width 212 height 25
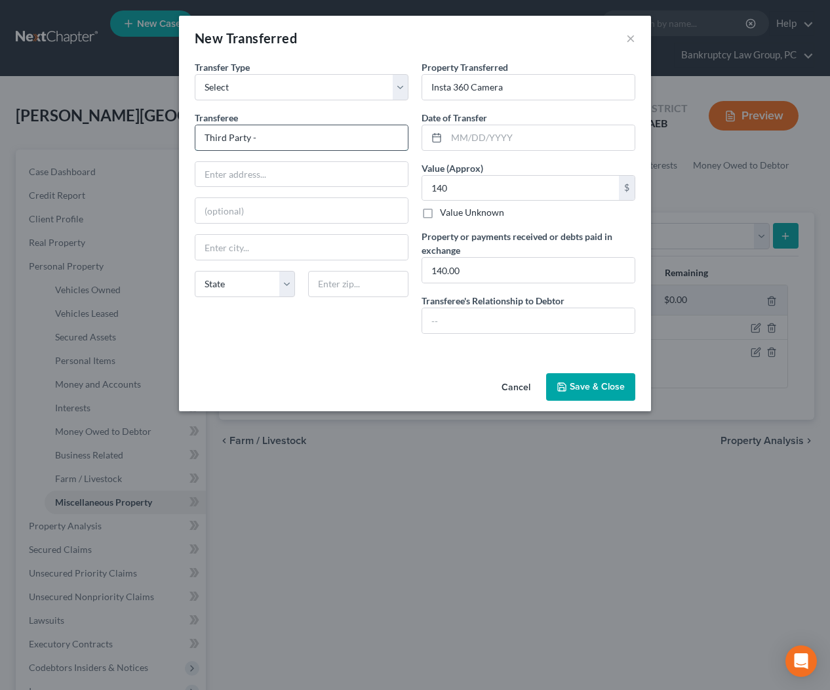
click at [344, 140] on input "Third Party -" at bounding box center [301, 137] width 212 height 25
click at [463, 327] on input "text" at bounding box center [528, 320] width 212 height 25
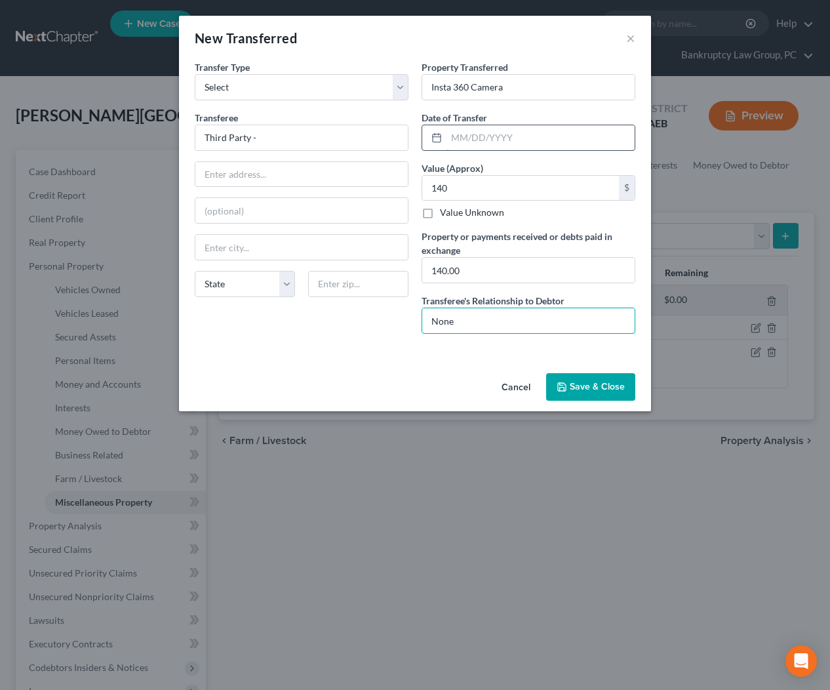
type input "None"
click at [477, 140] on input "text" at bounding box center [540, 137] width 188 height 25
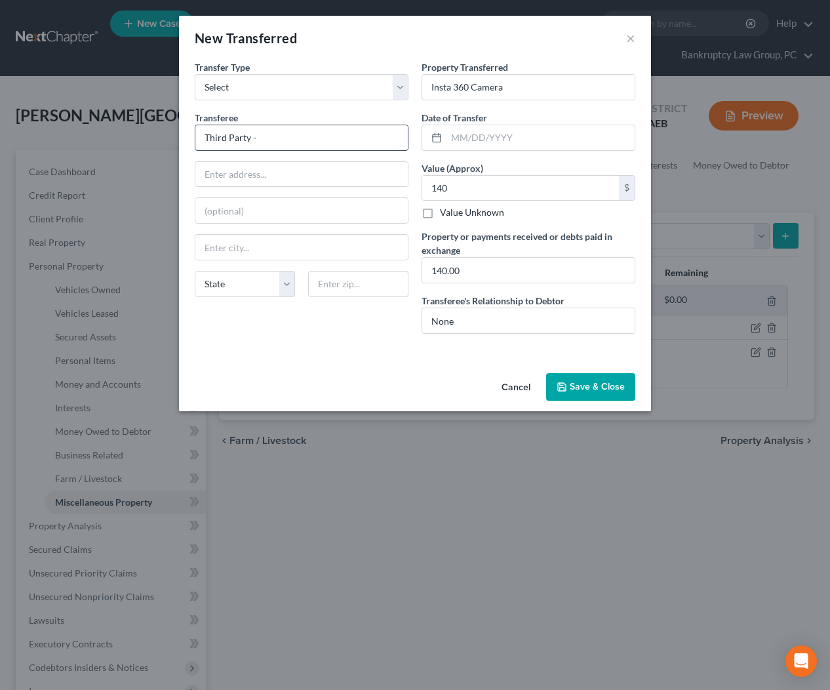
click at [377, 145] on input "Third Party -" at bounding box center [301, 137] width 212 height 25
type input "Third Party - [PERSON_NAME]"
click at [474, 139] on input "text" at bounding box center [540, 137] width 188 height 25
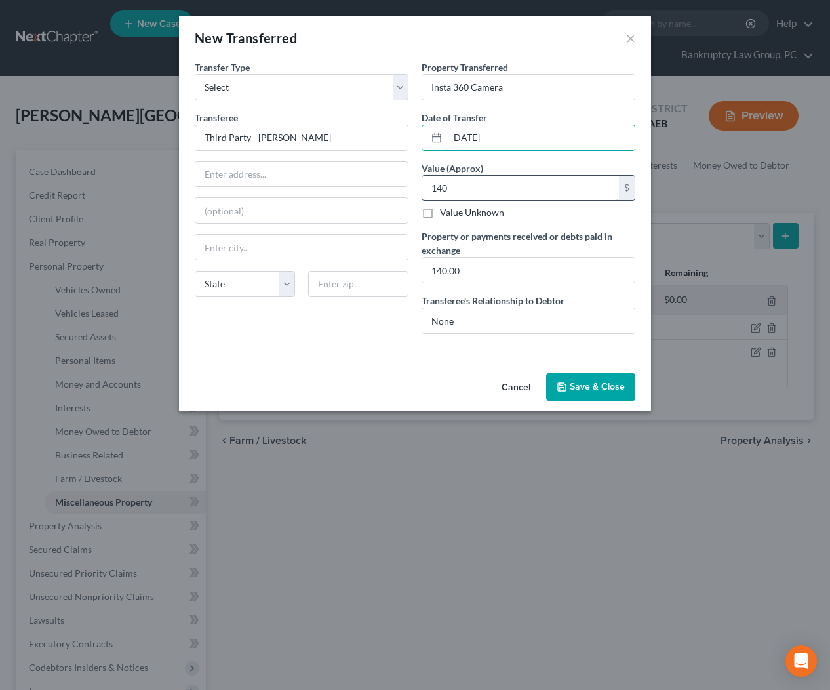
type input "[DATE]"
click at [477, 186] on input "140" at bounding box center [520, 188] width 197 height 25
type input "138.72"
click at [469, 271] on input "140.00" at bounding box center [528, 270] width 212 height 25
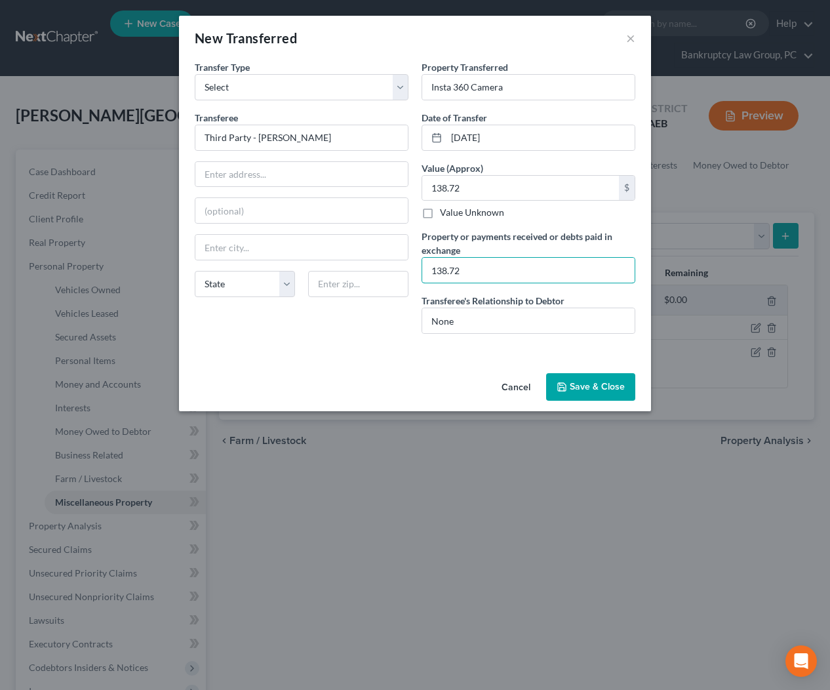
type input "138.72"
click at [596, 395] on button "Save & Close" at bounding box center [590, 387] width 89 height 28
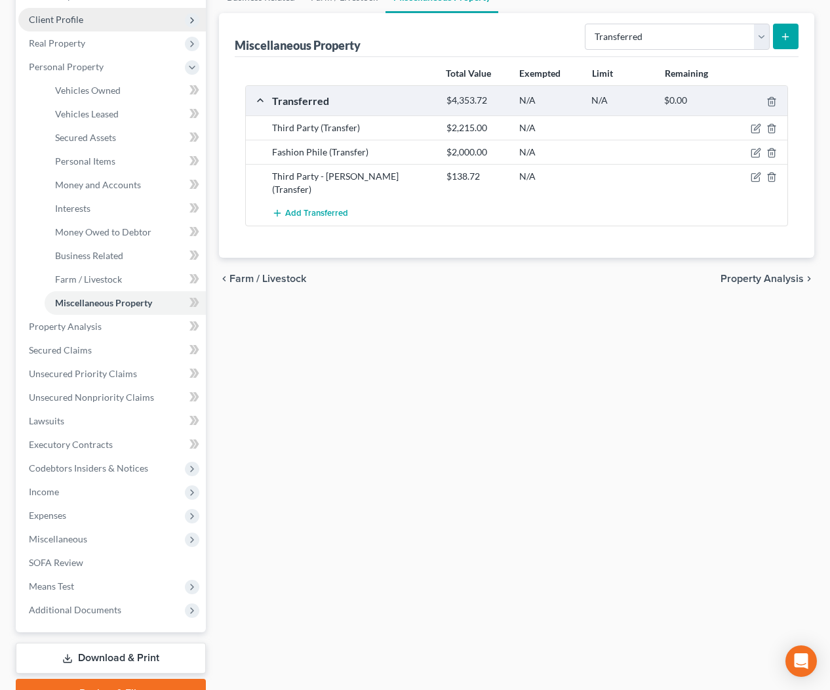
scroll to position [266, 0]
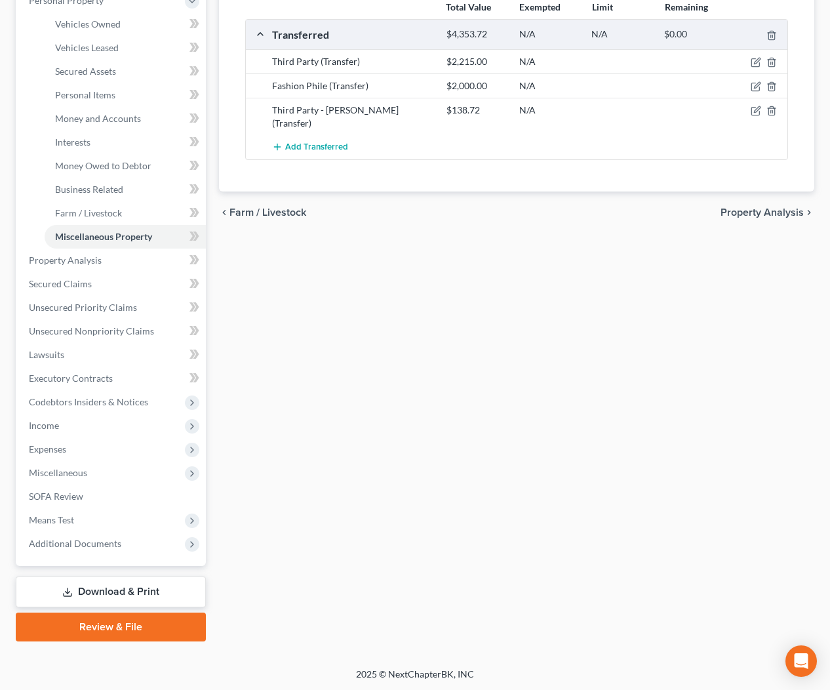
click at [79, 545] on span "Additional Documents" at bounding box center [75, 543] width 92 height 11
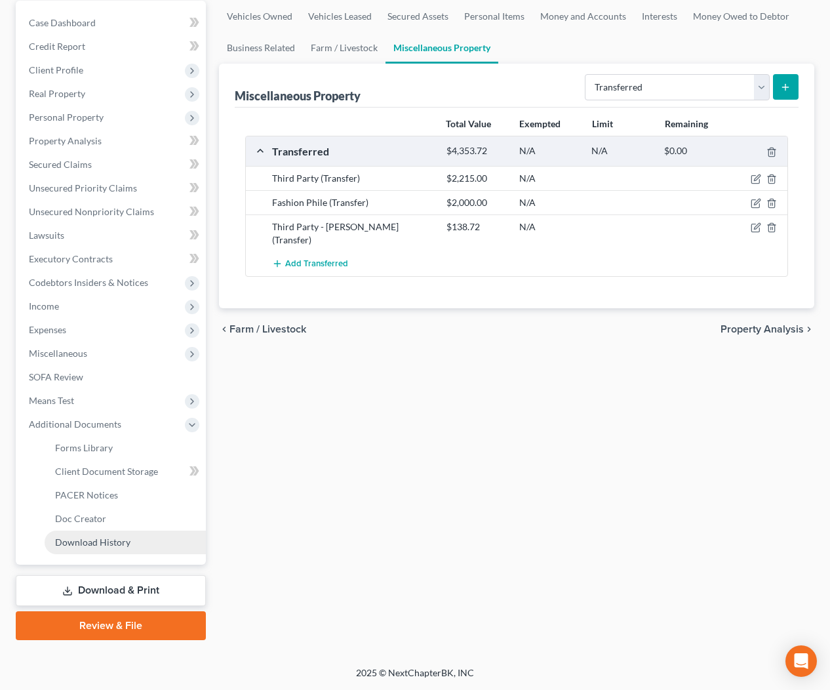
scroll to position [148, 0]
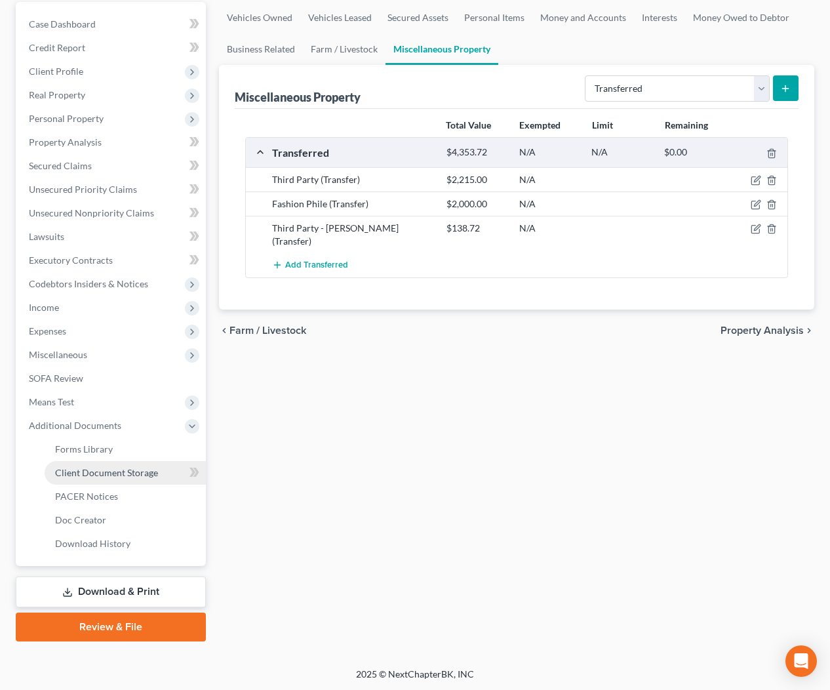
click at [89, 467] on span "Client Document Storage" at bounding box center [106, 472] width 103 height 11
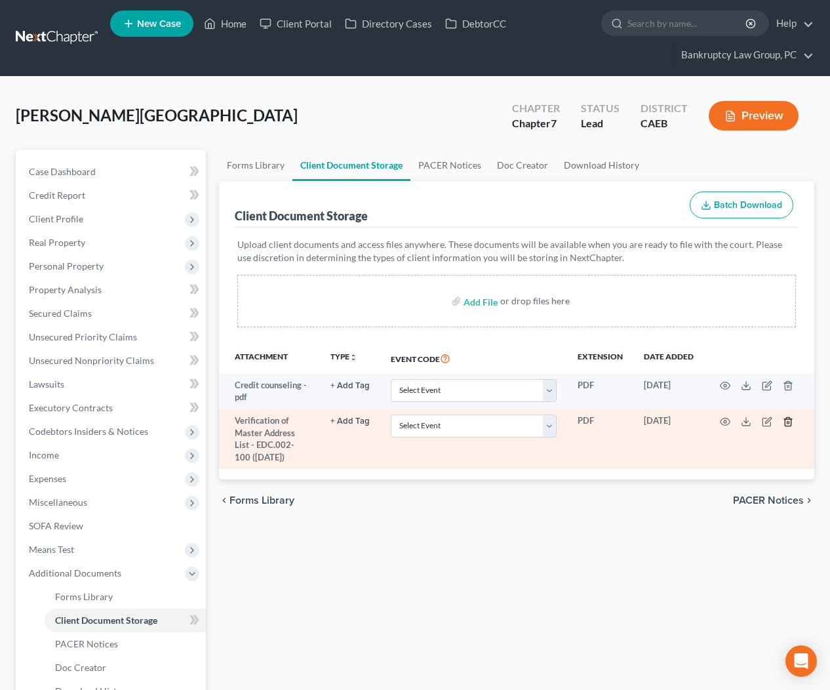
click at [786, 422] on icon "button" at bounding box center [788, 421] width 10 height 10
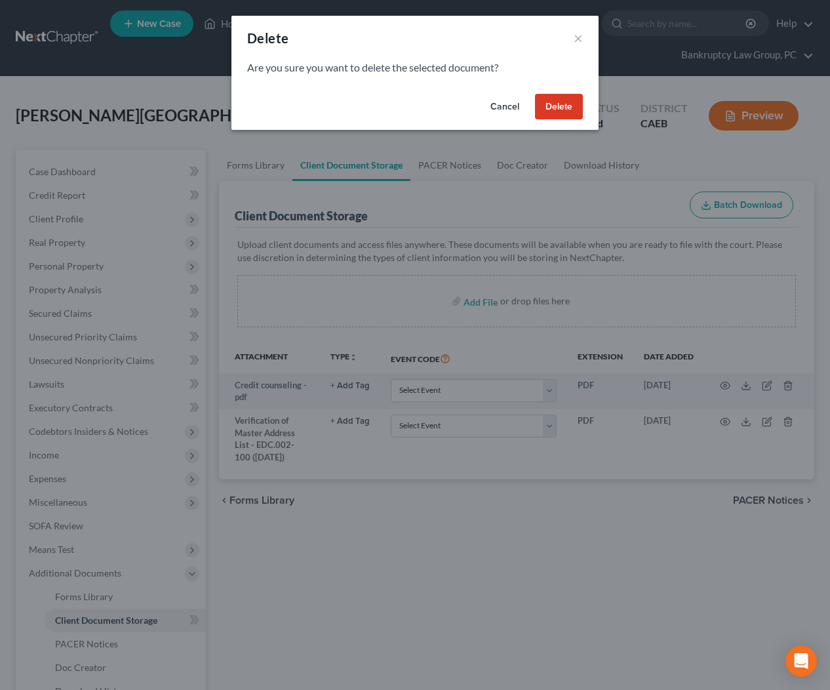
drag, startPoint x: 556, startPoint y: 103, endPoint x: 519, endPoint y: 130, distance: 45.9
click at [557, 103] on button "Delete" at bounding box center [559, 107] width 48 height 26
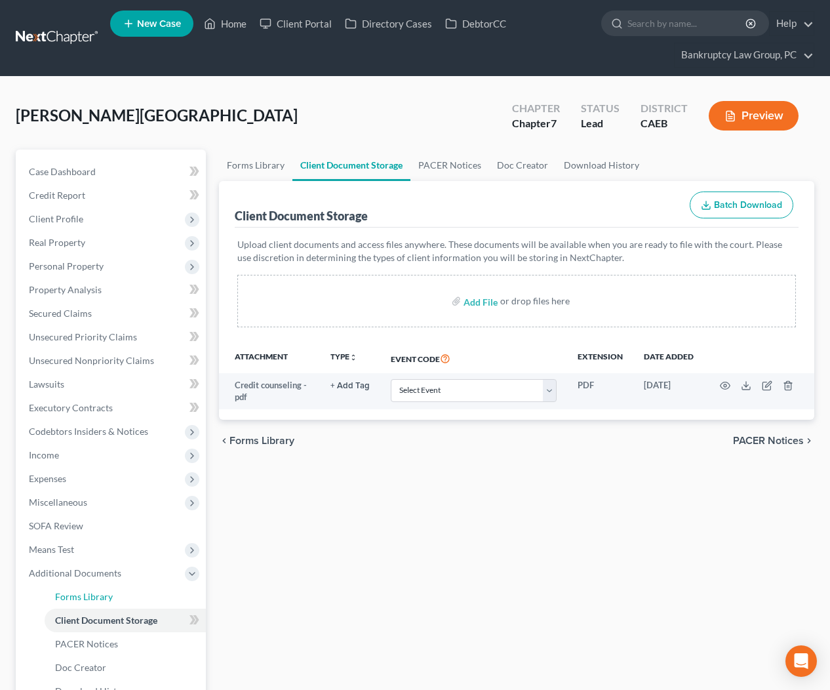
drag, startPoint x: 77, startPoint y: 604, endPoint x: 349, endPoint y: 575, distance: 274.3
click at [77, 604] on link "Forms Library" at bounding box center [125, 597] width 161 height 24
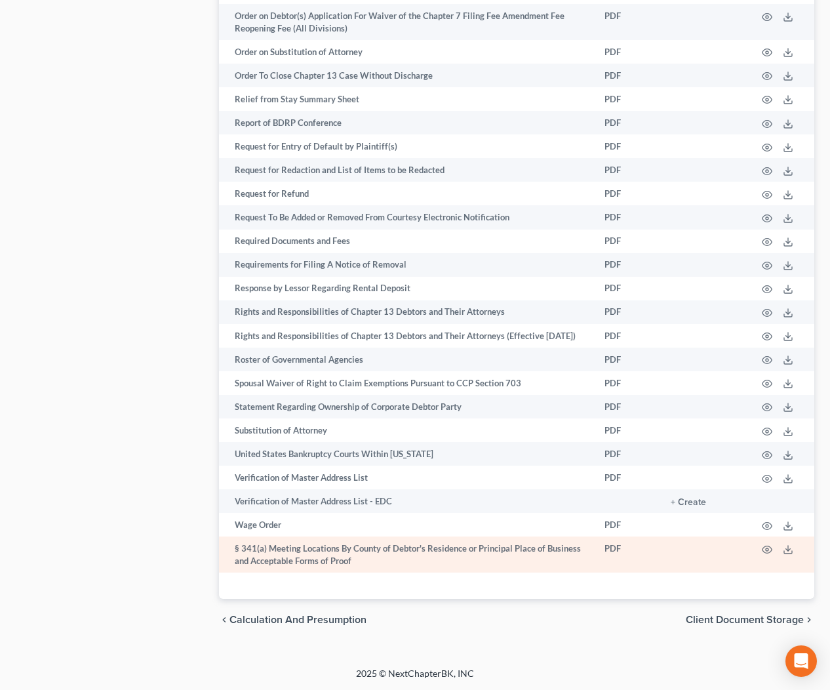
scroll to position [1981, 0]
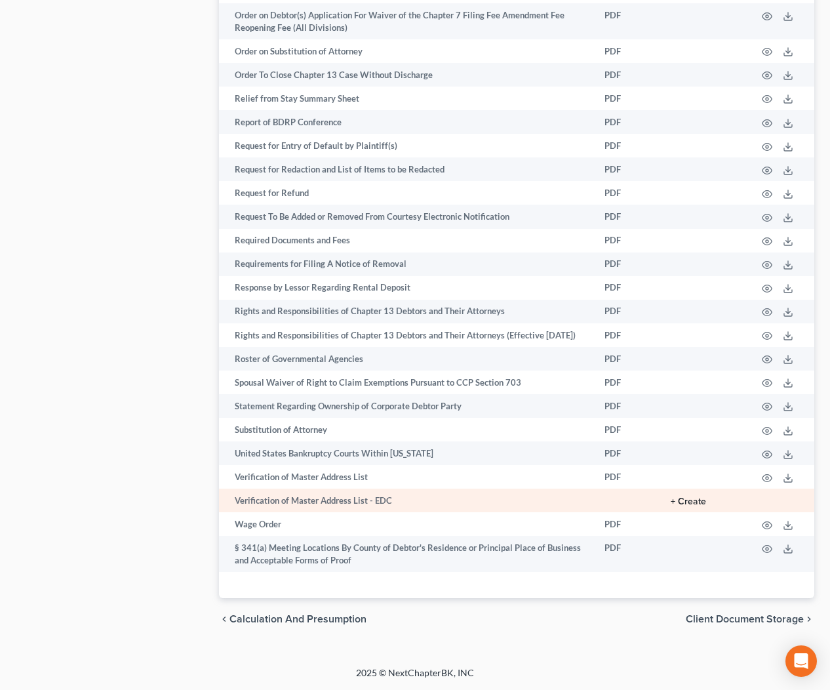
click at [695, 505] on button "+ Create" at bounding box center [688, 501] width 35 height 9
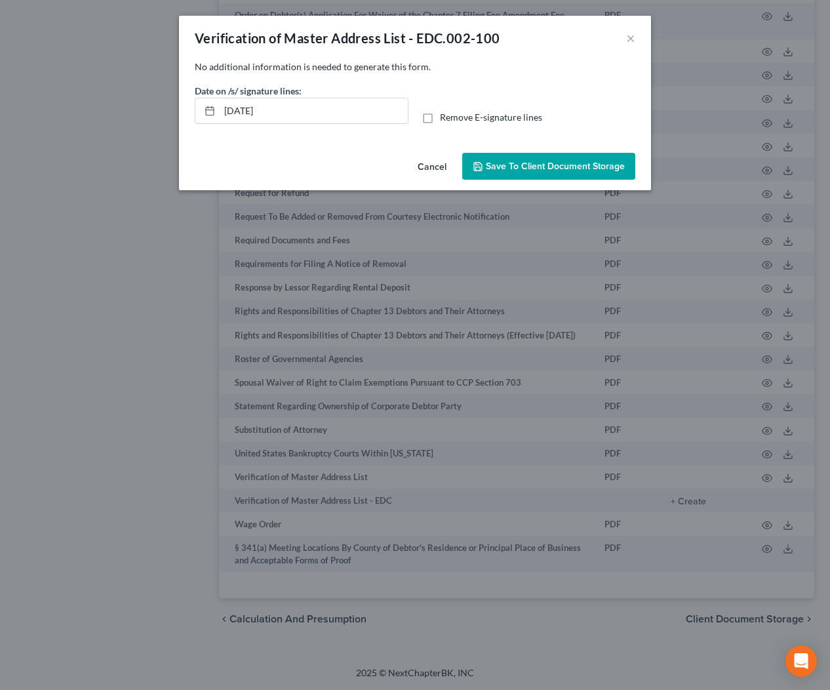
click at [440, 117] on label "Remove E-signature lines" at bounding box center [491, 117] width 102 height 13
click at [445, 117] on input "Remove E-signature lines" at bounding box center [449, 115] width 9 height 9
checkbox input "true"
drag, startPoint x: 544, startPoint y: 168, endPoint x: 545, endPoint y: 180, distance: 11.8
click at [544, 168] on span "Save to Client Document Storage" at bounding box center [555, 166] width 139 height 11
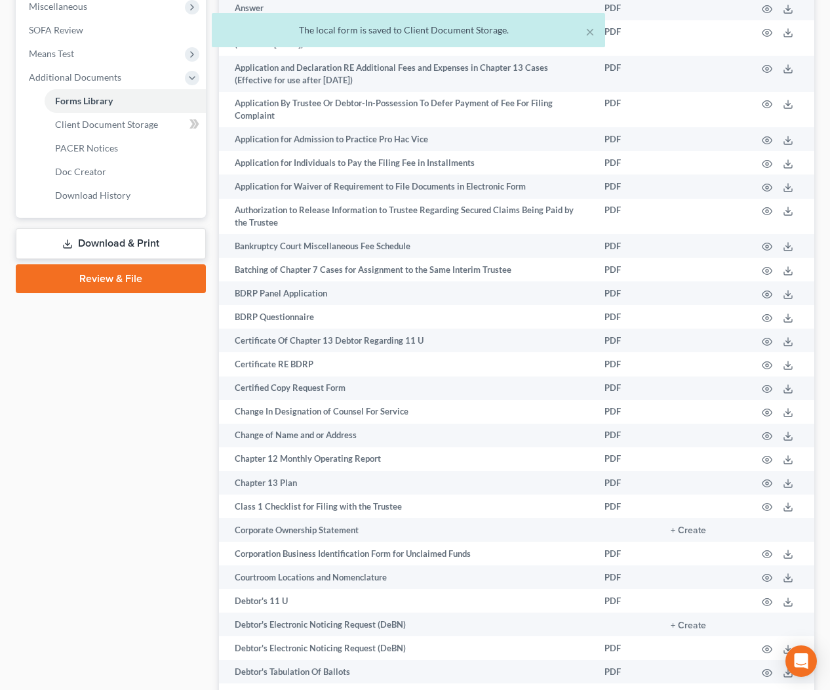
click at [157, 245] on link "Download & Print" at bounding box center [111, 243] width 190 height 31
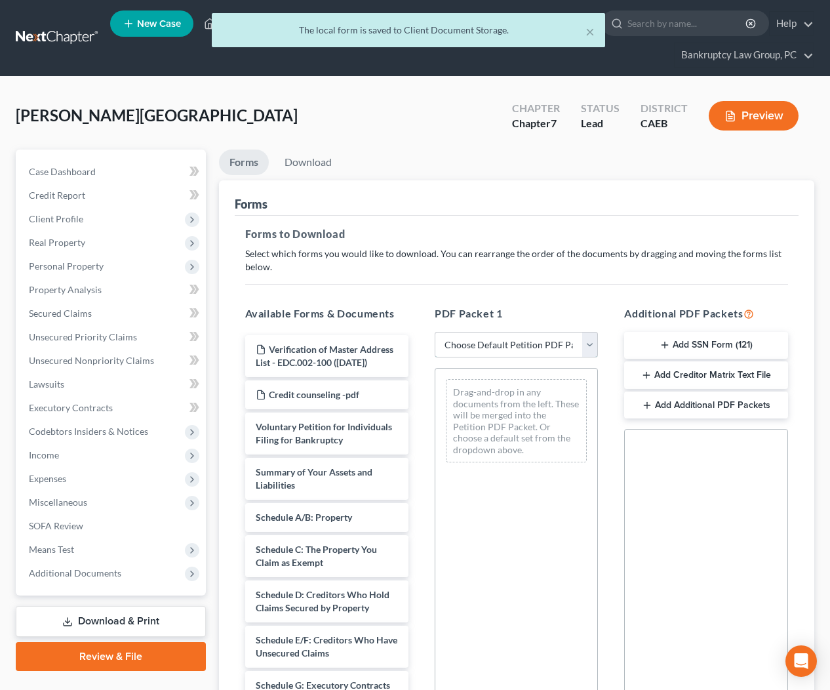
click at [529, 340] on select "Choose Default Petition PDF Packet Complete Bankruptcy Petition (all forms and …" at bounding box center [516, 345] width 163 height 26
select select "0"
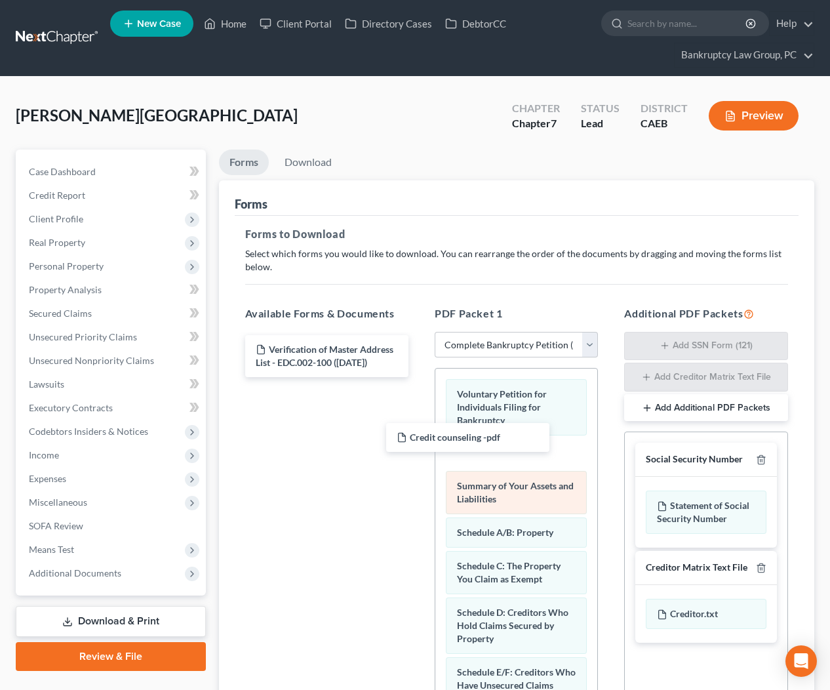
drag, startPoint x: 304, startPoint y: 398, endPoint x: 472, endPoint y: 500, distance: 197.1
click at [419, 377] on div "Credit counseling -pdf Verification of Master Address List - EDC.002-100 ([DATE…" at bounding box center [327, 356] width 184 height 42
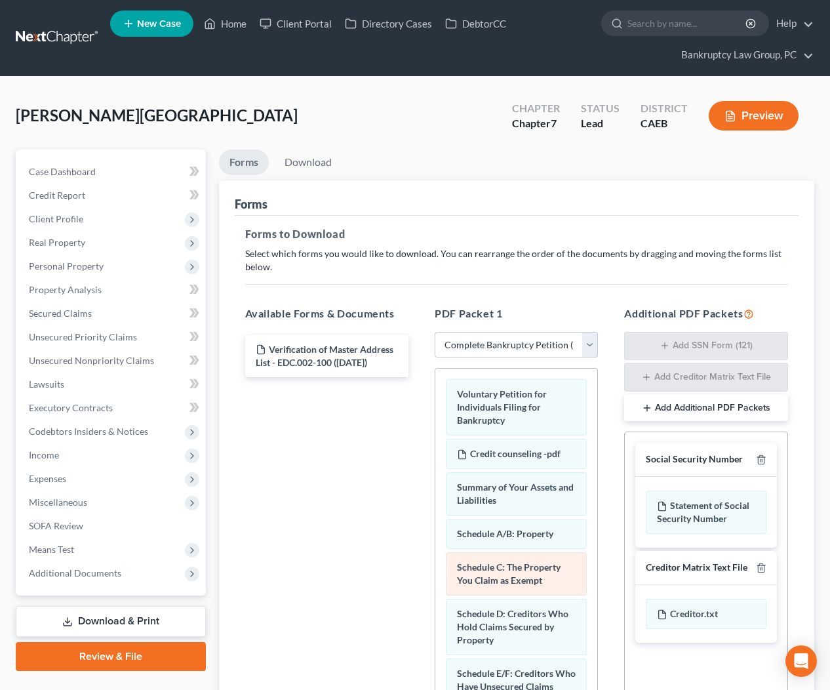
scroll to position [656, 0]
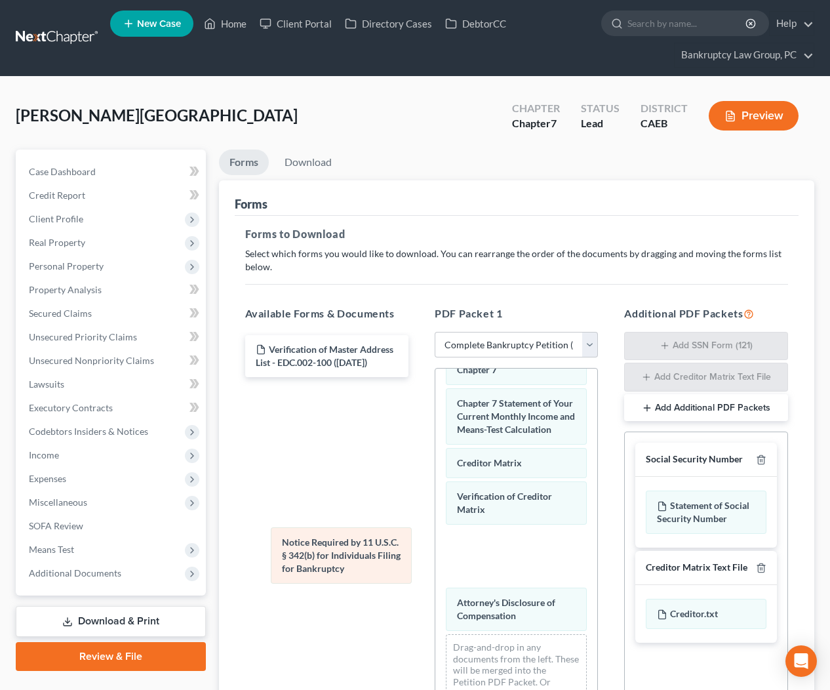
drag, startPoint x: 495, startPoint y: 554, endPoint x: 321, endPoint y: 553, distance: 174.4
click at [435, 553] on div "Notice Required by 11 U.S.C. § 342(b) for Individuals Filing for Bankruptcy Vol…" at bounding box center [516, 220] width 162 height 1015
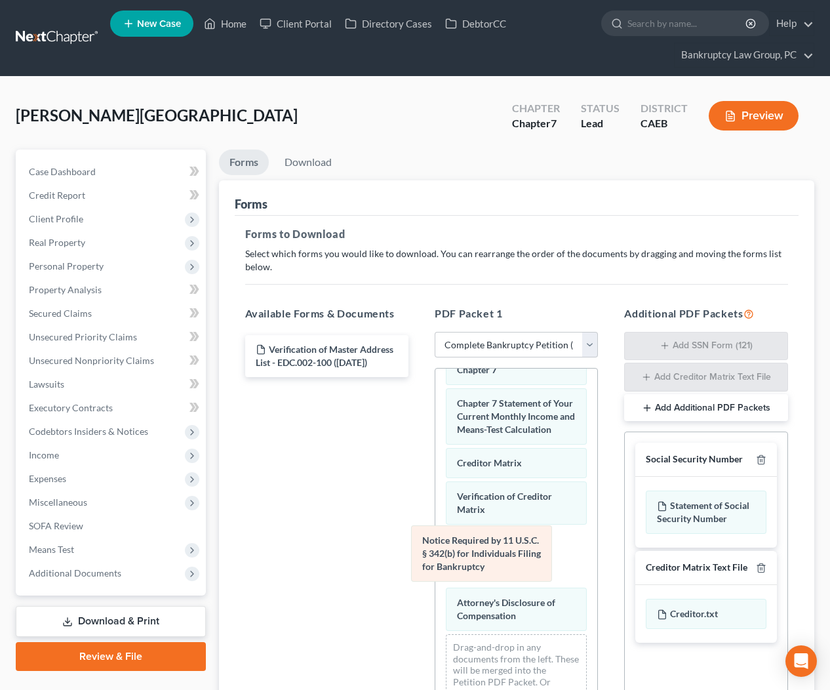
scroll to position [596, 0]
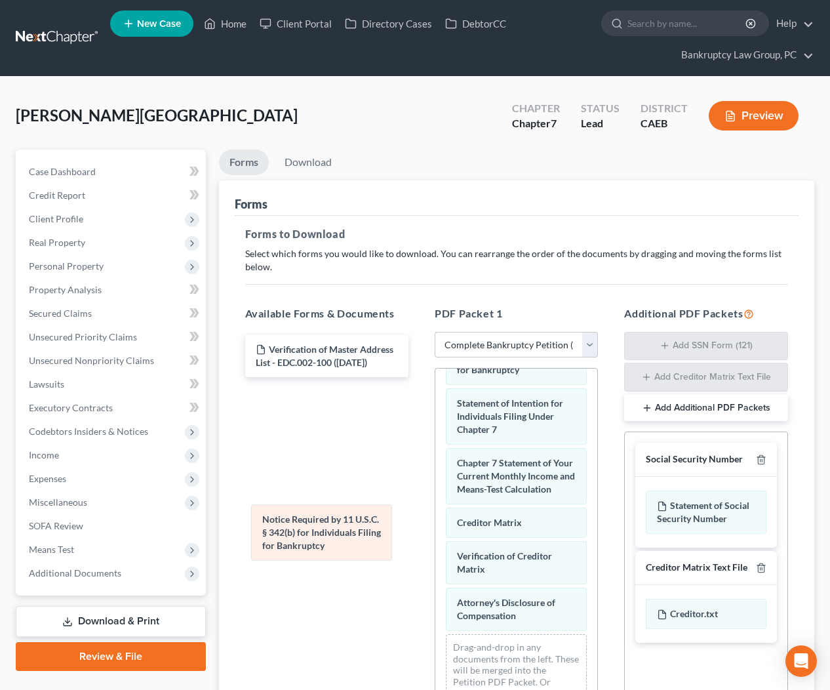
drag, startPoint x: 480, startPoint y: 560, endPoint x: 292, endPoint y: 538, distance: 188.7
click at [435, 538] on div "Notice Required by 11 U.S.C. § 342(b) for Individuals Filing for Bankruptcy Vol…" at bounding box center [516, 250] width 162 height 955
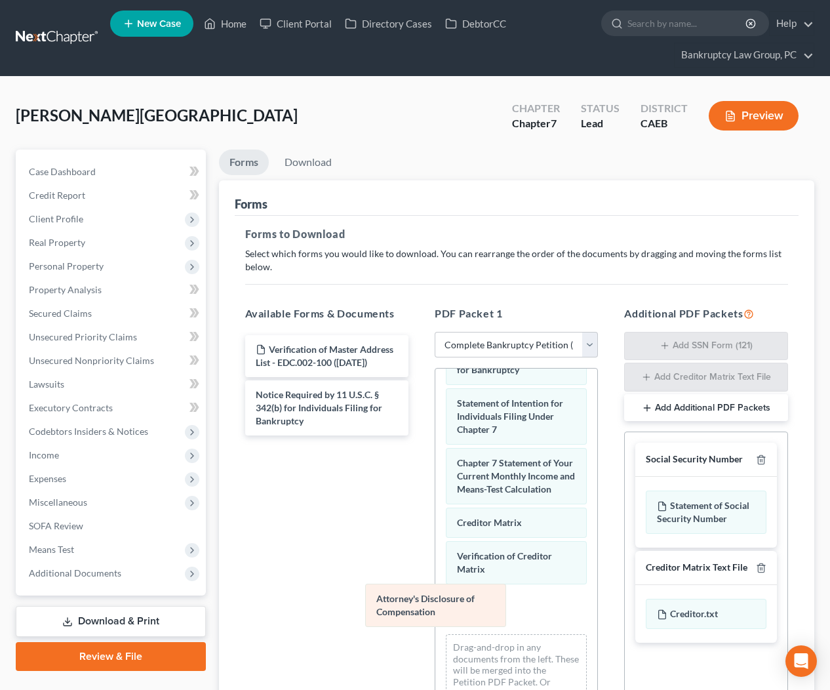
scroll to position [549, 0]
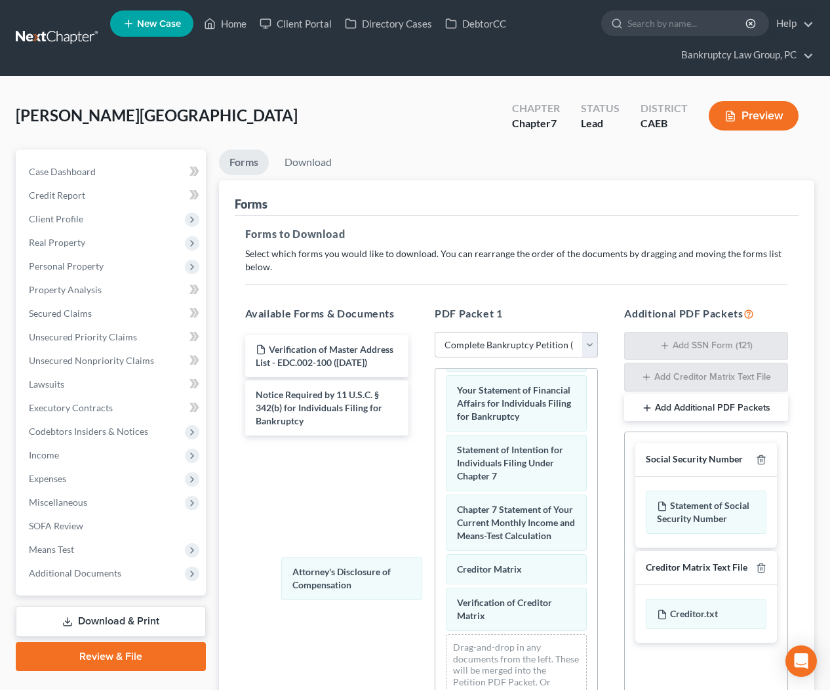
drag, startPoint x: 484, startPoint y: 619, endPoint x: 424, endPoint y: 604, distance: 62.2
click at [435, 589] on div "Attorney's Disclosure of Compensation Voluntary Petition for Individuals Filing…" at bounding box center [516, 273] width 162 height 909
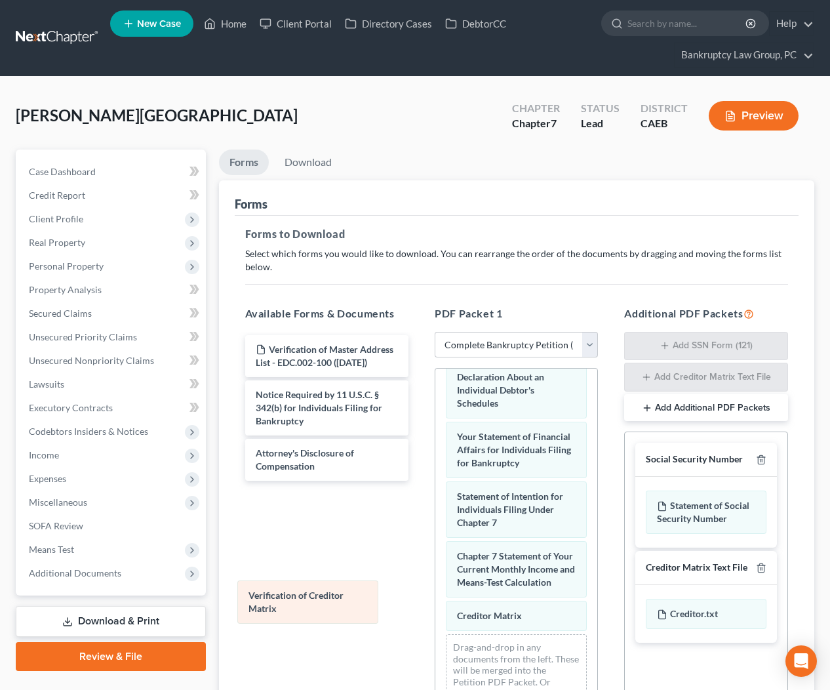
drag, startPoint x: 500, startPoint y: 612, endPoint x: 321, endPoint y: 601, distance: 179.3
click at [435, 603] on div "Verification of Creditor Matrix Voluntary Petition for Individuals Filing for B…" at bounding box center [516, 297] width 162 height 862
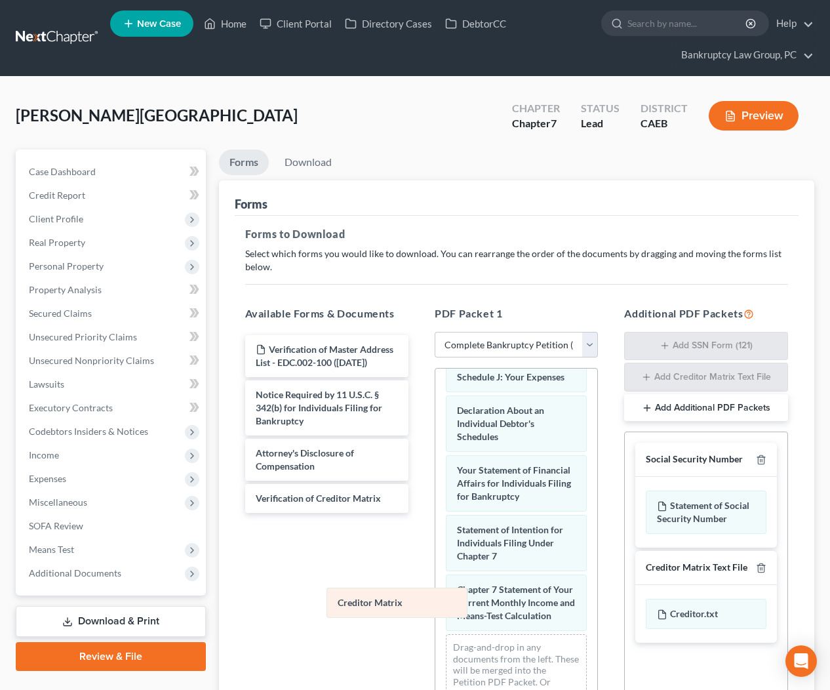
drag, startPoint x: 421, startPoint y: 616, endPoint x: 304, endPoint y: 572, distance: 125.5
click at [435, 594] on div "Creditor Matrix Voluntary Petition for Individuals Filing for Bankruptcy Credit…" at bounding box center [516, 313] width 162 height 829
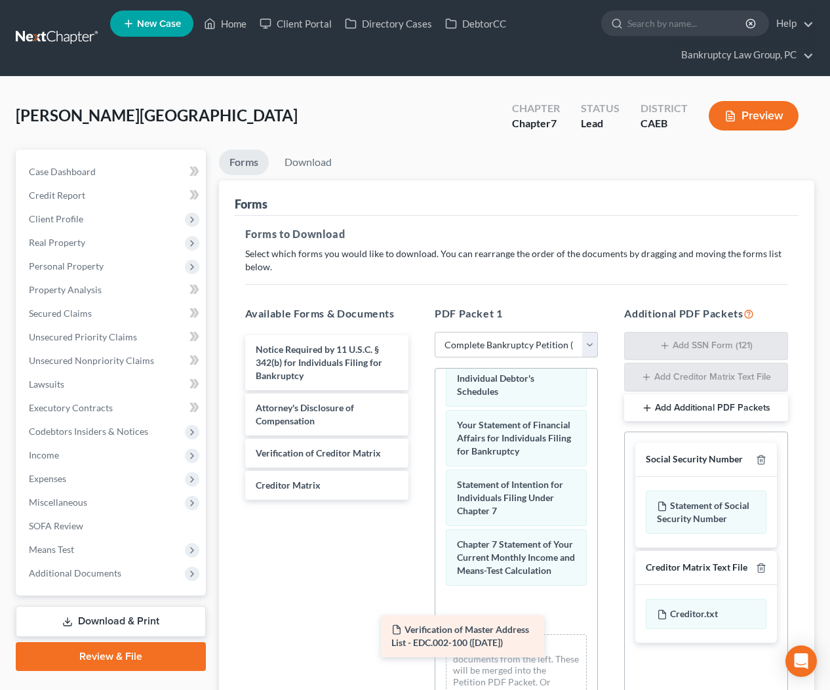
drag, startPoint x: 339, startPoint y: 352, endPoint x: 564, endPoint y: 614, distance: 345.9
click at [419, 500] on div "Verification of Master Address List - EDC.002-100 ([DATE]) Verification of Mast…" at bounding box center [327, 417] width 184 height 165
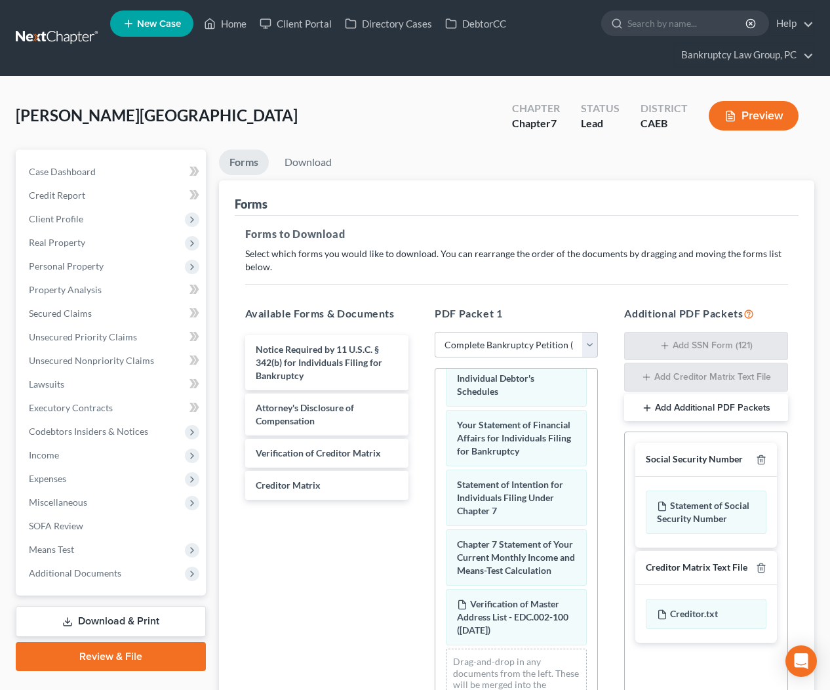
scroll to position [529, 0]
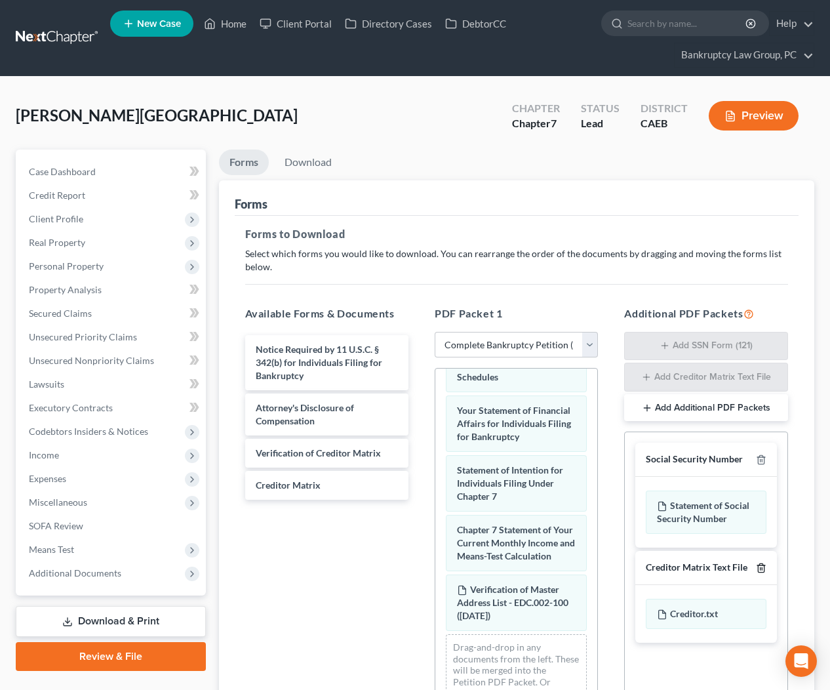
click at [759, 566] on icon "button" at bounding box center [761, 568] width 10 height 10
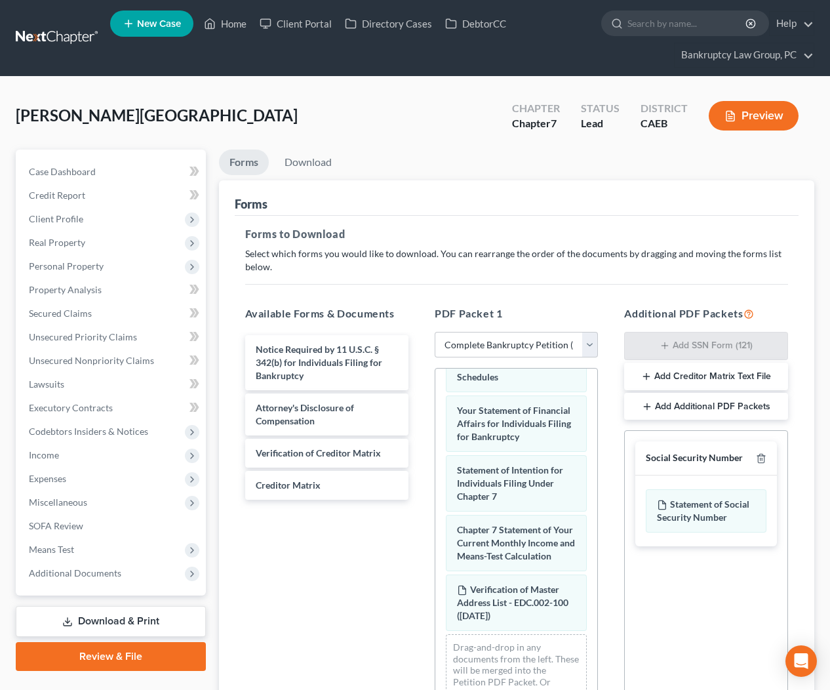
scroll to position [156, 0]
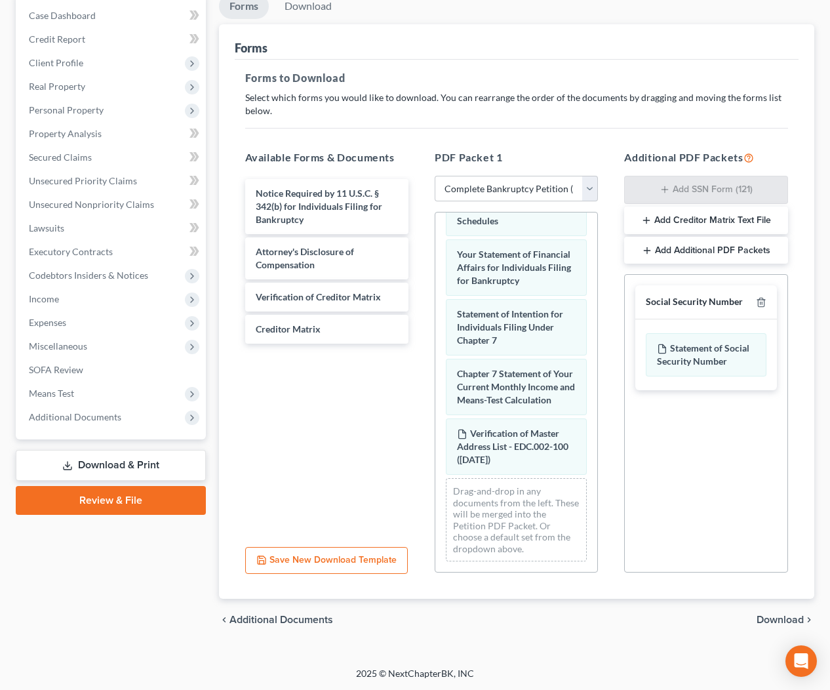
drag, startPoint x: 776, startPoint y: 615, endPoint x: 766, endPoint y: 618, distance: 10.4
click at [766, 618] on span "Download" at bounding box center [780, 619] width 47 height 10
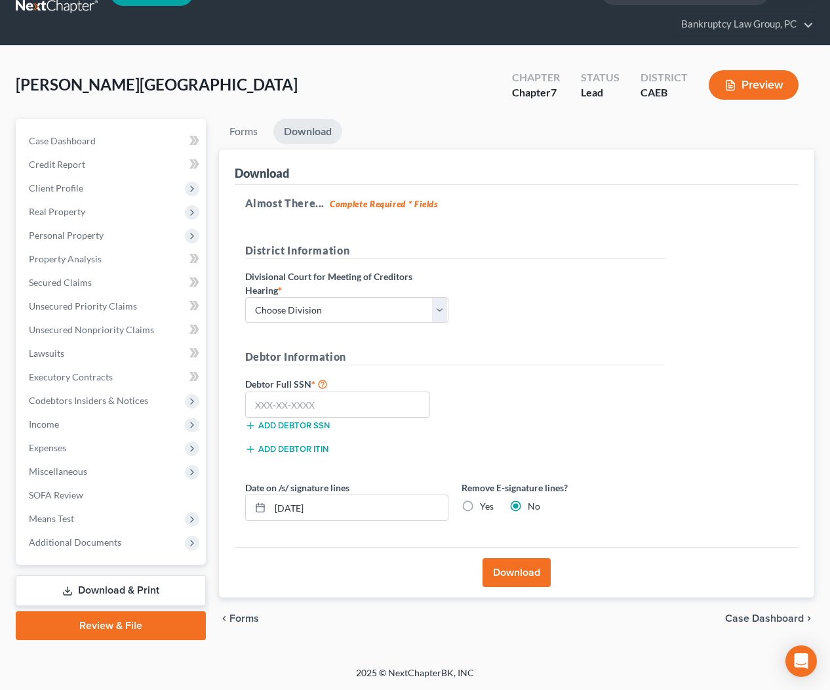
scroll to position [30, 0]
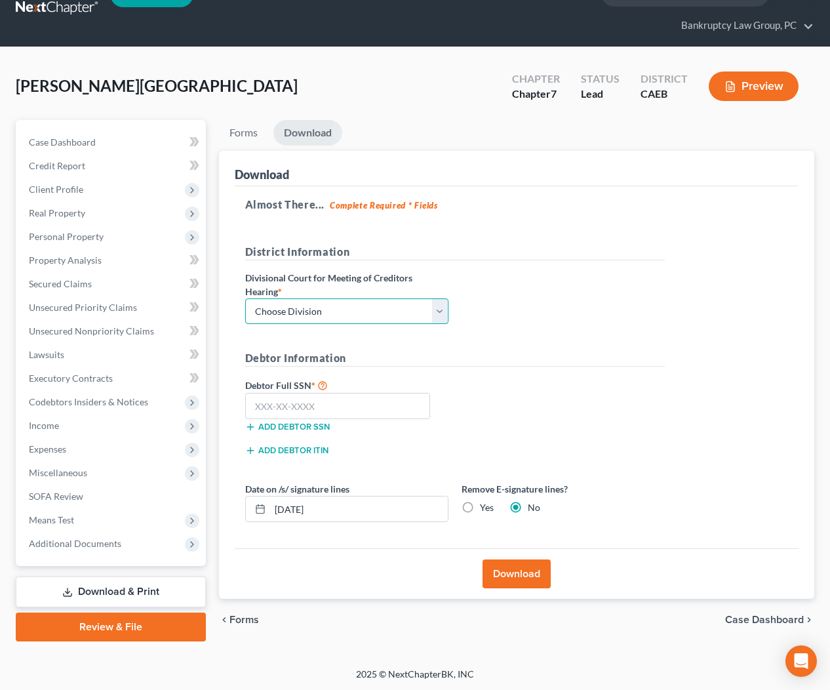
click at [402, 320] on select "Choose Division Fresno Modesto [GEOGRAPHIC_DATA]" at bounding box center [346, 311] width 203 height 26
select select "2"
click at [294, 413] on input "text" at bounding box center [338, 406] width 186 height 26
type input "555-67-5119"
drag, startPoint x: 462, startPoint y: 504, endPoint x: 475, endPoint y: 522, distance: 22.6
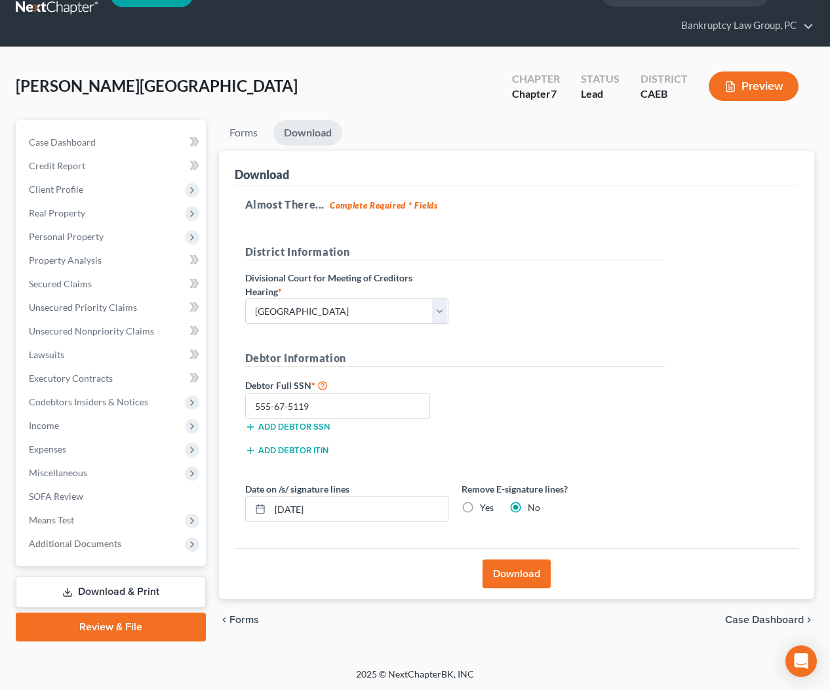
click at [480, 504] on label "Yes" at bounding box center [487, 507] width 14 height 13
click at [485, 504] on input "Yes" at bounding box center [489, 505] width 9 height 9
radio input "true"
radio input "false"
click at [507, 564] on button "Download" at bounding box center [517, 573] width 68 height 29
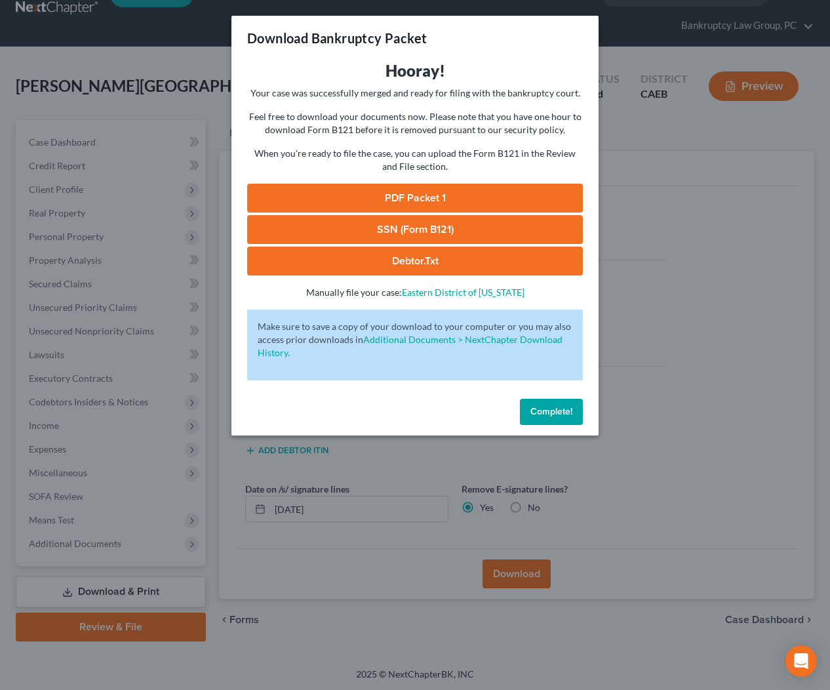
click at [419, 227] on link "SSN (Form B121)" at bounding box center [415, 229] width 336 height 29
click at [452, 197] on link "PDF Packet 1" at bounding box center [415, 198] width 336 height 29
drag, startPoint x: 567, startPoint y: 410, endPoint x: 558, endPoint y: 425, distance: 17.7
click at [566, 410] on span "Complete!" at bounding box center [551, 411] width 42 height 11
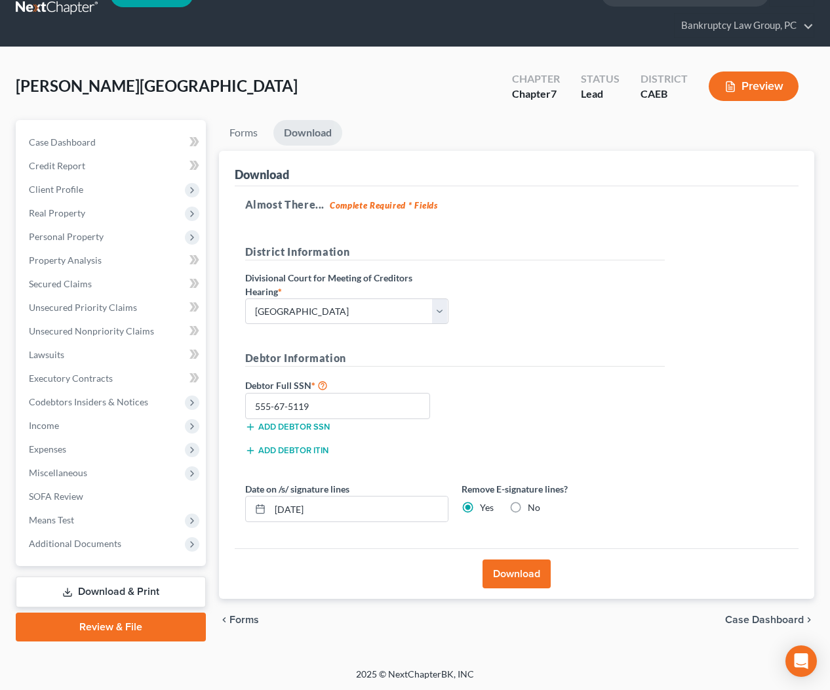
scroll to position [0, 0]
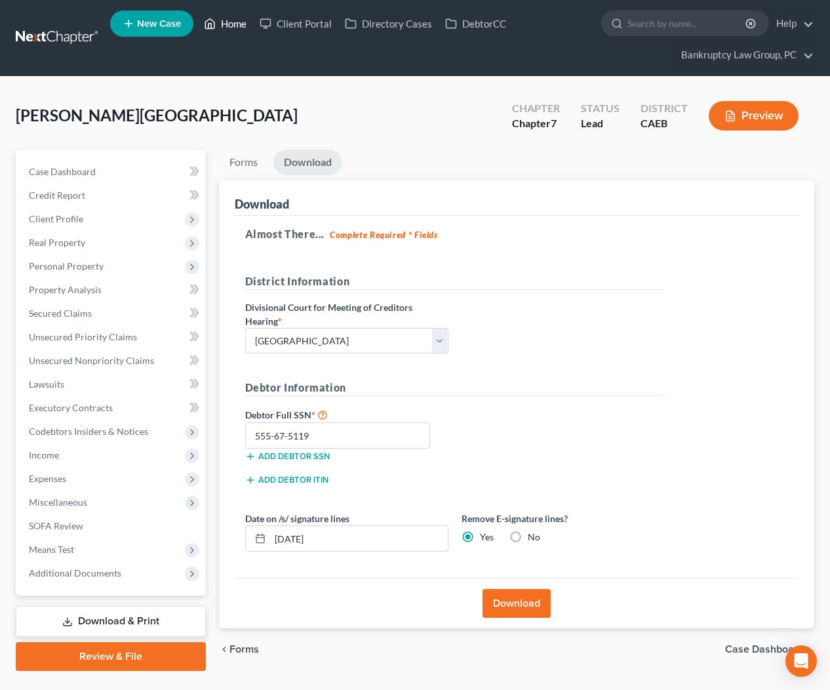
click at [234, 20] on link "Home" at bounding box center [225, 24] width 56 height 24
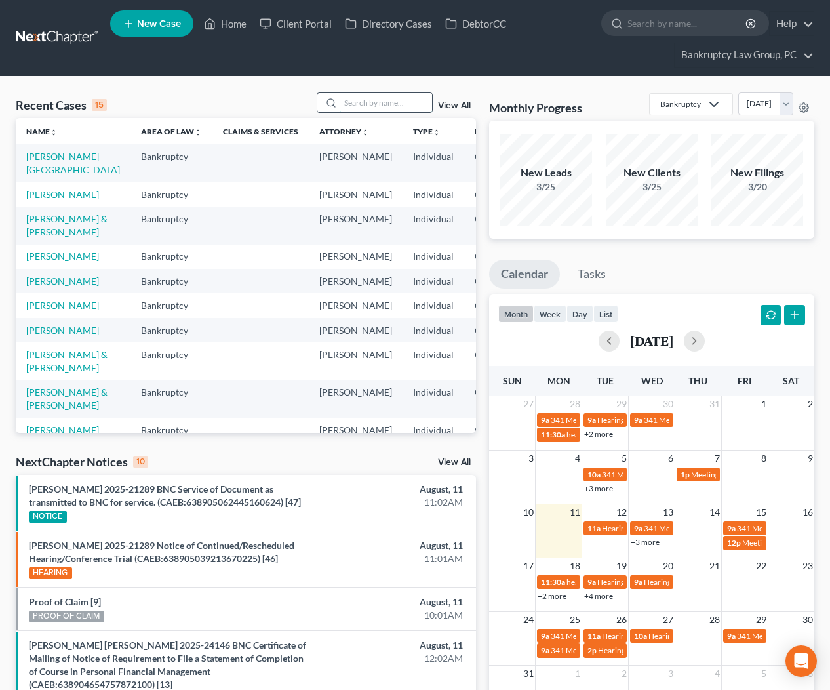
click at [365, 105] on input "search" at bounding box center [386, 102] width 92 height 19
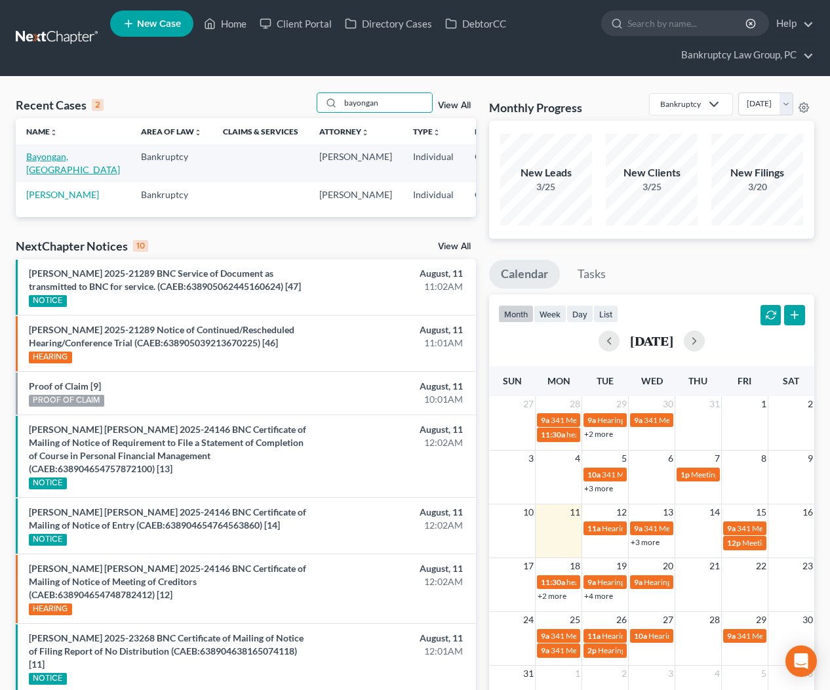
type input "bayongan"
click at [41, 153] on link "Bayongan, [GEOGRAPHIC_DATA]" at bounding box center [73, 163] width 94 height 24
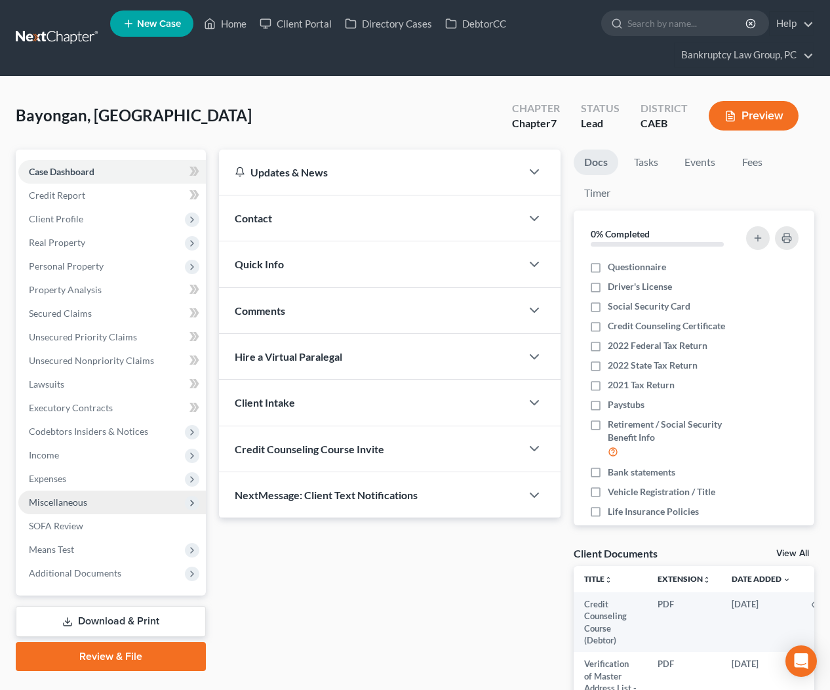
click at [76, 502] on span "Miscellaneous" at bounding box center [58, 501] width 58 height 11
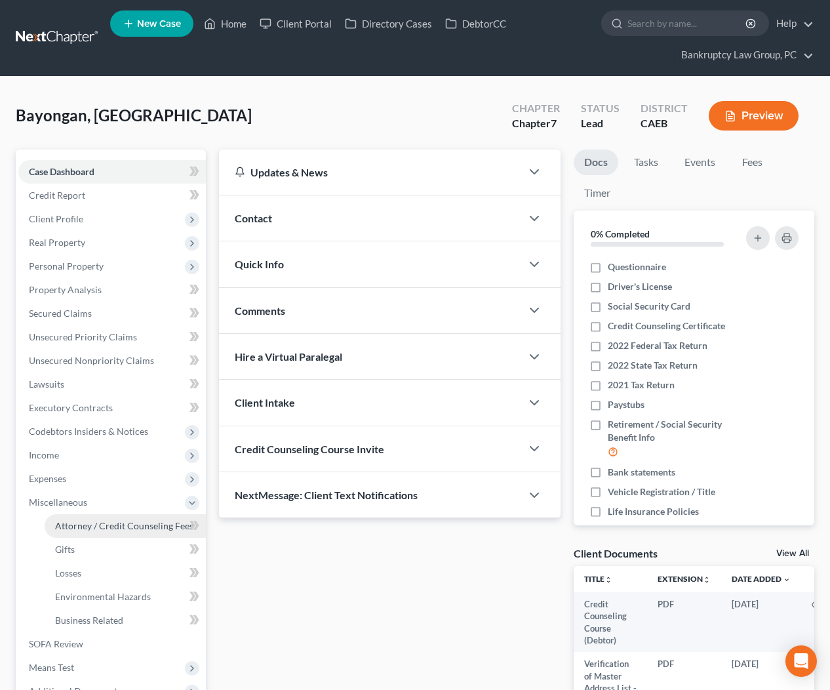
click at [82, 524] on span "Attorney / Credit Counseling Fees" at bounding box center [124, 525] width 138 height 11
select select "2"
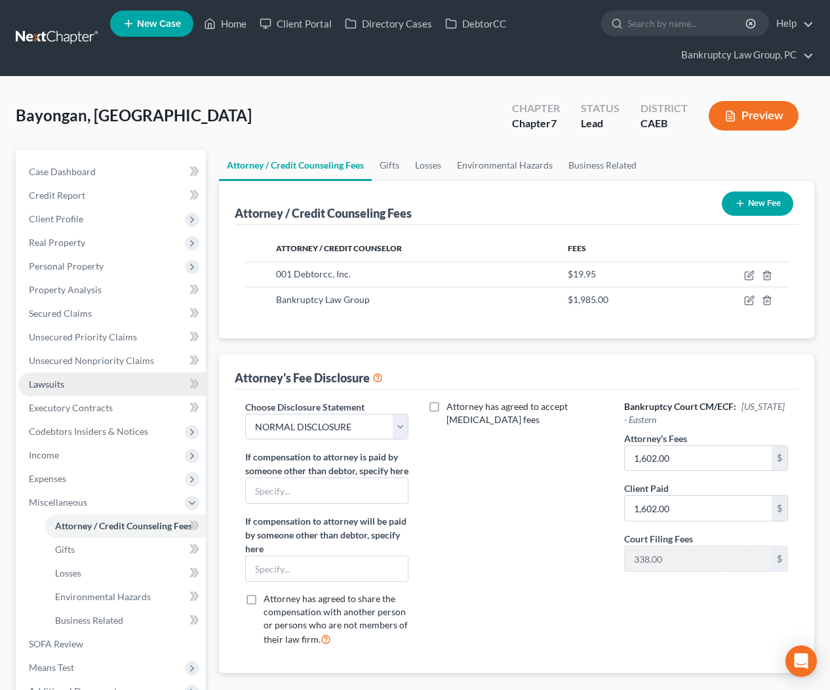
click at [50, 387] on span "Lawsuits" at bounding box center [46, 383] width 35 height 11
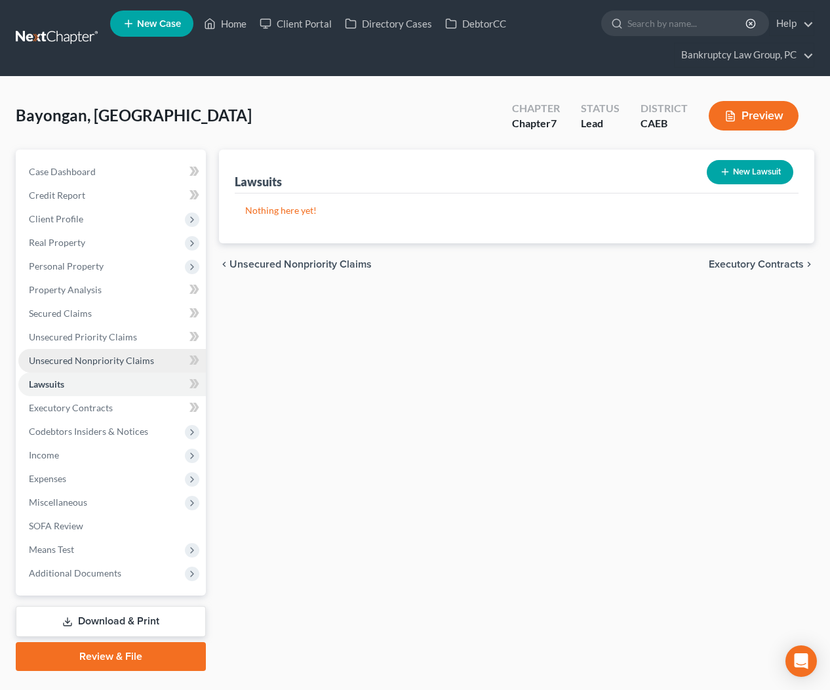
click at [90, 363] on span "Unsecured Nonpriority Claims" at bounding box center [91, 360] width 125 height 11
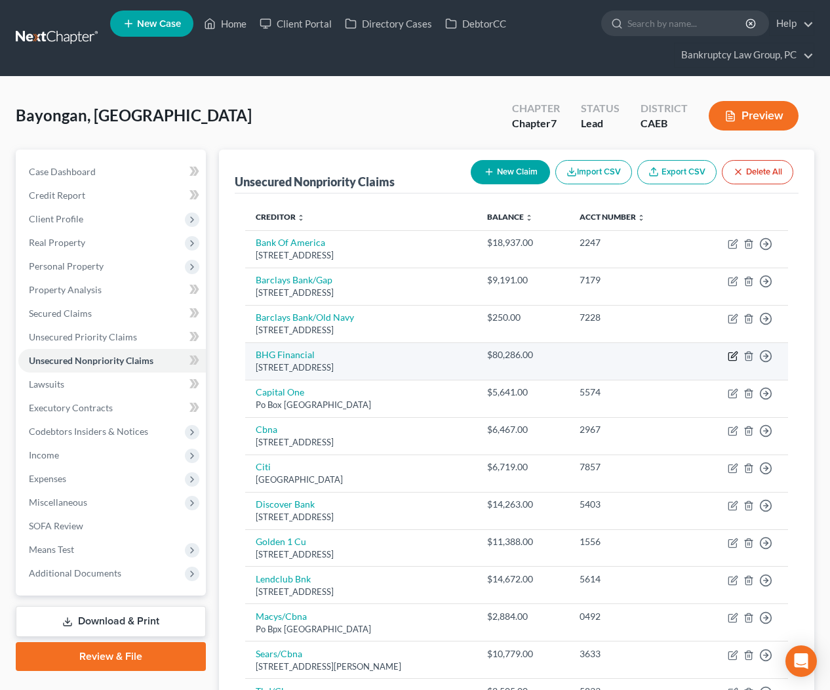
click at [731, 356] on icon "button" at bounding box center [734, 354] width 6 height 6
select select "35"
select select "0"
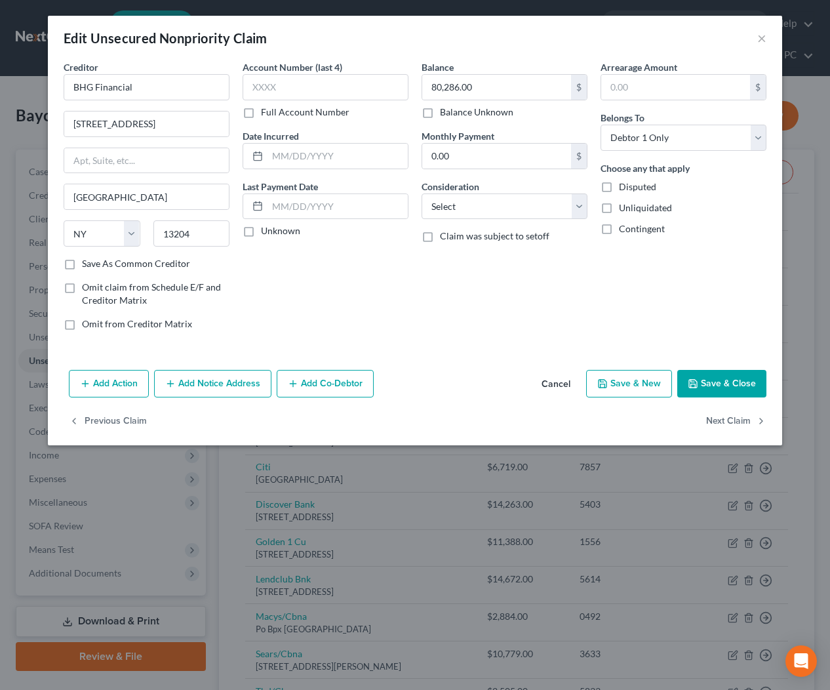
click at [234, 384] on button "Add Notice Address" at bounding box center [212, 384] width 117 height 28
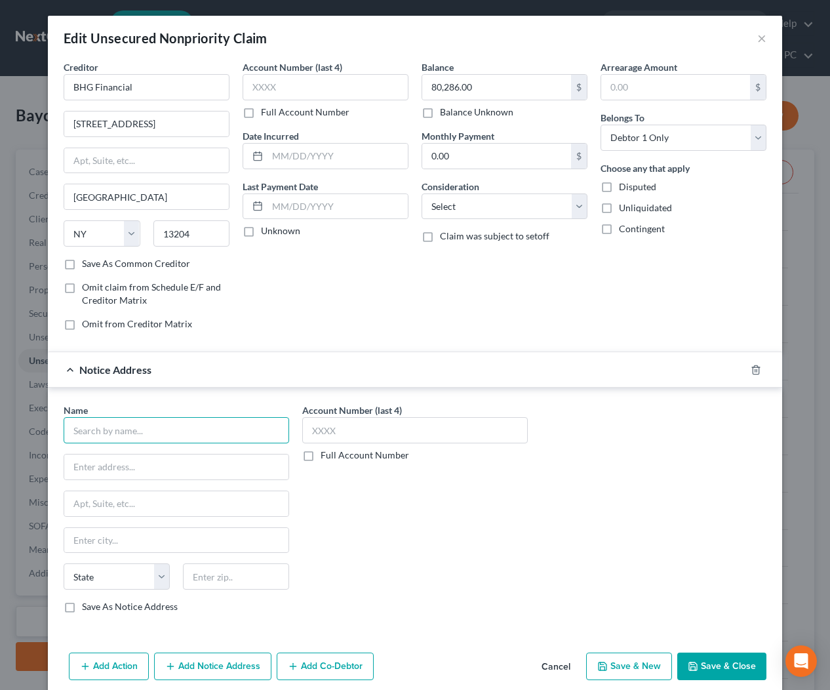
click at [186, 426] on input "text" at bounding box center [177, 430] width 226 height 26
type input "CCMR3"
click at [153, 466] on input "text" at bounding box center [176, 466] width 224 height 25
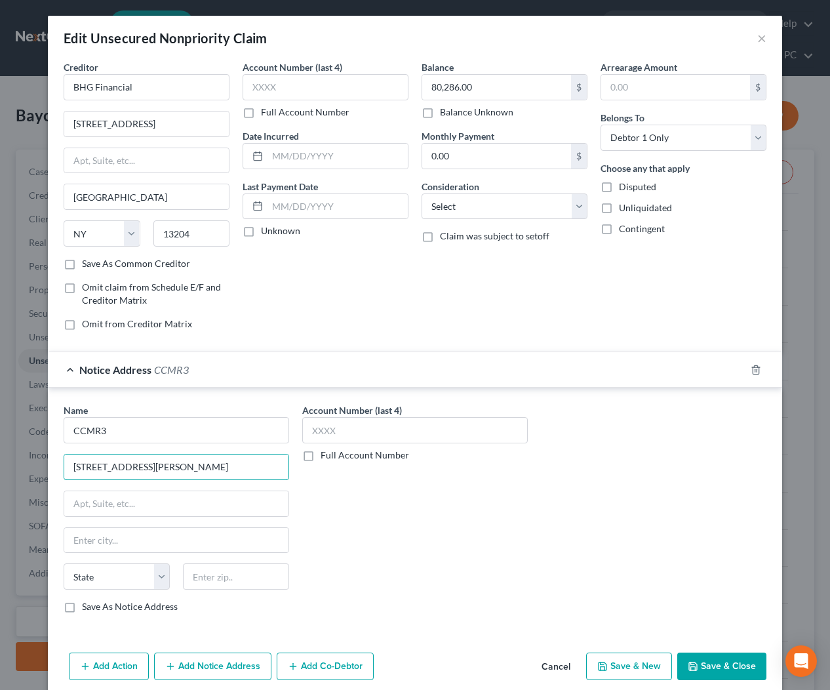
type input "[STREET_ADDRESS][PERSON_NAME]"
click at [151, 496] on input "text" at bounding box center [176, 503] width 224 height 25
type input "Suite 400 & 500"
click at [246, 572] on input "text" at bounding box center [236, 576] width 106 height 26
type input "13202"
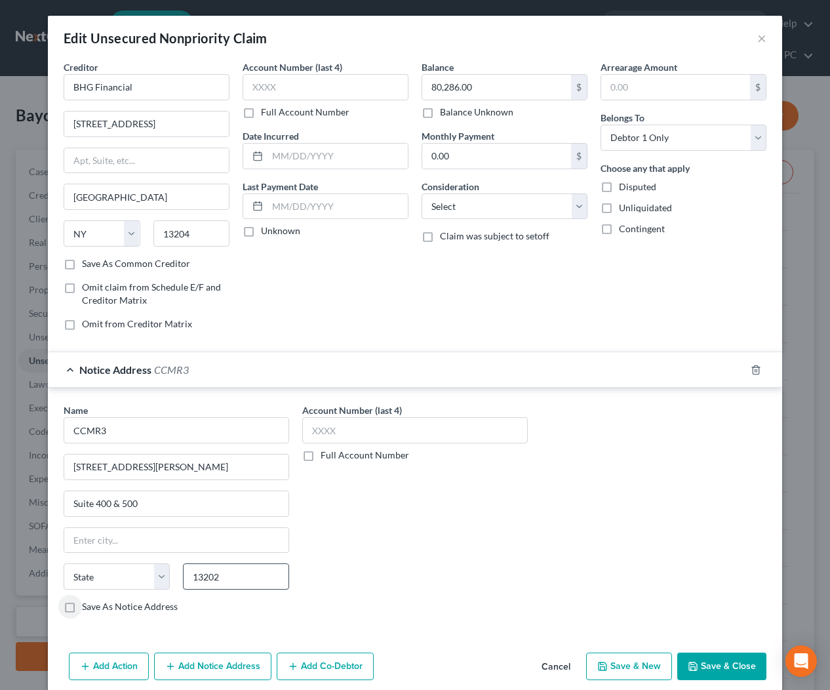
type input "[GEOGRAPHIC_DATA]"
select select "35"
click at [111, 368] on span "Notice Address" at bounding box center [115, 369] width 72 height 12
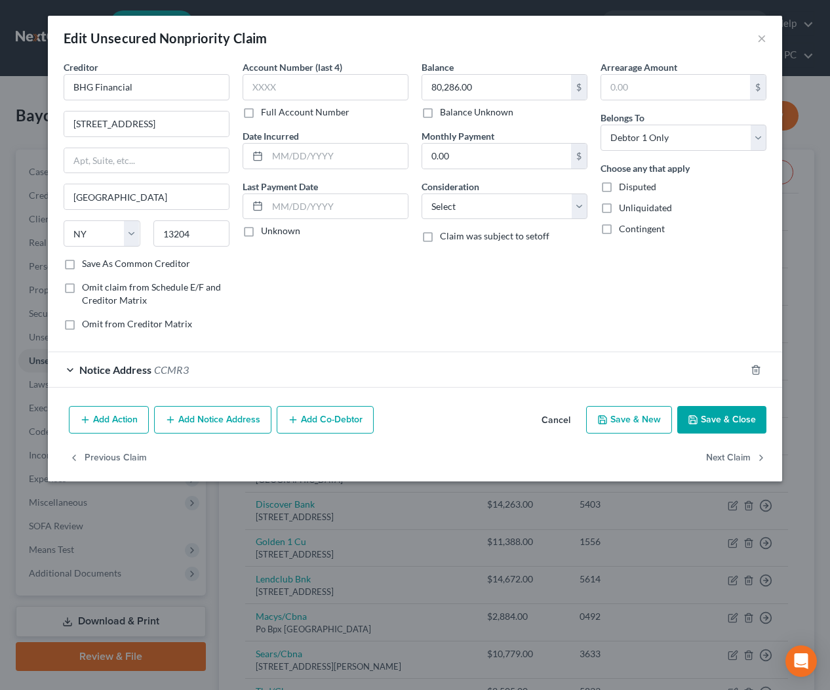
click at [231, 421] on button "Add Notice Address" at bounding box center [212, 420] width 117 height 28
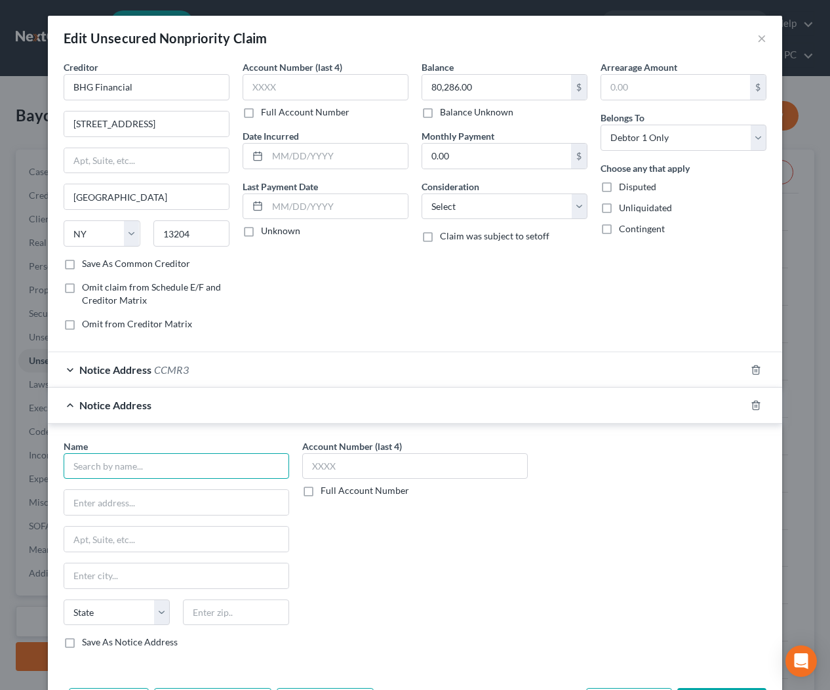
drag, startPoint x: 200, startPoint y: 468, endPoint x: 212, endPoint y: 464, distance: 12.7
click at [200, 468] on input "text" at bounding box center [177, 466] width 226 height 26
type input "[PERSON_NAME], Esq"
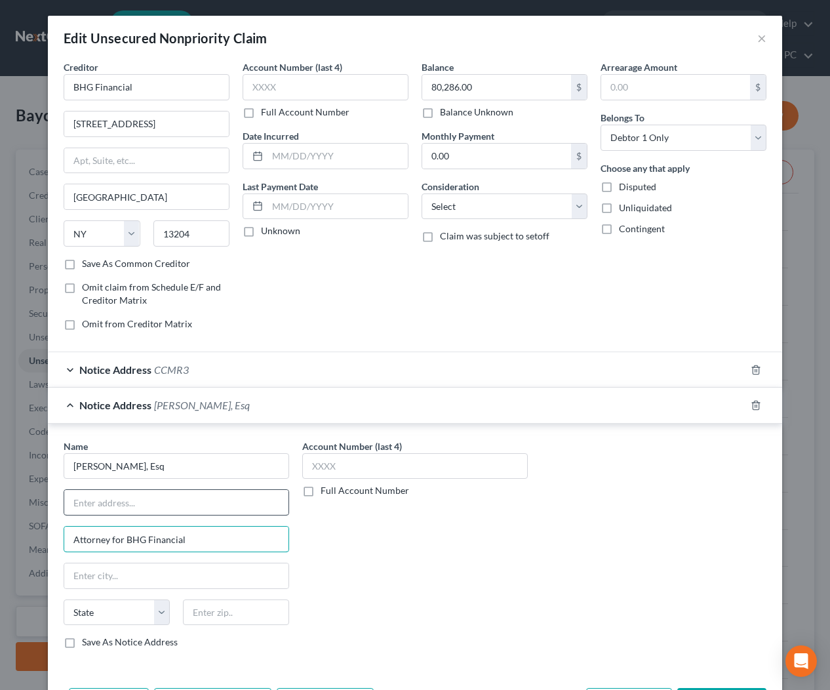
type input "Attorney for BHG Financial"
click at [189, 505] on input "text" at bounding box center [176, 502] width 224 height 25
type input "5"
type input "[STREET_ADDRESS][PERSON_NAME]"
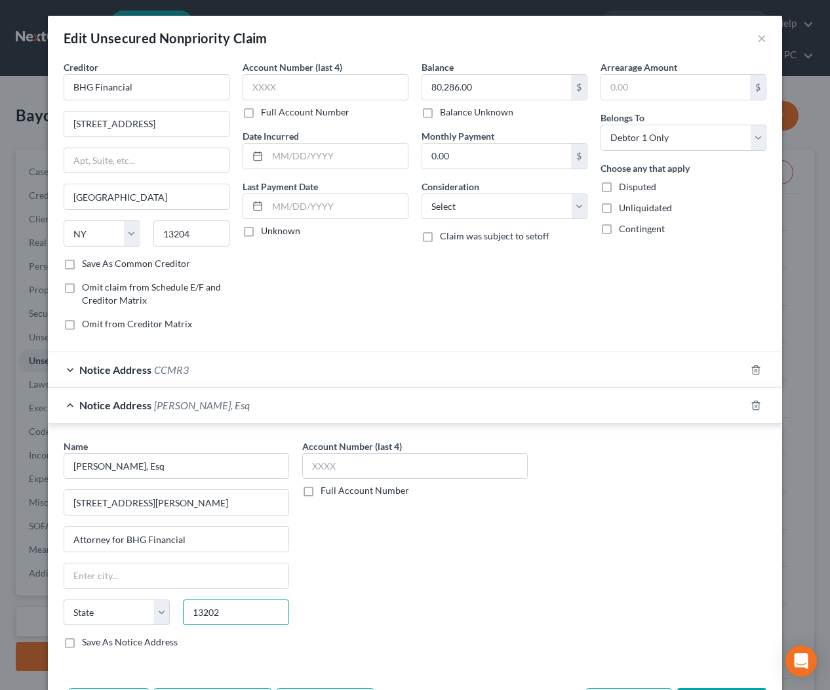
type input "13202"
type input "[GEOGRAPHIC_DATA]"
select select "35"
click at [211, 405] on span "[PERSON_NAME], Esq" at bounding box center [202, 405] width 96 height 12
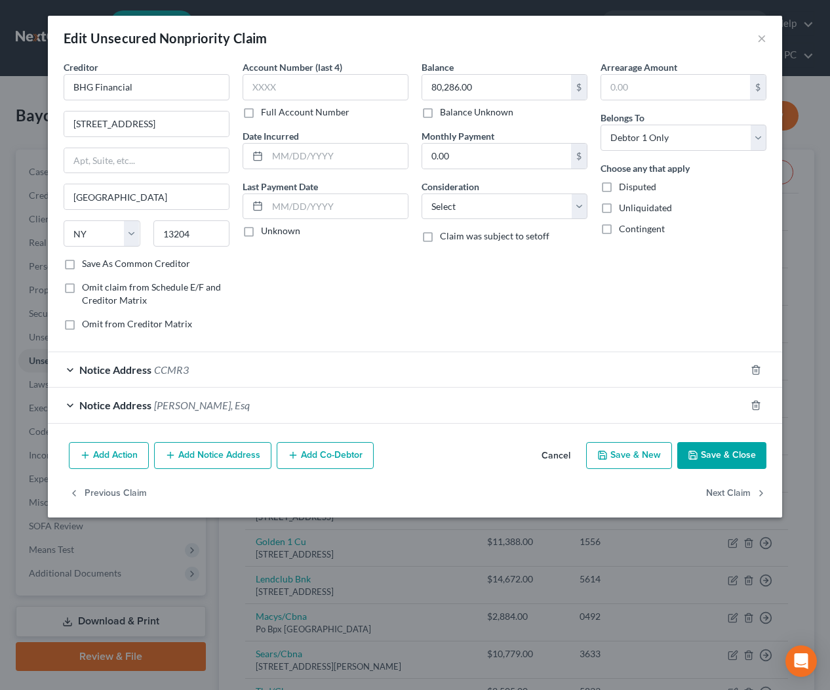
click at [711, 454] on button "Save & Close" at bounding box center [721, 456] width 89 height 28
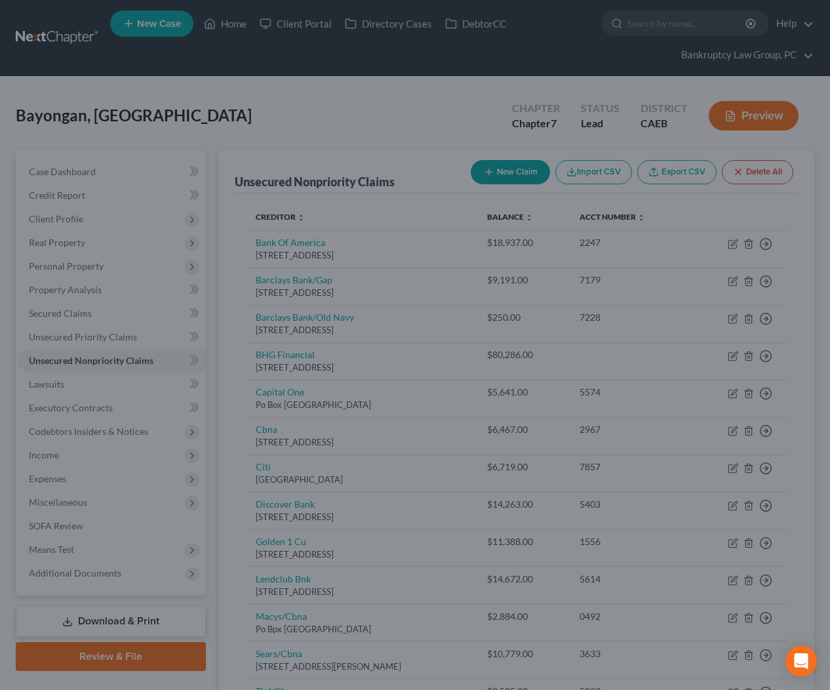
type input "0"
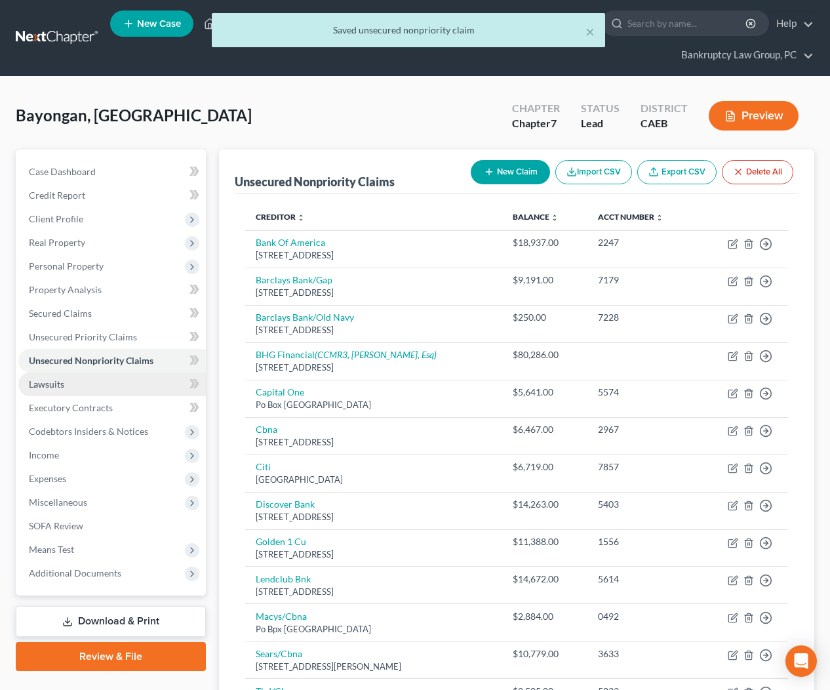
click at [65, 384] on link "Lawsuits" at bounding box center [112, 384] width 188 height 24
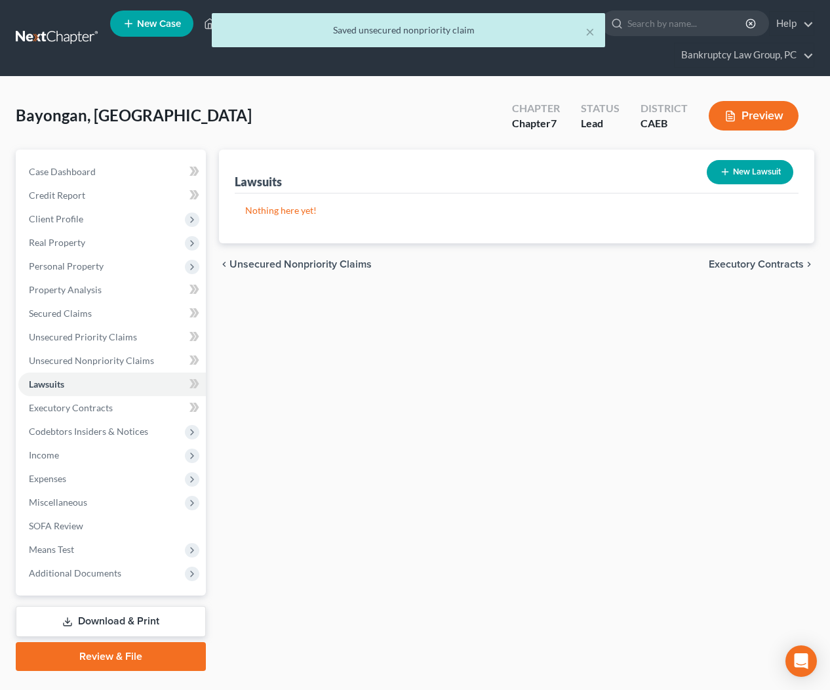
click at [778, 168] on button "New Lawsuit" at bounding box center [750, 172] width 87 height 24
select select "0"
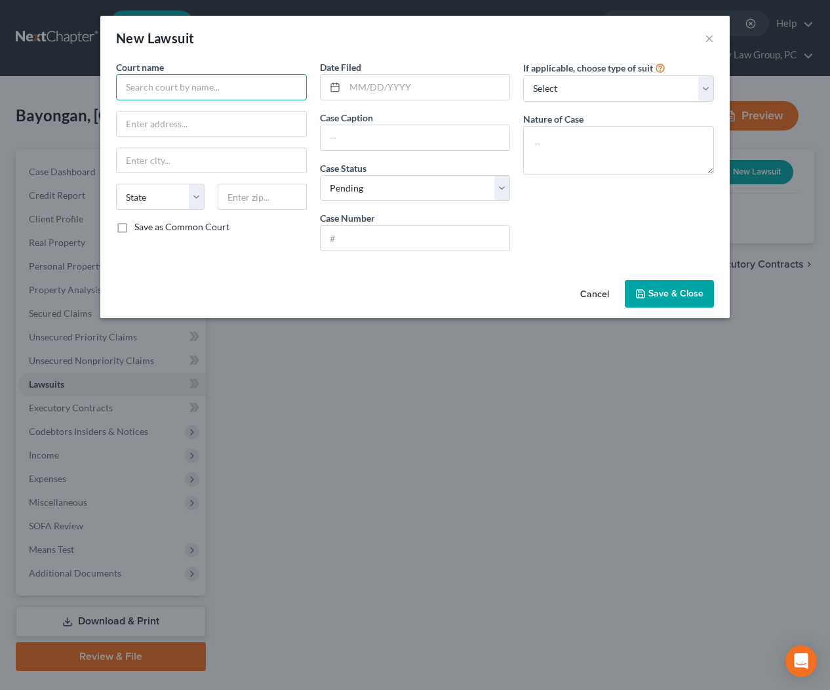
click at [172, 85] on input "text" at bounding box center [211, 87] width 191 height 26
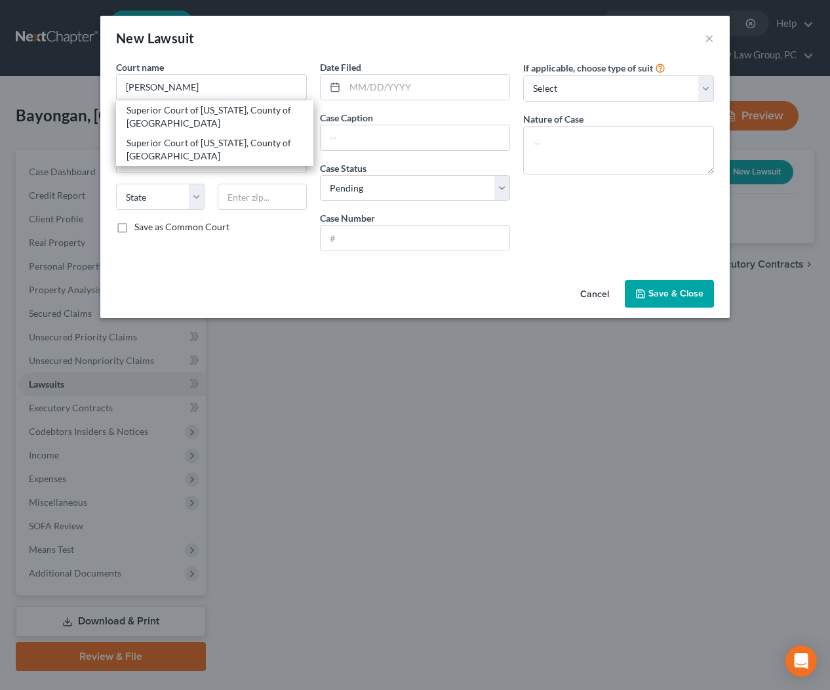
drag, startPoint x: 194, startPoint y: 115, endPoint x: 303, endPoint y: 117, distance: 108.8
click at [194, 115] on div "Superior Court of [US_STATE], County of [GEOGRAPHIC_DATA]" at bounding box center [215, 117] width 176 height 26
type input "Superior Court of [US_STATE], County of [GEOGRAPHIC_DATA]"
type input "[STREET_ADDRESS]"
type input "[GEOGRAPHIC_DATA]"
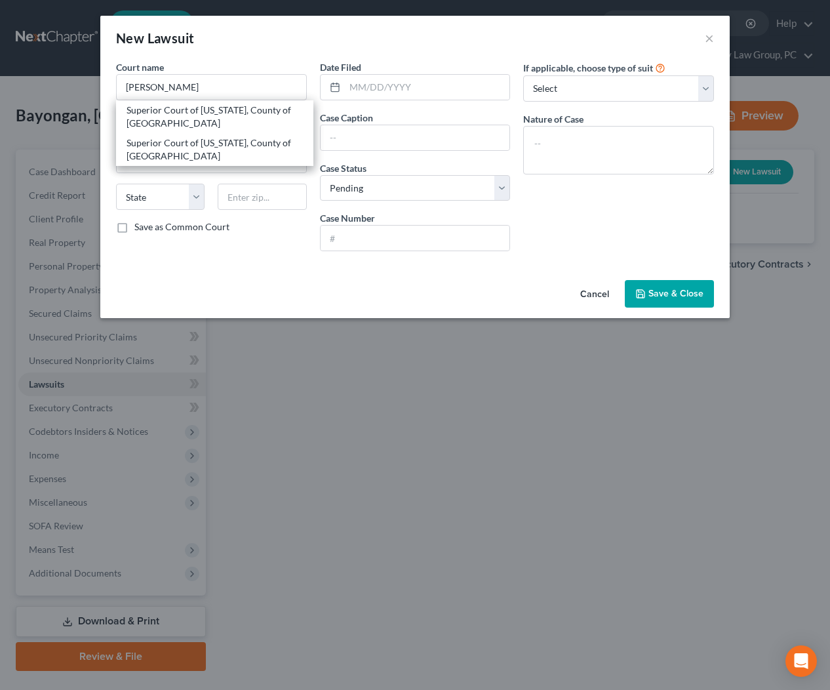
select select "4"
type input "94533"
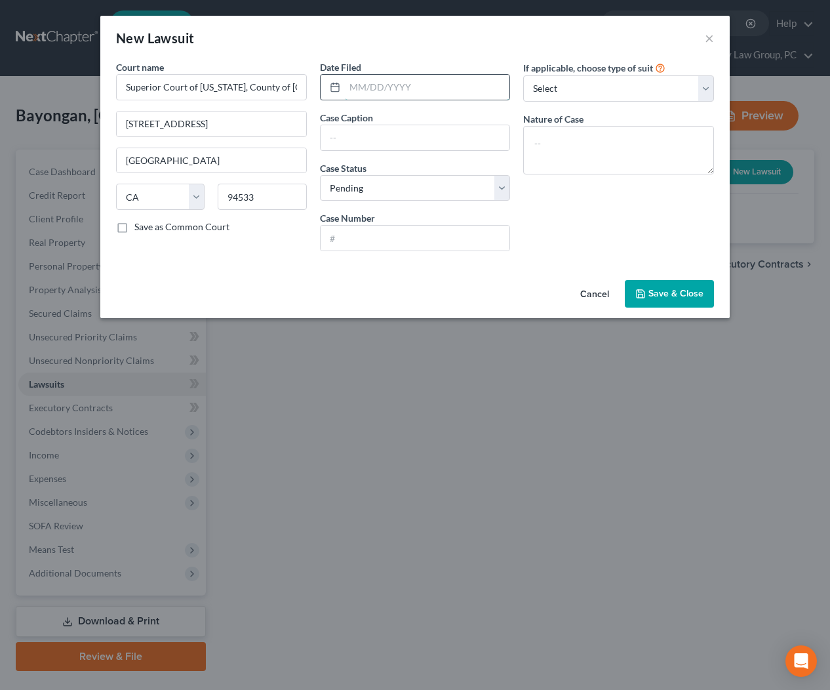
click at [368, 91] on input "text" at bounding box center [427, 87] width 165 height 25
type input "[DATE]"
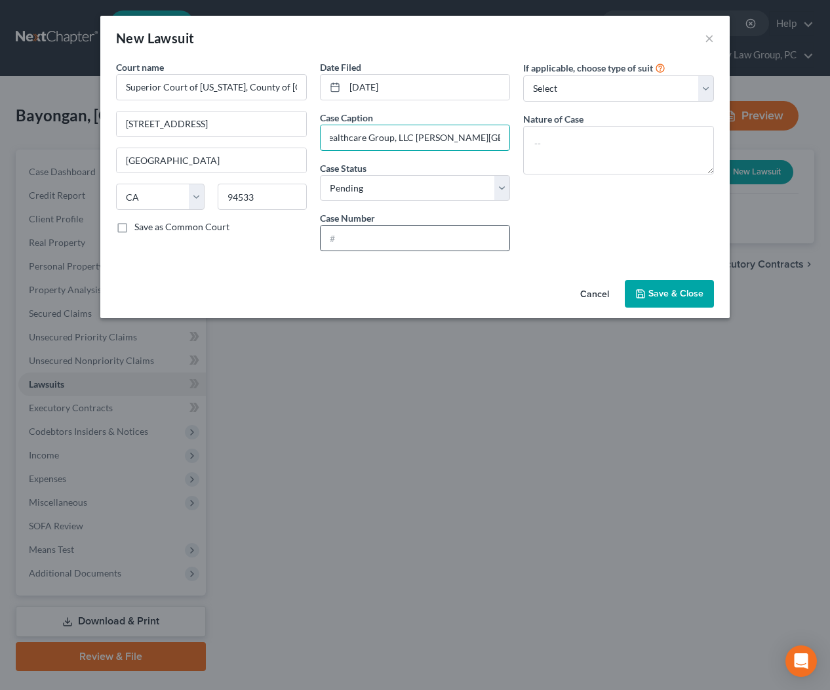
type input "Bankers Healthcare Group, LLC [PERSON_NAME][GEOGRAPHIC_DATA][PERSON_NAME]"
click at [406, 237] on input "text" at bounding box center [415, 238] width 189 height 25
type input "CU25-06471"
click at [649, 289] on button "Save & Close" at bounding box center [669, 294] width 89 height 28
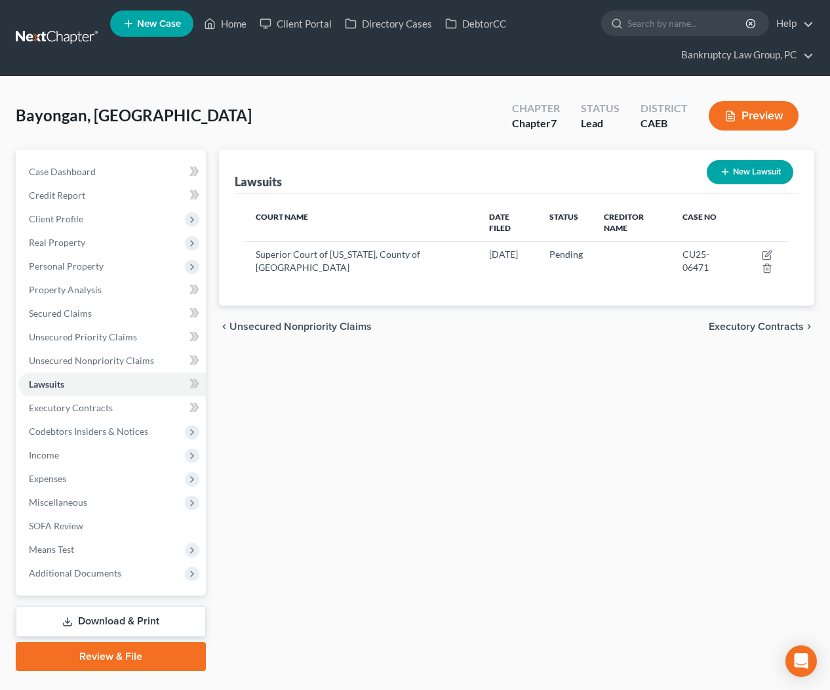
click at [547, 149] on div "Lawsuits New Lawsuit Court Name Date Filed Status Creditor Name Case No Superio…" at bounding box center [517, 227] width 596 height 157
click at [73, 266] on span "Personal Property" at bounding box center [66, 265] width 75 height 11
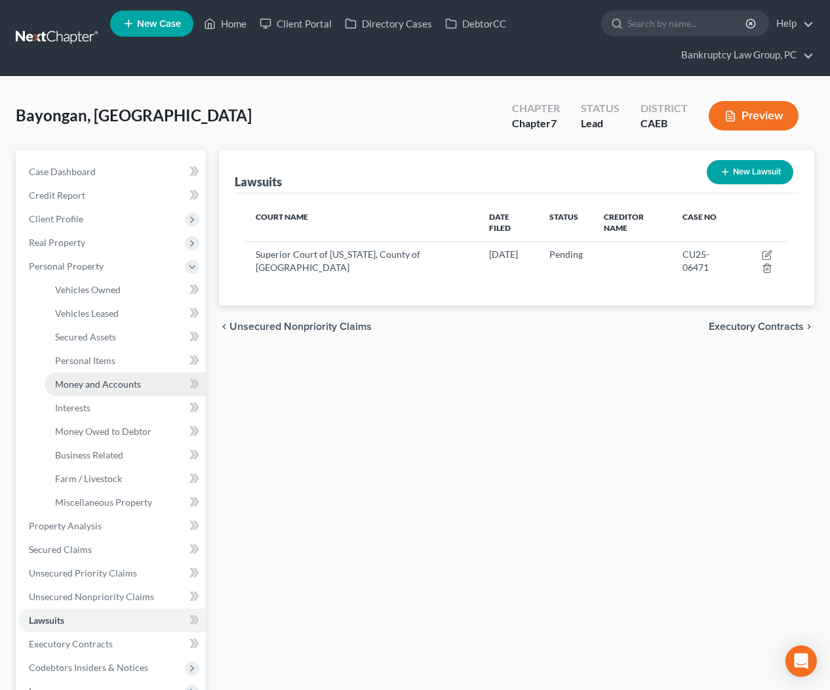
drag, startPoint x: 88, startPoint y: 380, endPoint x: 98, endPoint y: 381, distance: 9.9
click at [88, 380] on span "Money and Accounts" at bounding box center [98, 383] width 86 height 11
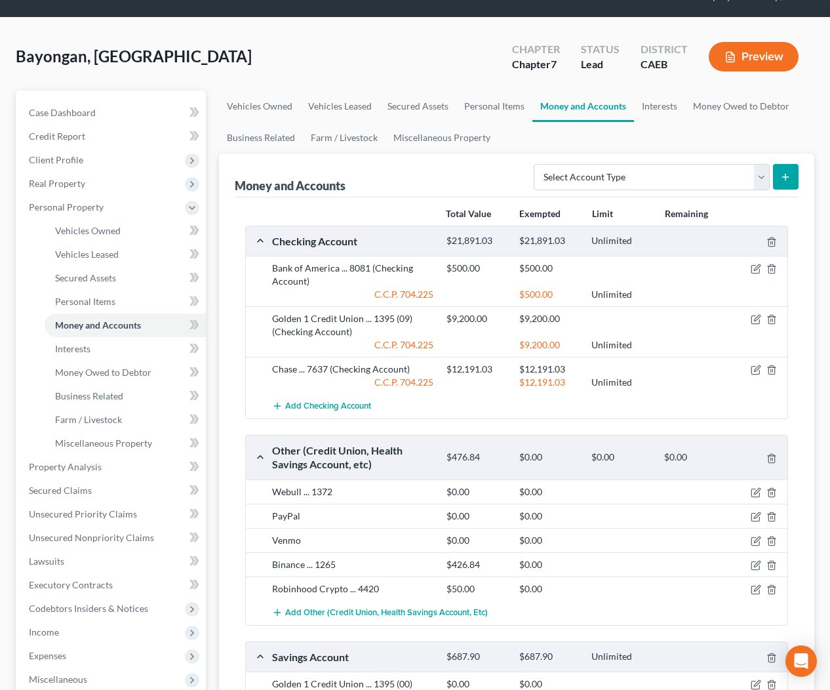
scroll to position [80, 0]
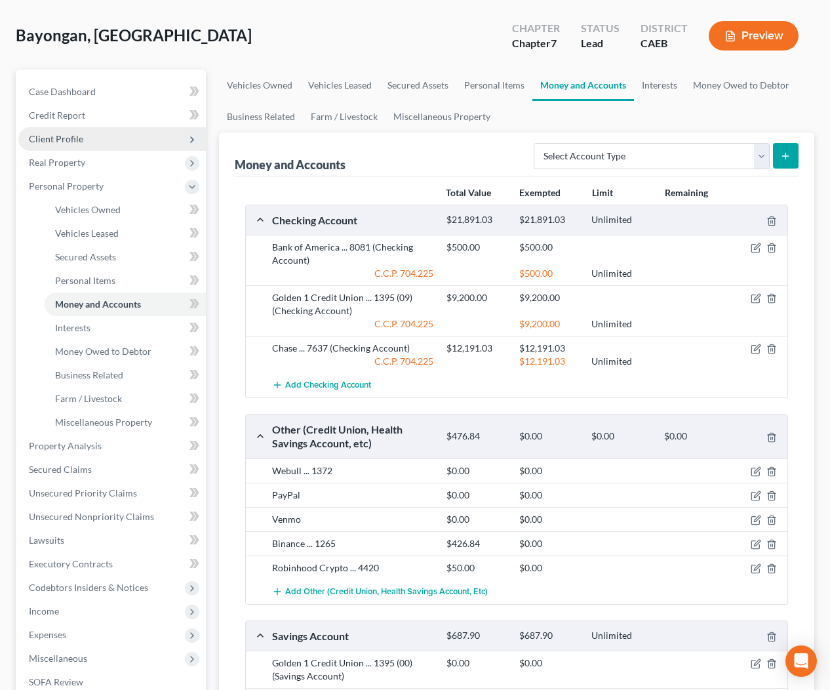
click at [71, 139] on span "Client Profile" at bounding box center [56, 138] width 54 height 11
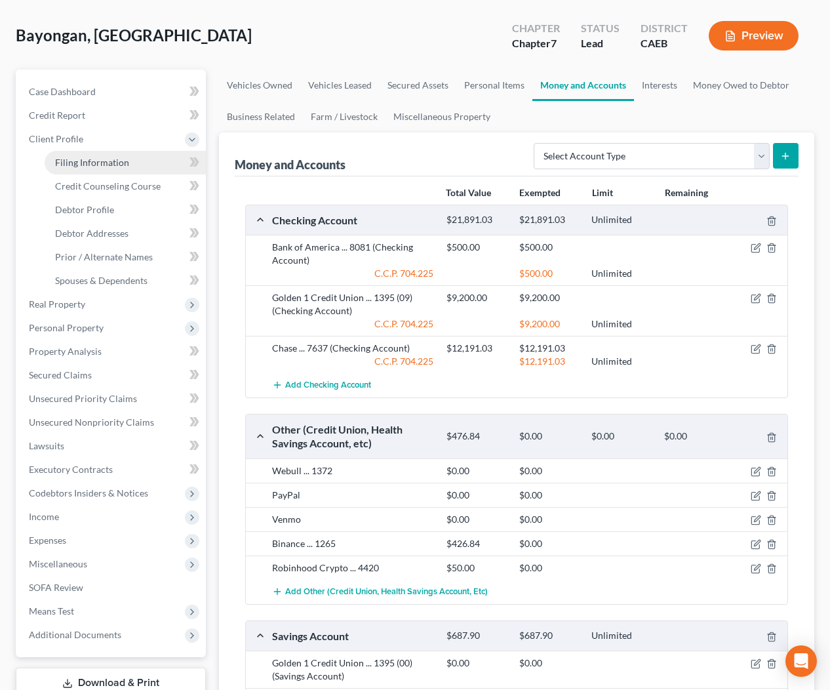
click at [73, 166] on span "Filing Information" at bounding box center [92, 162] width 74 height 11
select select "1"
select select "0"
select select "4"
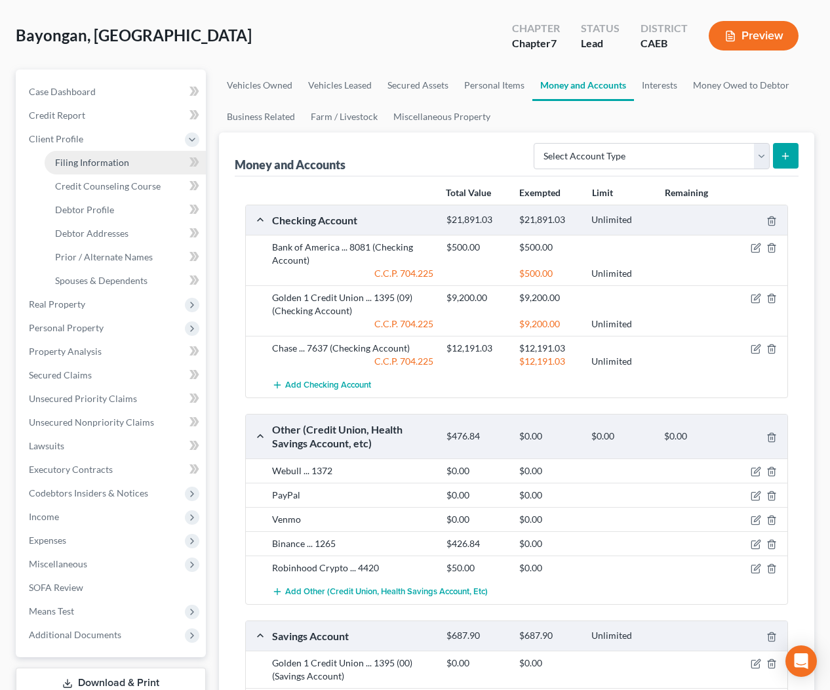
select select "1"
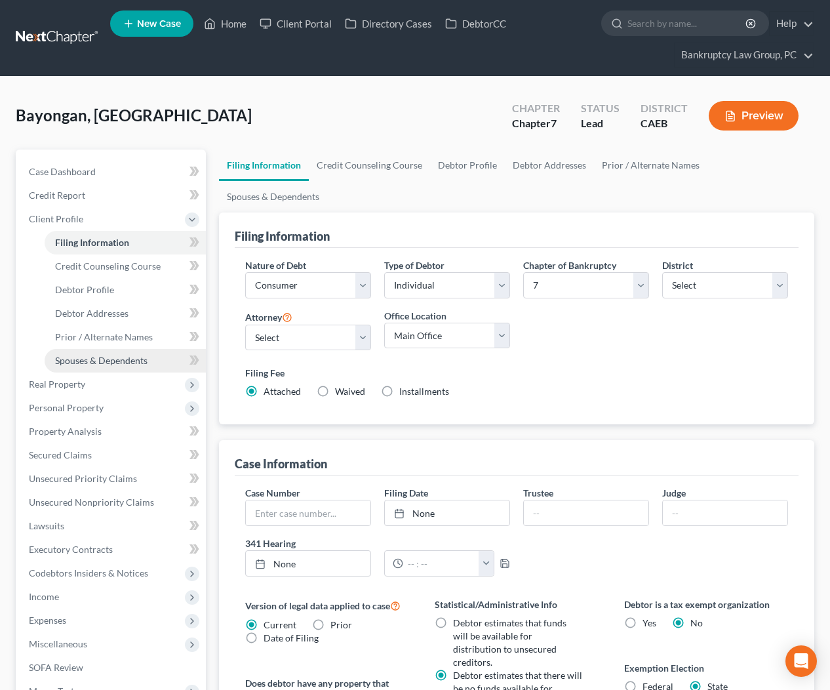
click at [109, 362] on span "Spouses & Dependents" at bounding box center [101, 360] width 92 height 11
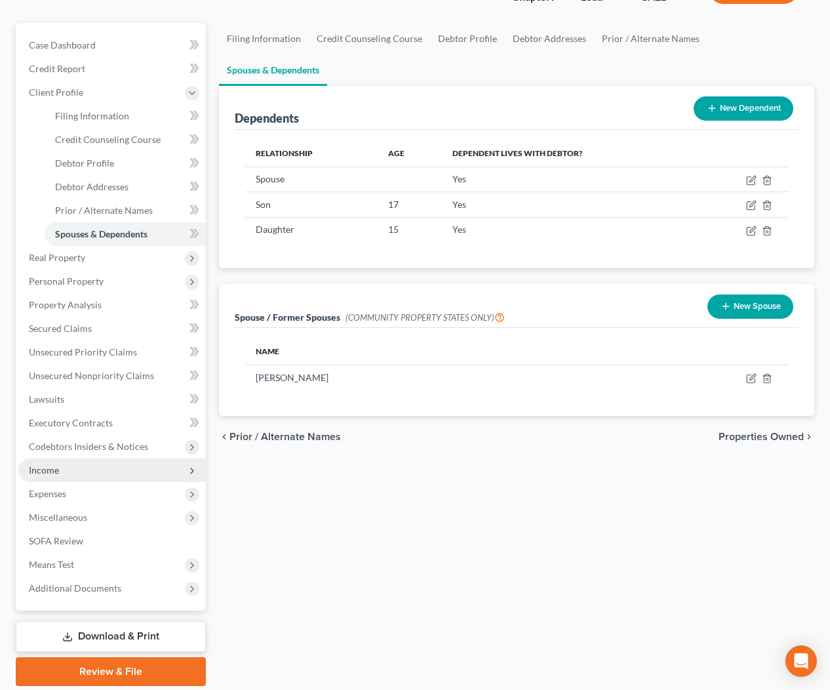
click at [56, 474] on span "Income" at bounding box center [44, 469] width 30 height 11
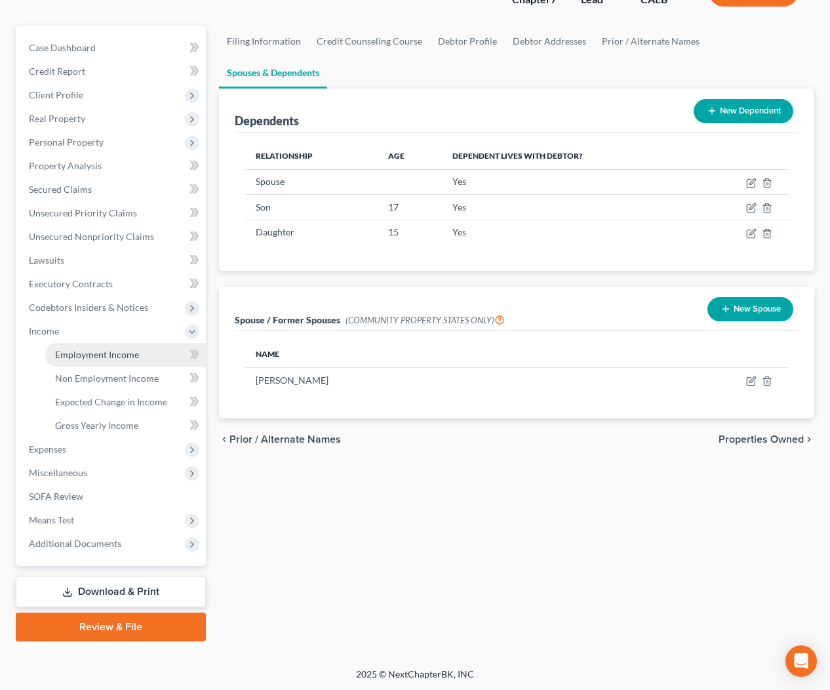
click at [84, 357] on span "Employment Income" at bounding box center [97, 354] width 84 height 11
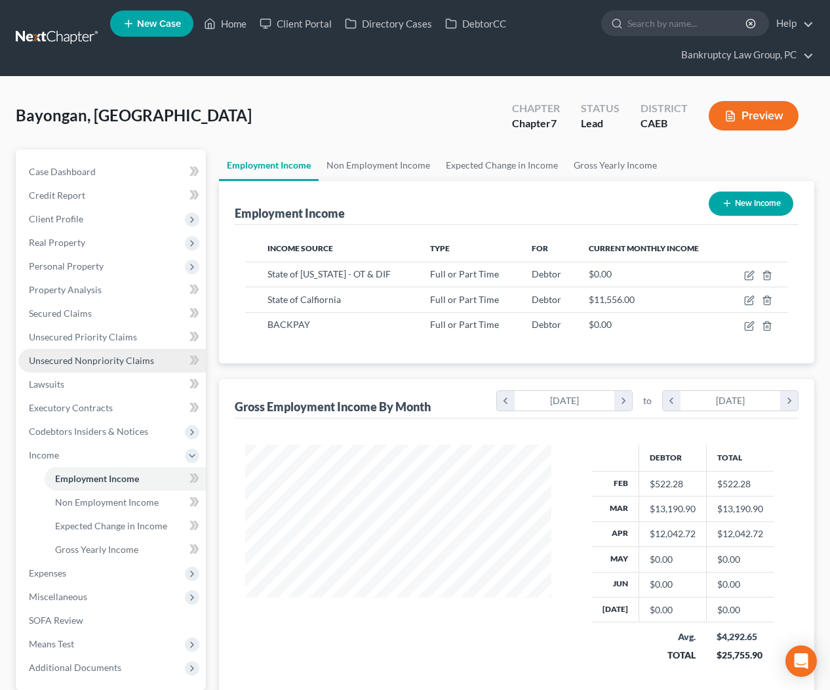
scroll to position [235, 332]
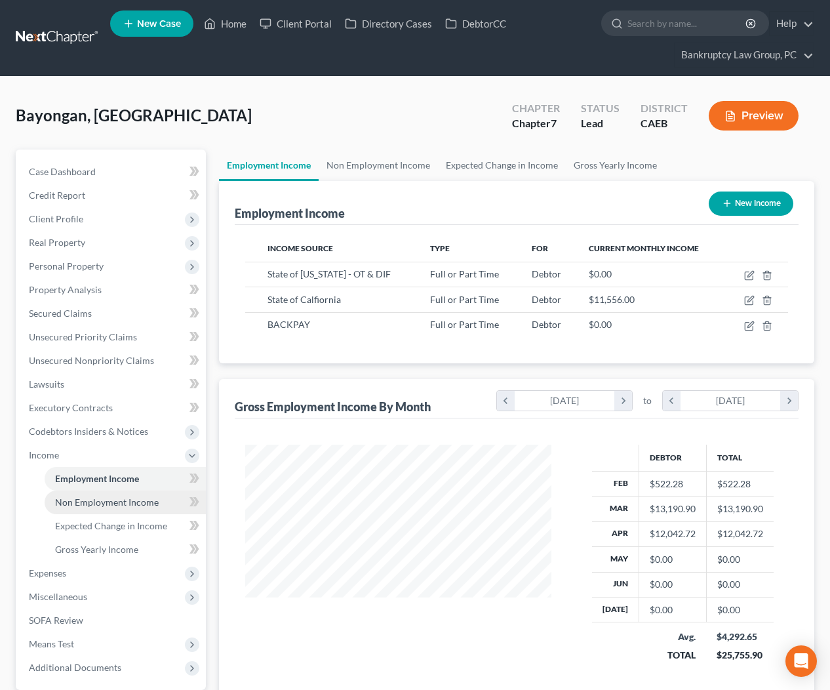
click at [98, 500] on span "Non Employment Income" at bounding box center [107, 501] width 104 height 11
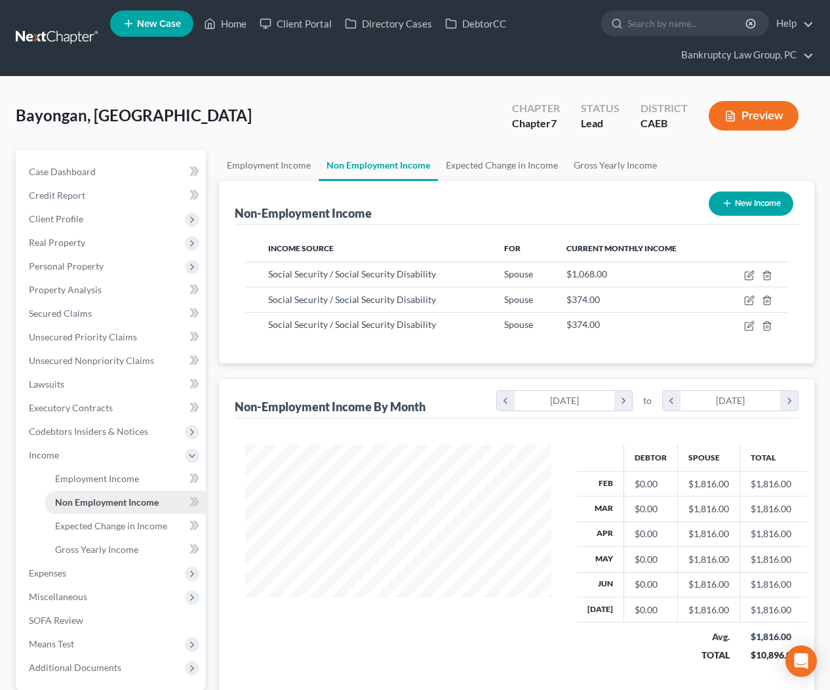
scroll to position [235, 332]
click at [93, 478] on span "Employment Income" at bounding box center [97, 478] width 84 height 11
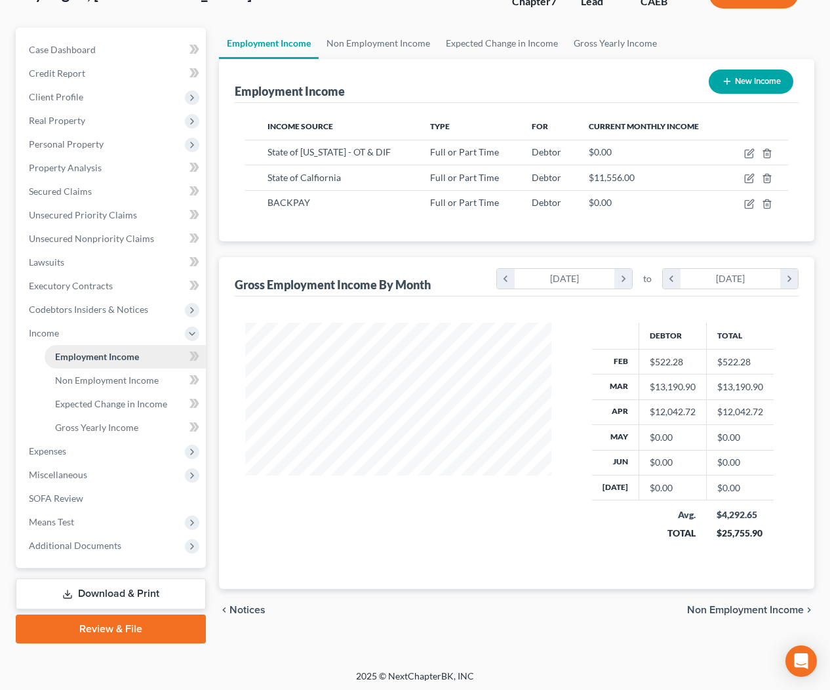
scroll to position [120, 0]
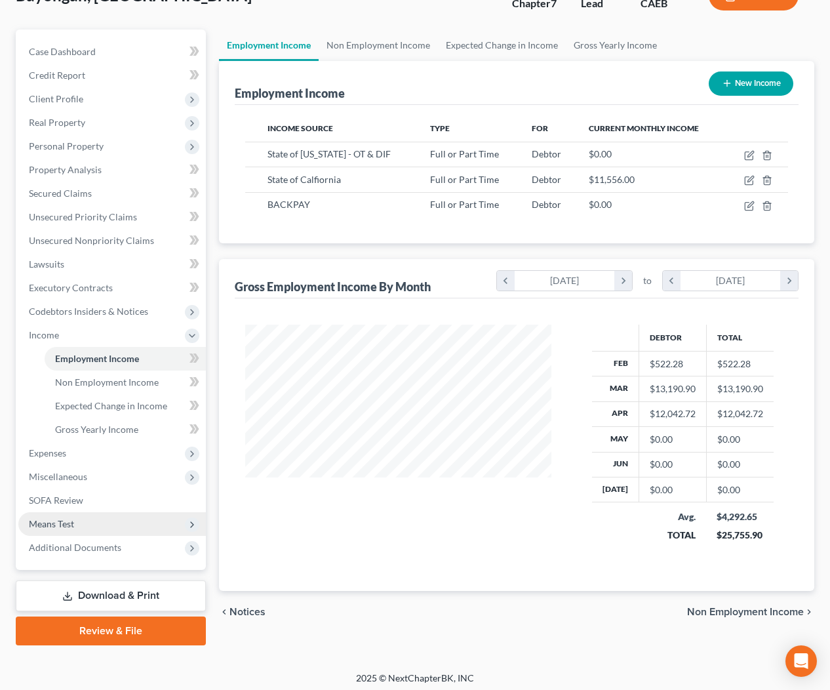
click at [74, 515] on span "Means Test" at bounding box center [112, 524] width 188 height 24
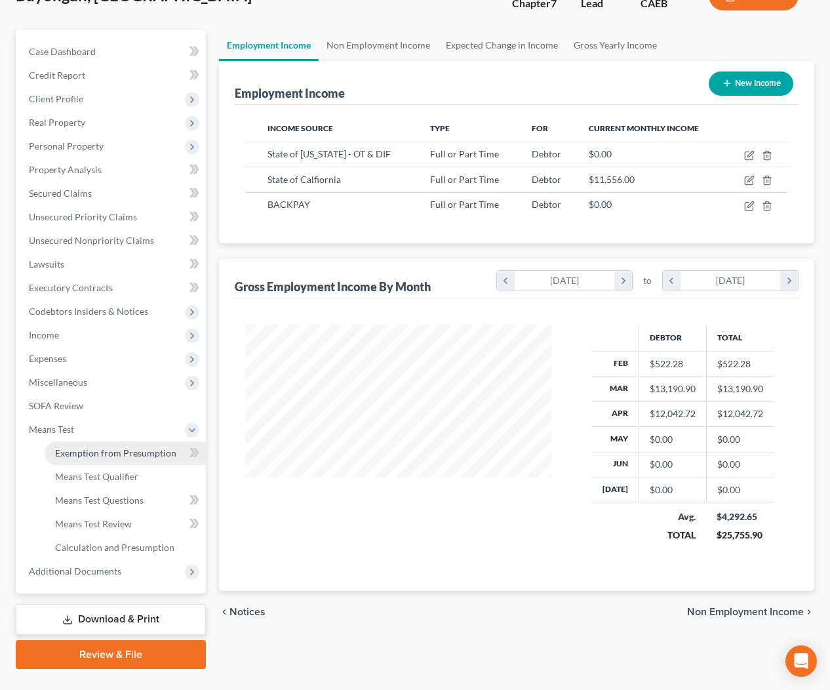
click at [90, 452] on span "Exemption from Presumption" at bounding box center [115, 452] width 121 height 11
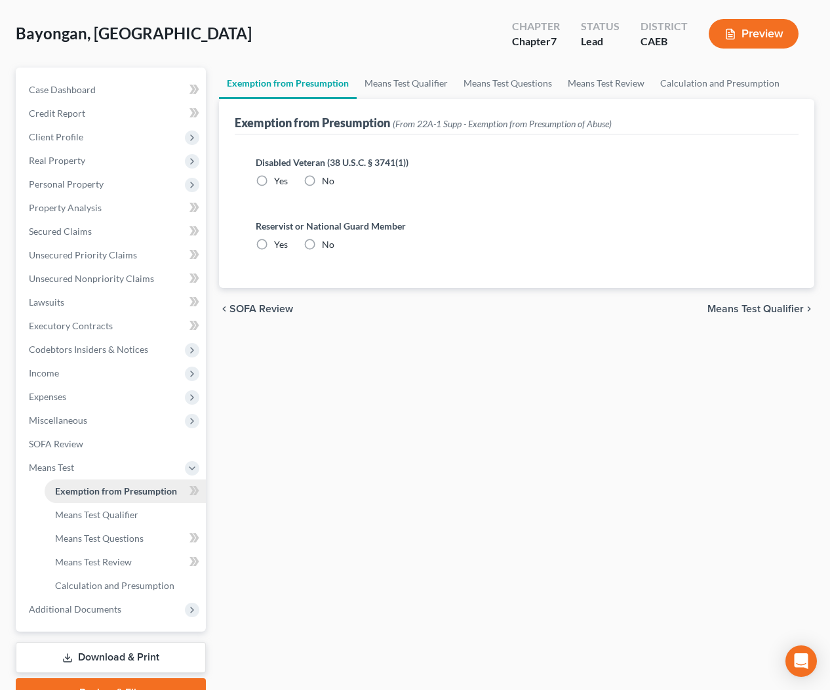
radio input "true"
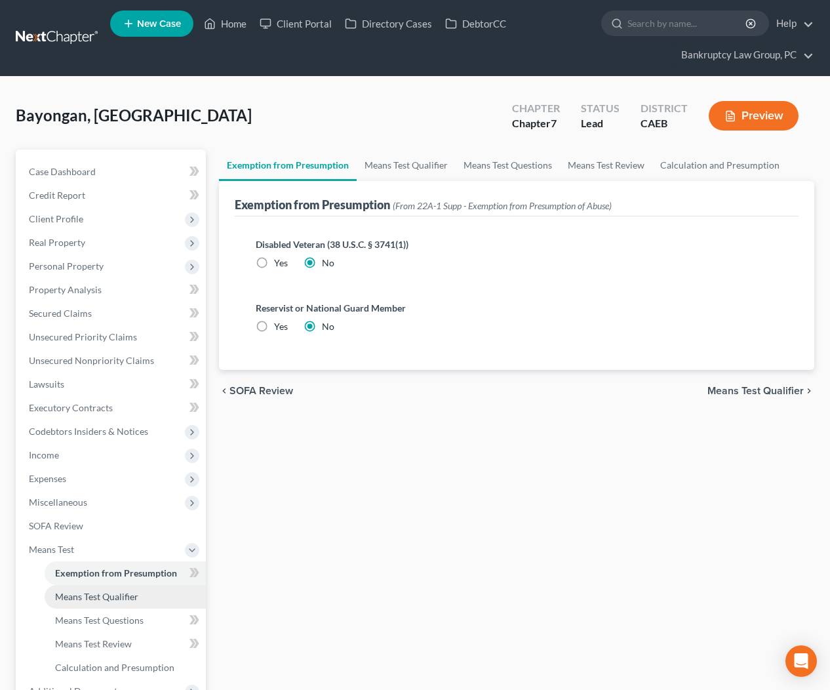
click at [89, 592] on span "Means Test Qualifier" at bounding box center [96, 596] width 83 height 11
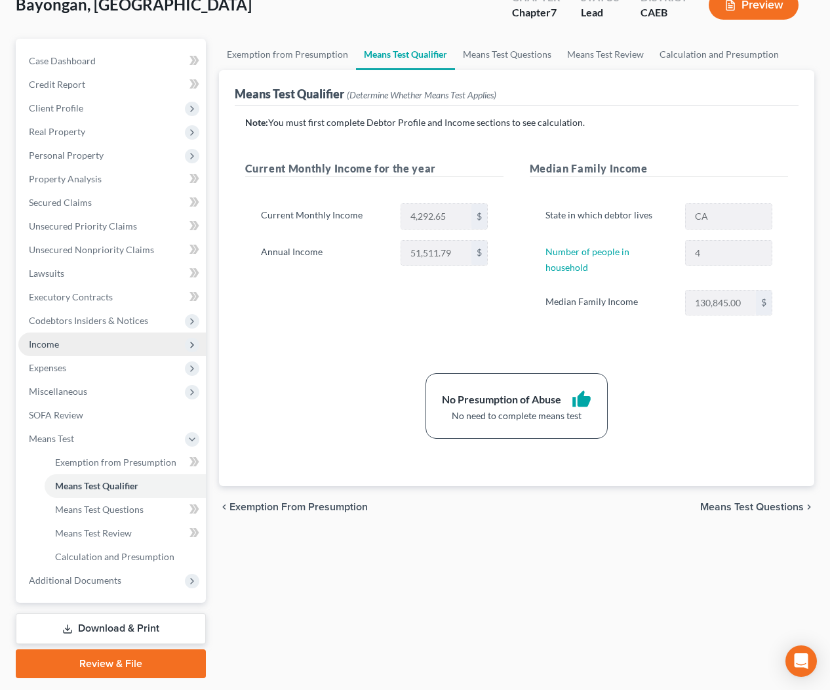
scroll to position [148, 0]
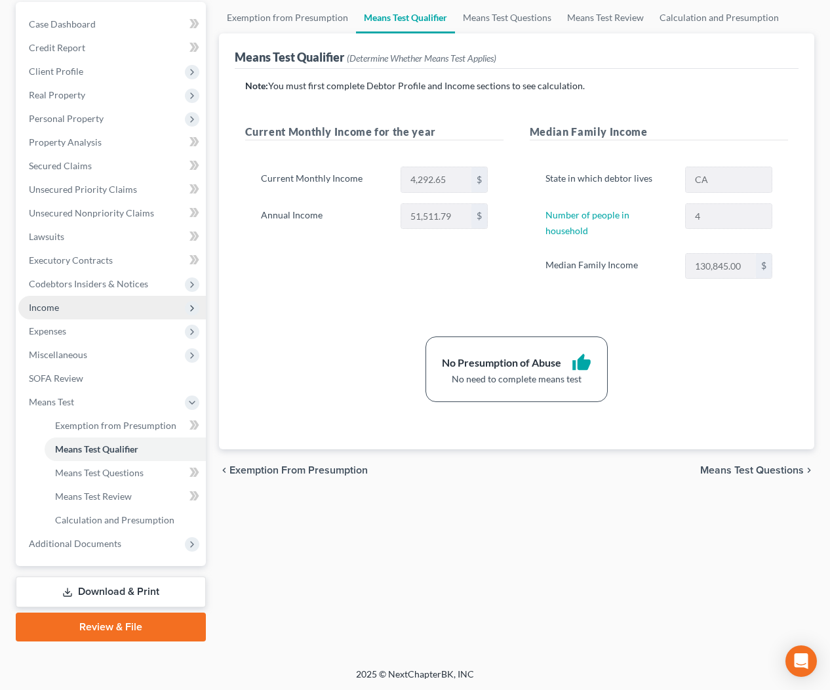
click at [50, 307] on span "Income" at bounding box center [44, 307] width 30 height 11
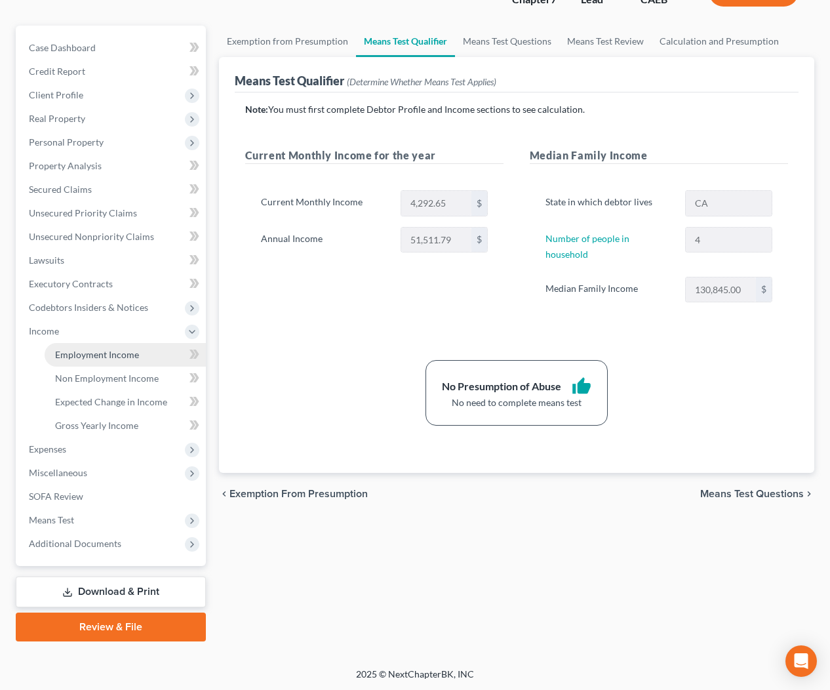
click at [104, 362] on link "Employment Income" at bounding box center [125, 355] width 161 height 24
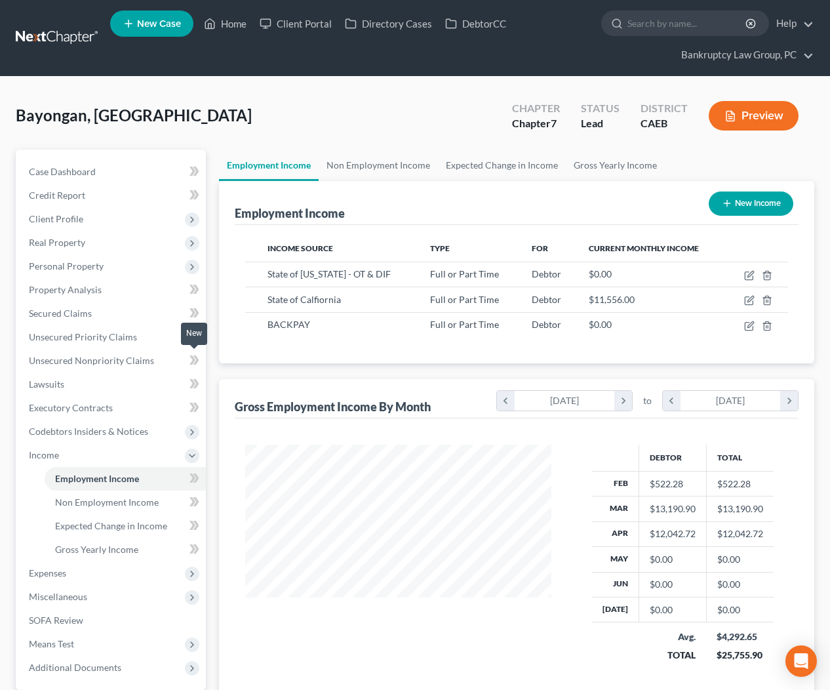
scroll to position [235, 332]
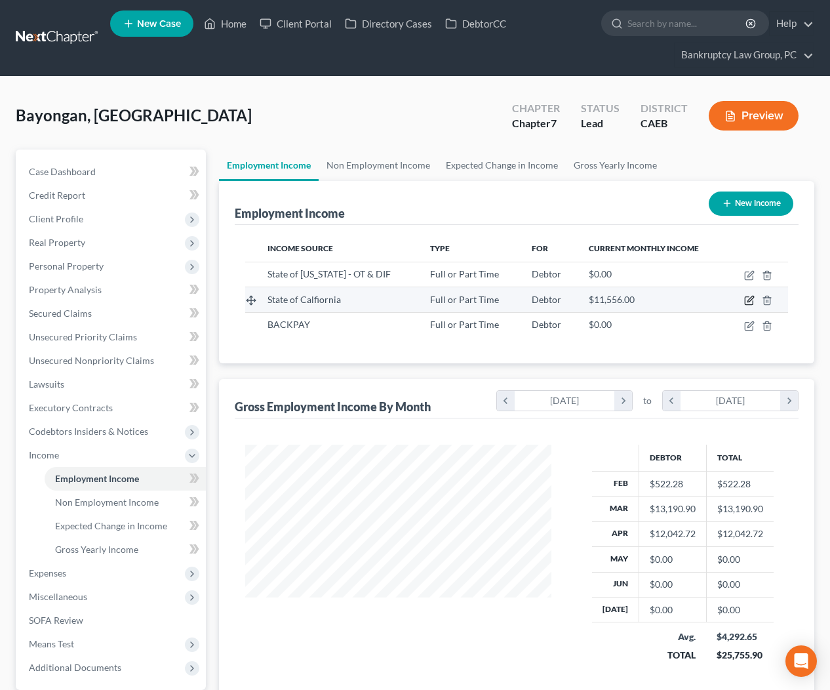
click at [750, 302] on icon "button" at bounding box center [749, 300] width 10 height 10
select select "0"
select select "4"
select select "0"
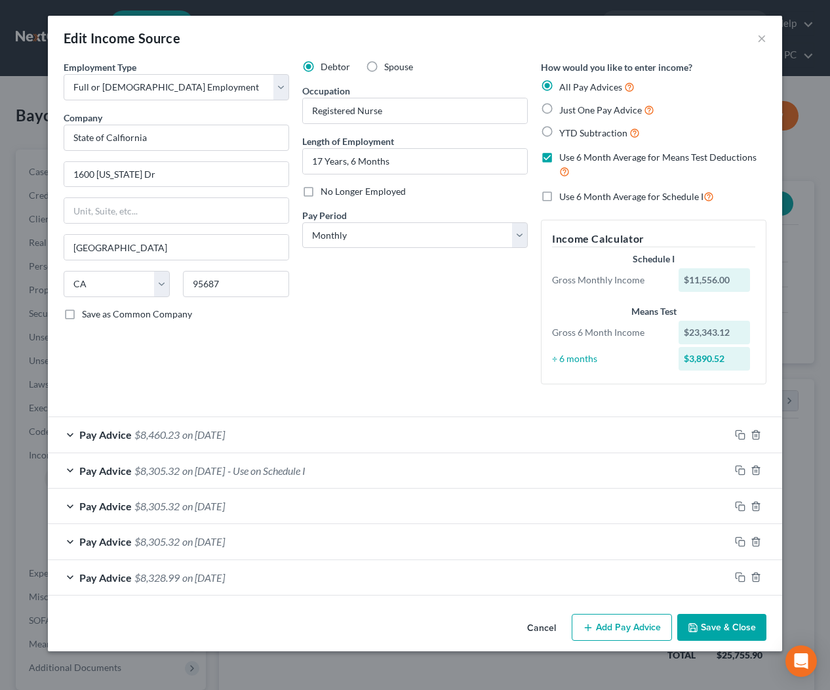
drag, startPoint x: 554, startPoint y: 625, endPoint x: 521, endPoint y: 606, distance: 37.6
click at [554, 625] on button "Cancel" at bounding box center [542, 628] width 50 height 26
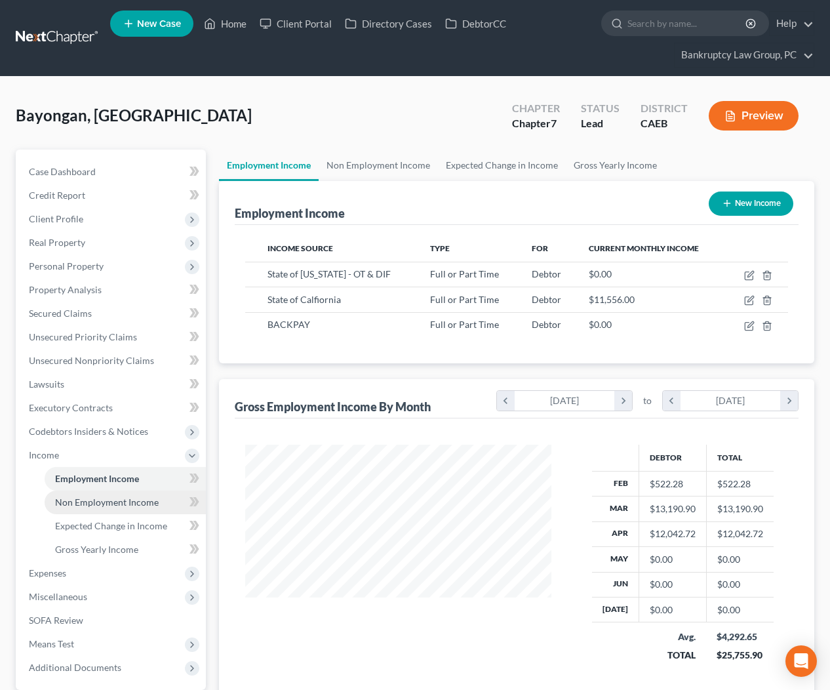
click at [143, 502] on span "Non Employment Income" at bounding box center [107, 501] width 104 height 11
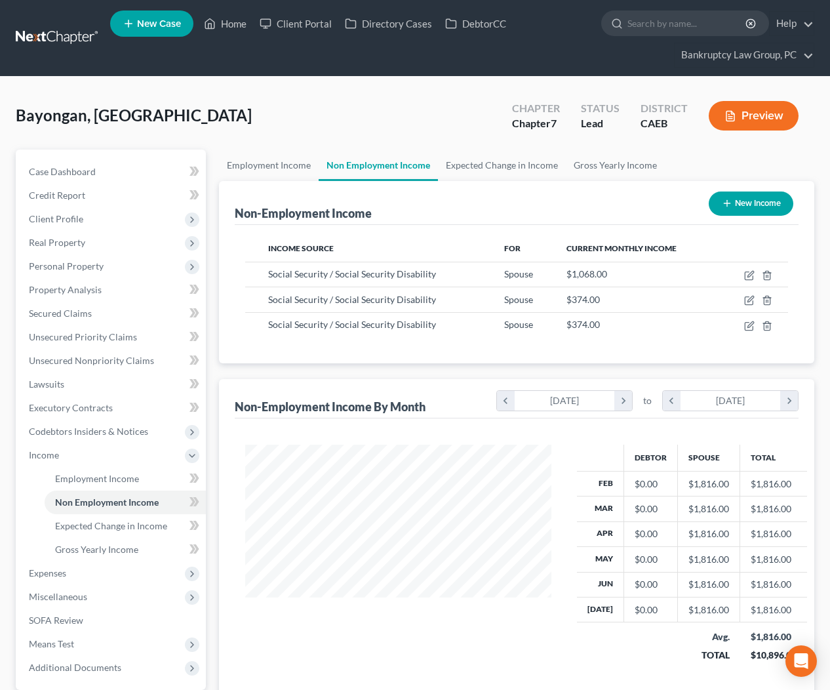
scroll to position [235, 332]
click at [751, 325] on icon "button" at bounding box center [750, 324] width 6 height 6
select select "4"
select select "0"
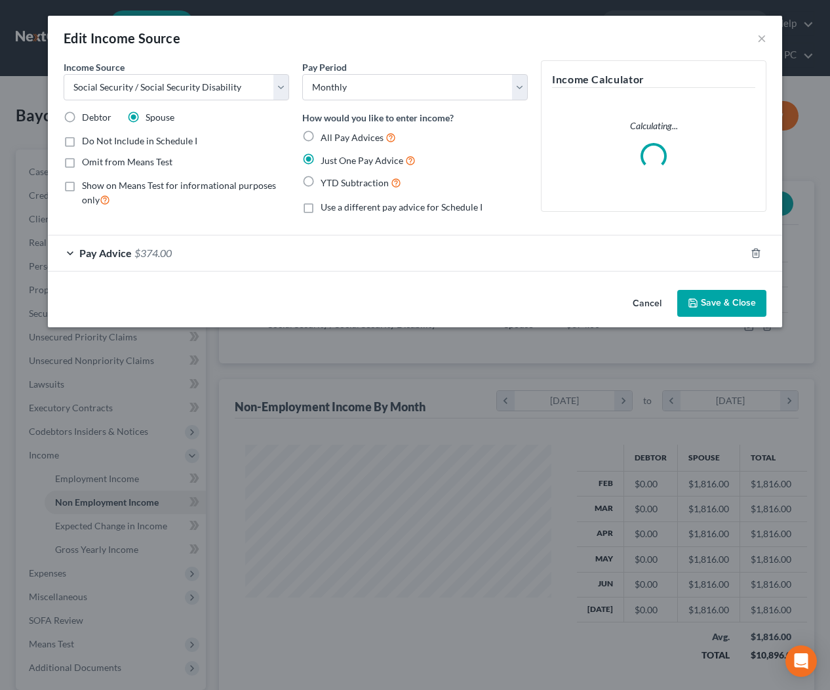
click at [642, 300] on button "Cancel" at bounding box center [647, 304] width 50 height 26
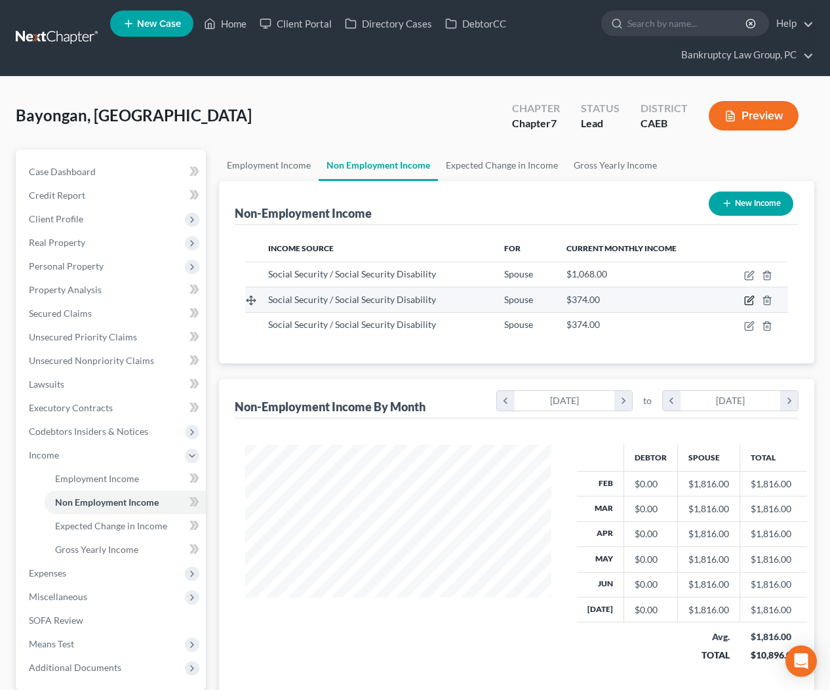
click at [750, 301] on icon "button" at bounding box center [749, 300] width 10 height 10
select select "4"
select select "0"
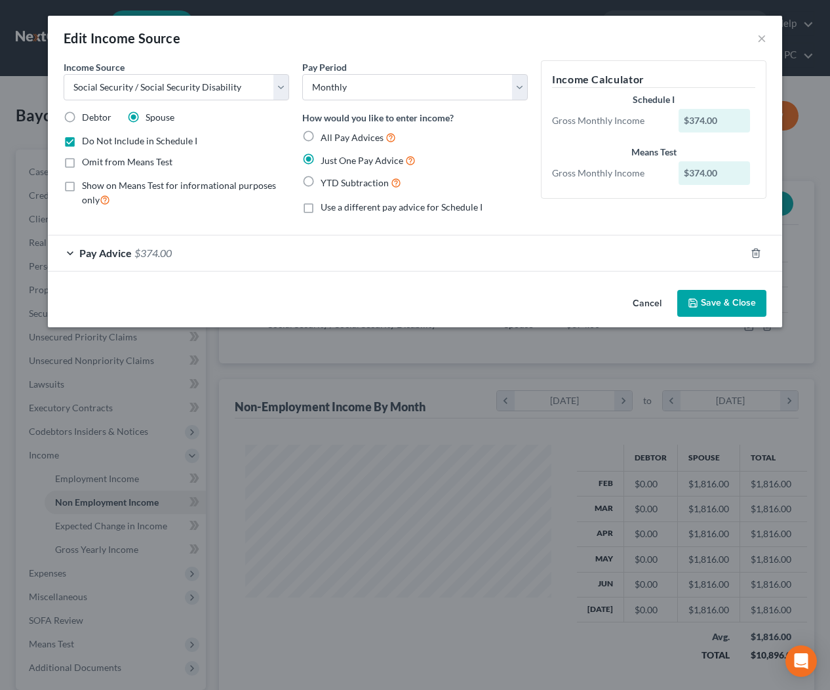
click at [648, 305] on button "Cancel" at bounding box center [647, 304] width 50 height 26
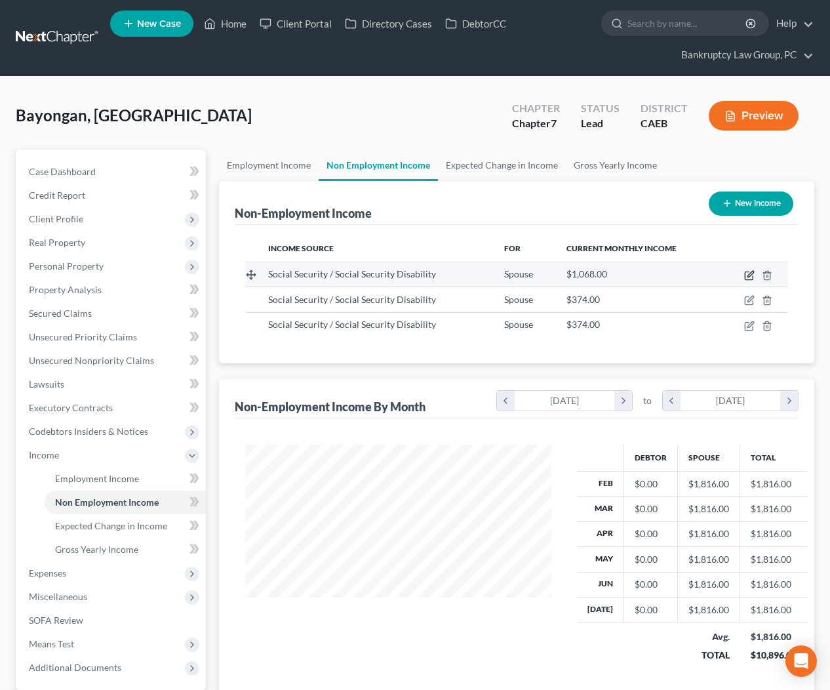
click at [749, 275] on icon "button" at bounding box center [749, 275] width 10 height 10
select select "4"
select select "0"
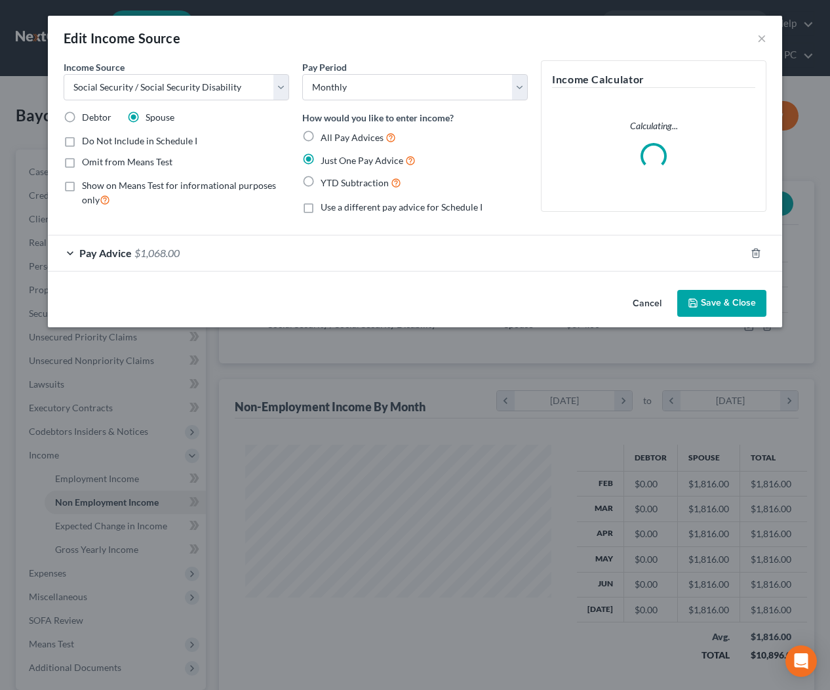
drag, startPoint x: 643, startPoint y: 306, endPoint x: 363, endPoint y: 394, distance: 294.2
click at [642, 306] on button "Cancel" at bounding box center [647, 304] width 50 height 26
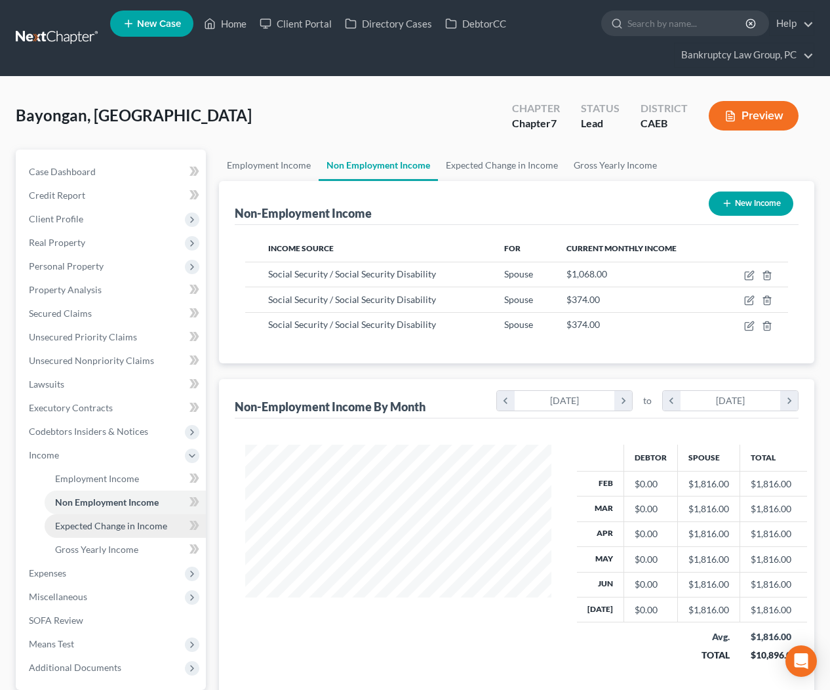
click at [83, 524] on span "Expected Change in Income" at bounding box center [111, 525] width 112 height 11
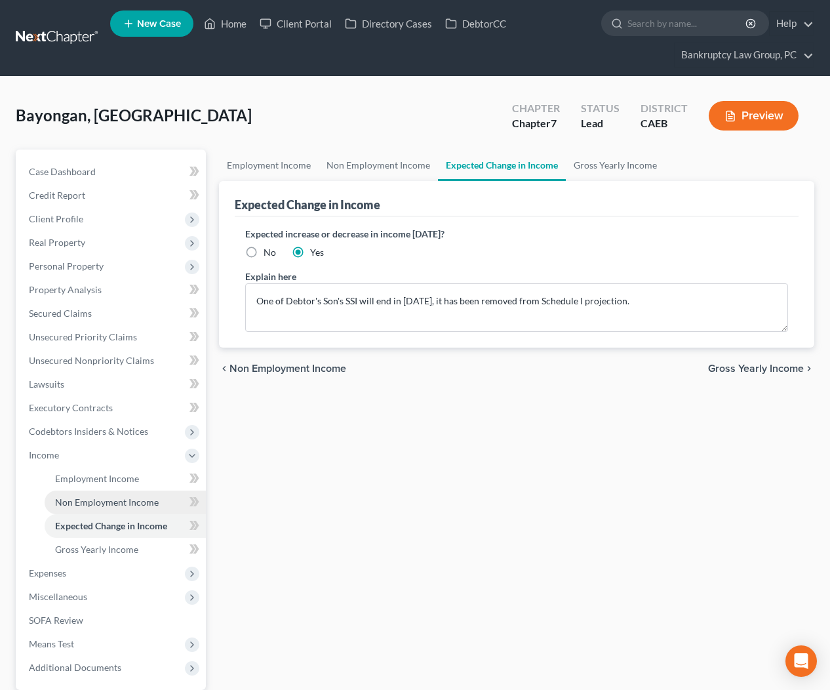
scroll to position [1, 0]
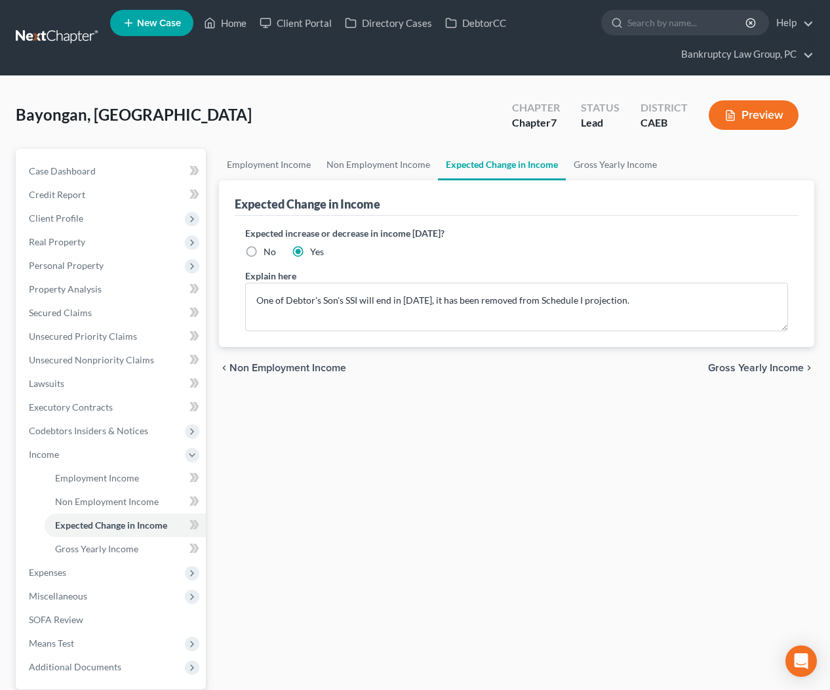
click at [411, 385] on div "chevron_left Non Employment Income Gross Yearly Income chevron_right" at bounding box center [517, 368] width 596 height 42
click at [120, 473] on span "Employment Income" at bounding box center [97, 477] width 84 height 11
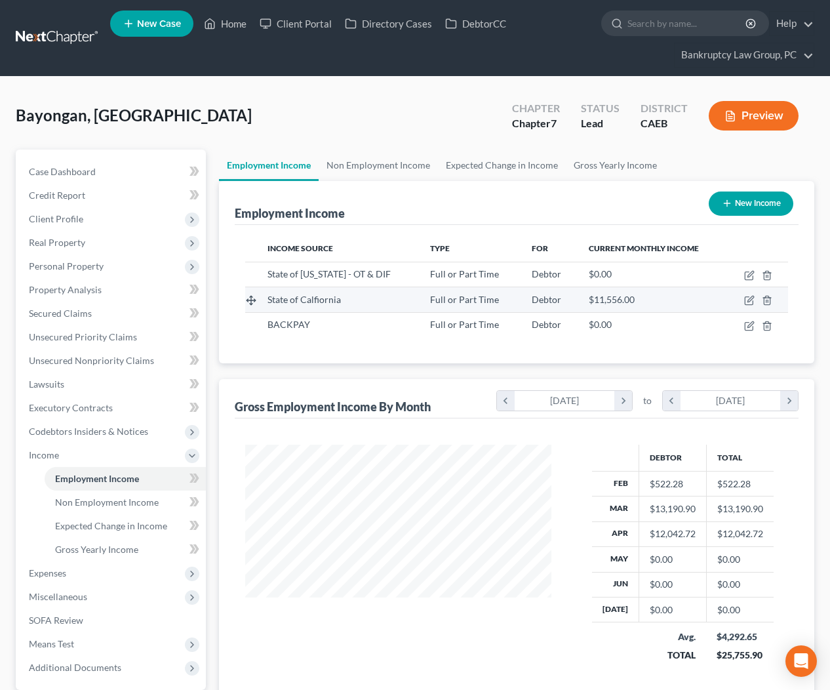
scroll to position [235, 332]
click at [750, 300] on icon "button" at bounding box center [749, 300] width 10 height 10
select select "0"
select select "4"
select select "0"
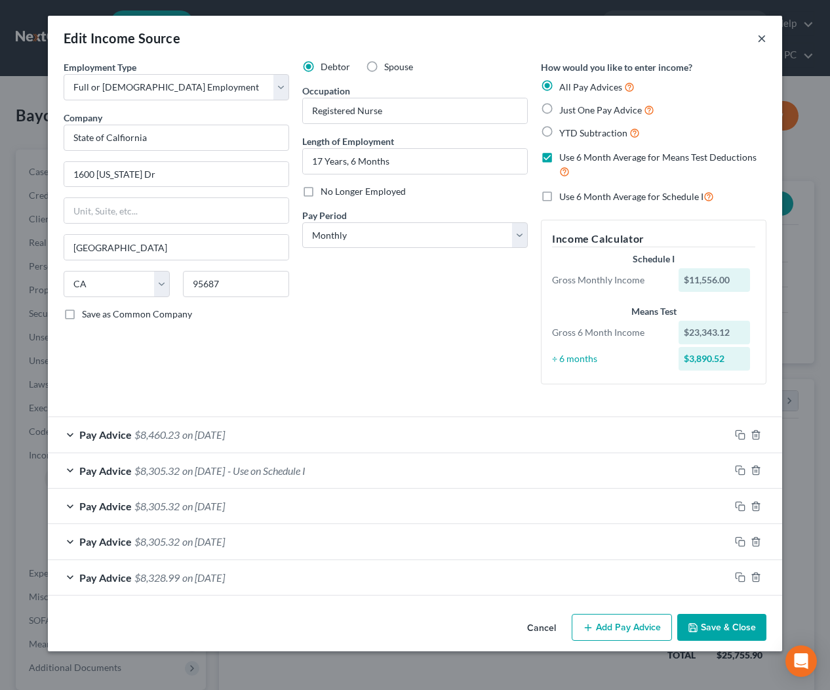
click at [757, 44] on div "Edit Income Source ×" at bounding box center [415, 38] width 734 height 45
click at [759, 38] on button "×" at bounding box center [761, 38] width 9 height 16
